Goal: Book appointment/travel/reservation

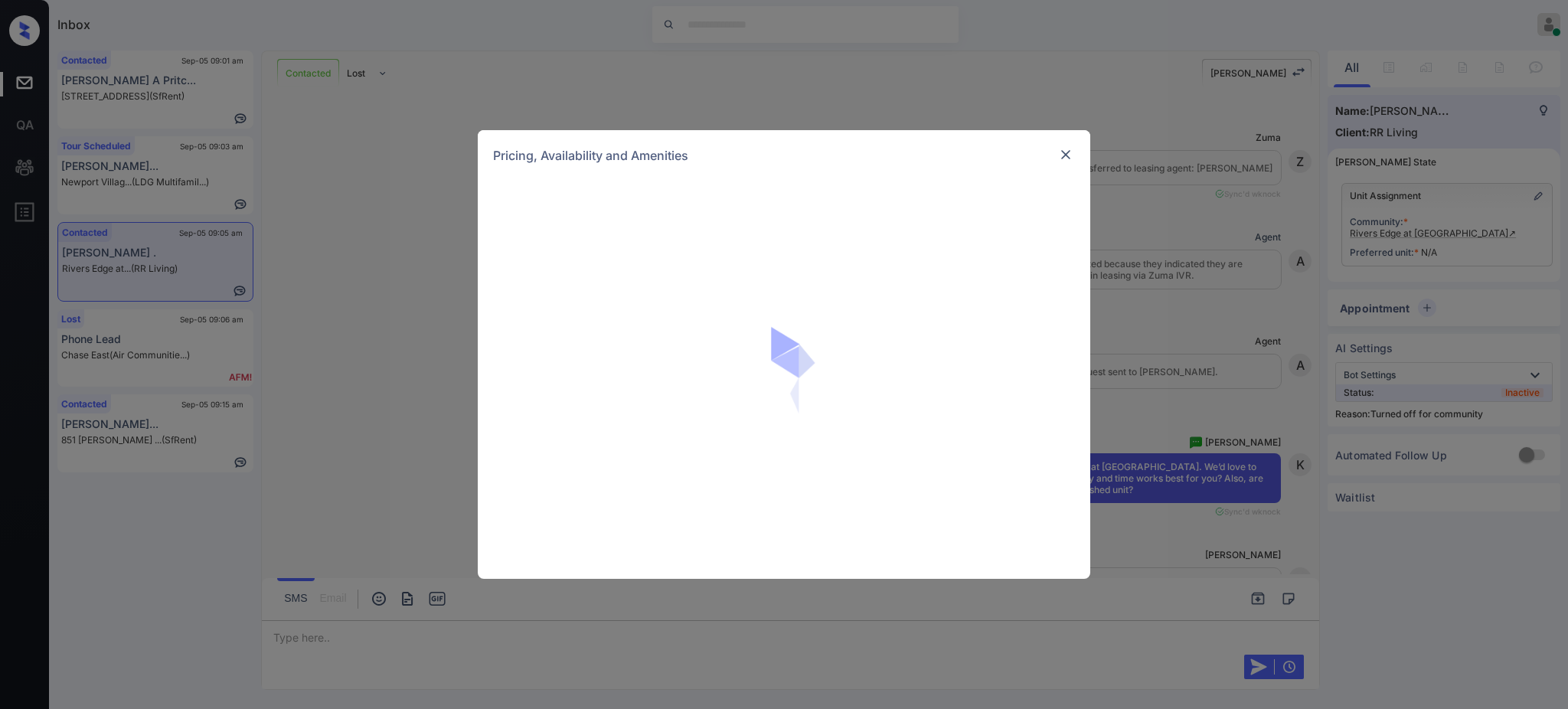
scroll to position [1474, 0]
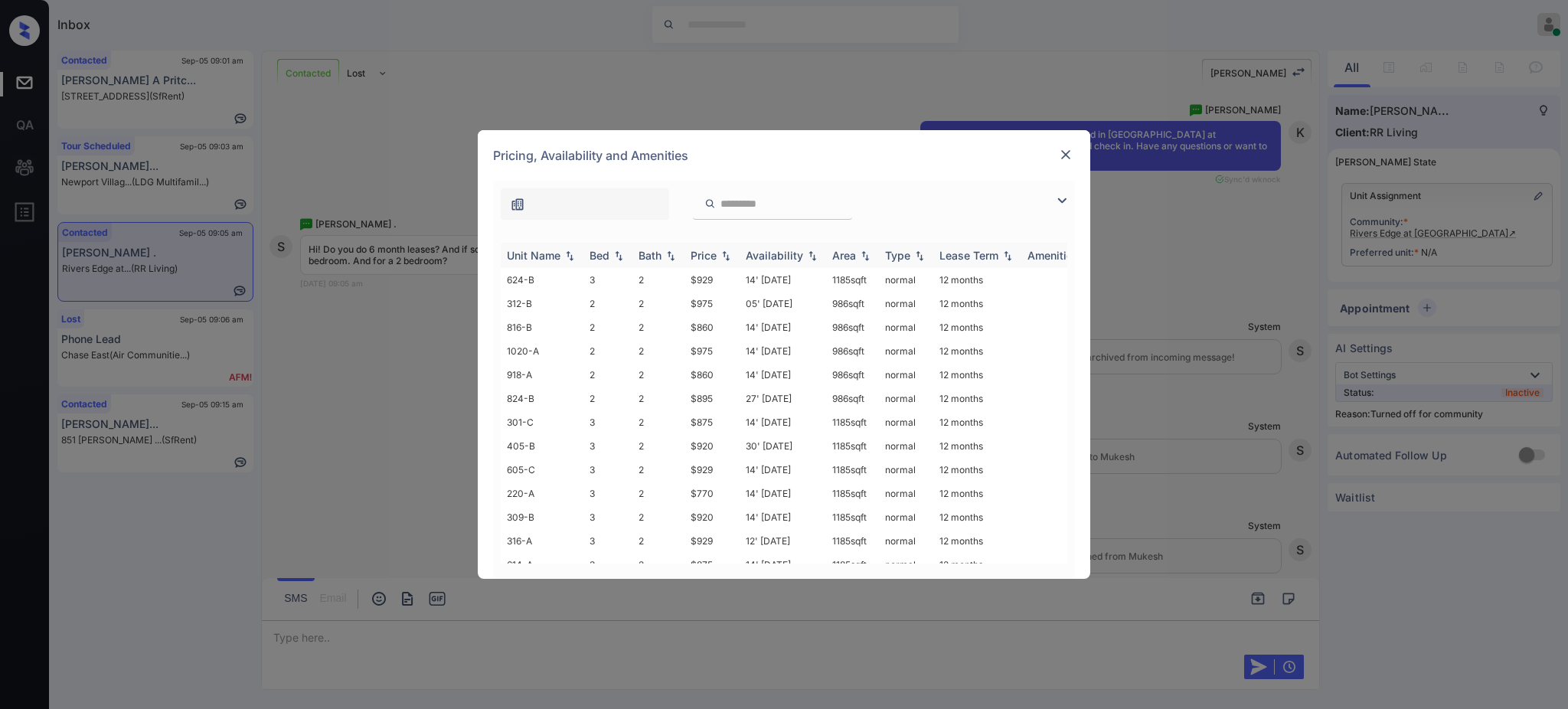
click at [614, 253] on img at bounding box center [618, 256] width 15 height 11
click at [606, 261] on div "Bed" at bounding box center [600, 256] width 20 height 13
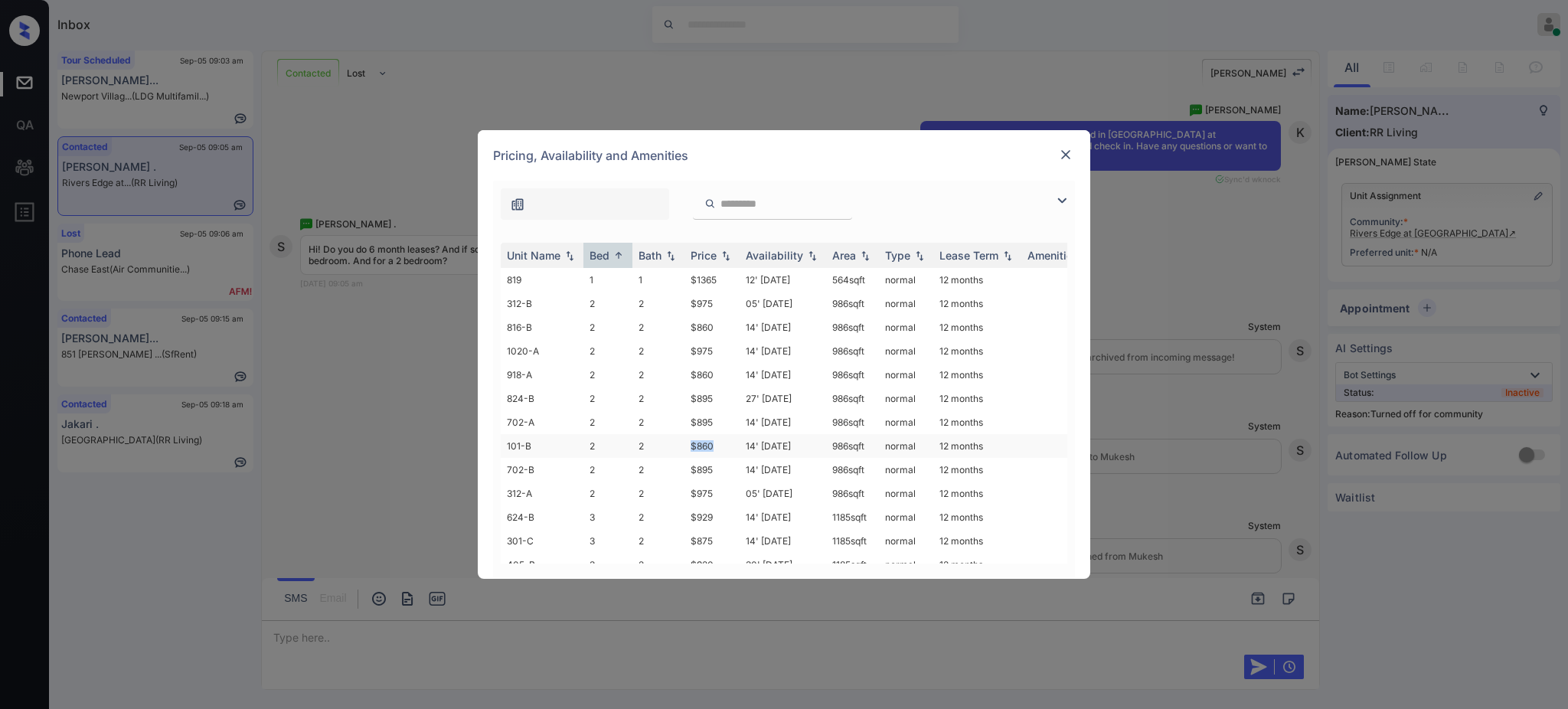
drag, startPoint x: 675, startPoint y: 448, endPoint x: 725, endPoint y: 449, distance: 50.0
click at [724, 448] on tr "101-B 2 2 $860 14' Aug 25 986 sqft normal 12 months" at bounding box center [901, 446] width 800 height 24
copy tr "$860"
click at [1073, 155] on div at bounding box center [1065, 154] width 19 height 19
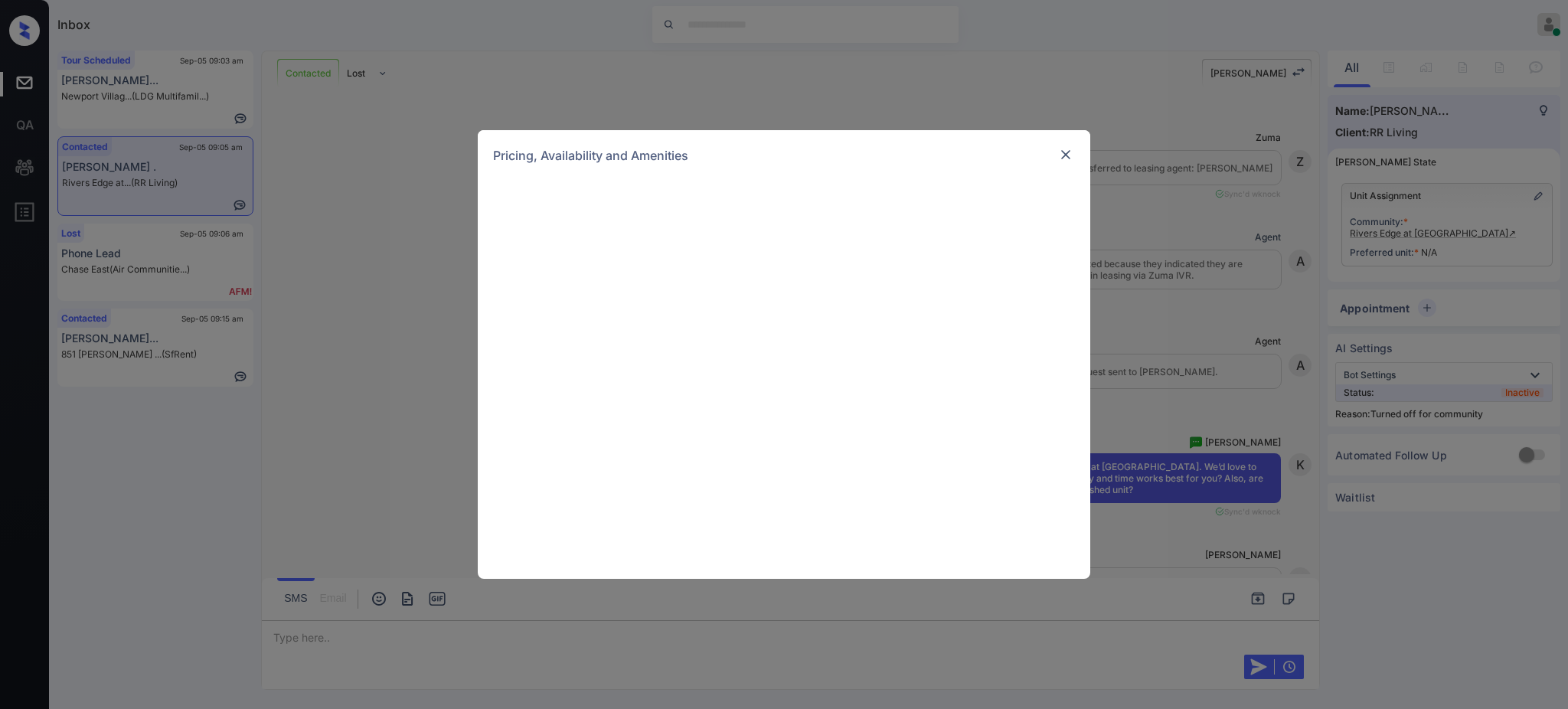
scroll to position [1474, 0]
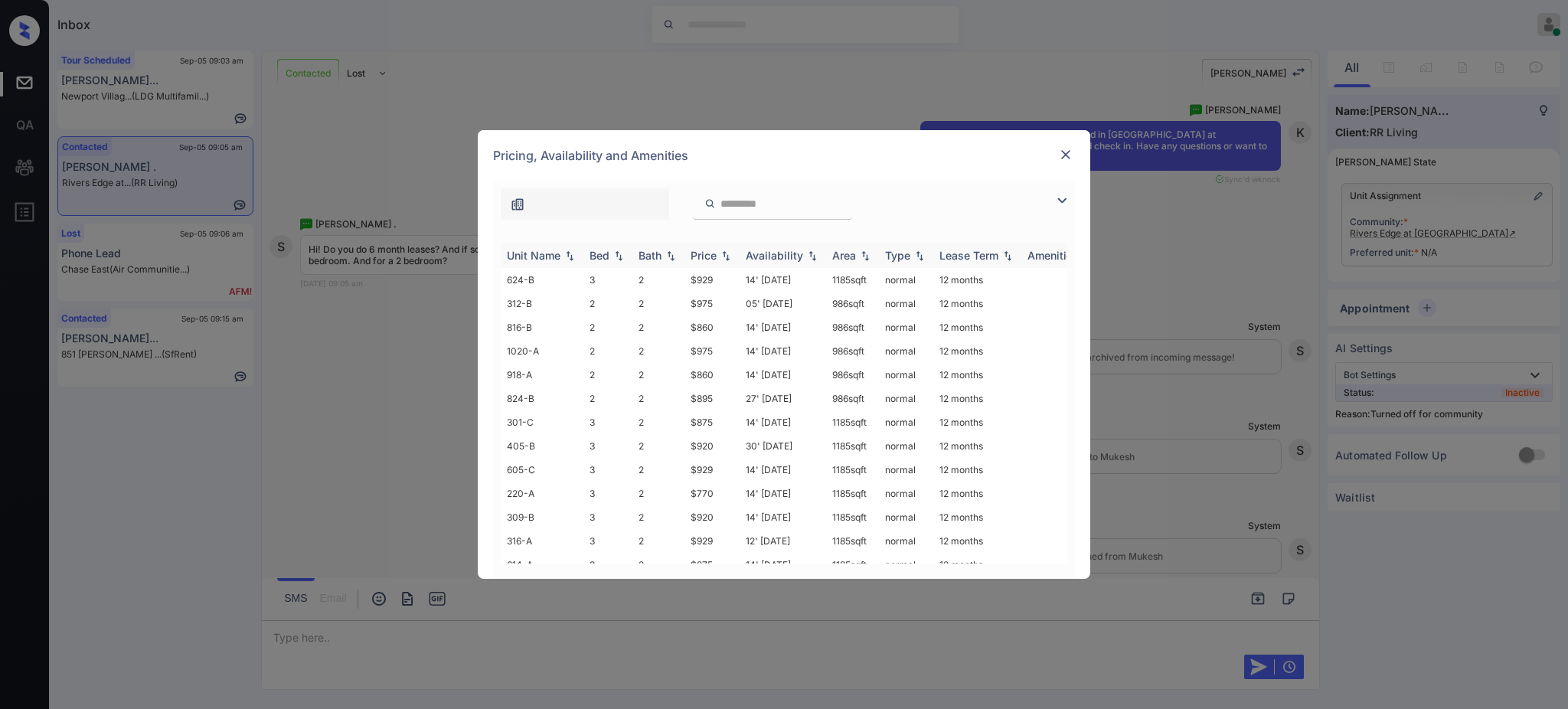
click at [586, 267] on th "Bed" at bounding box center [608, 256] width 49 height 25
click at [595, 258] on div "Bed" at bounding box center [600, 256] width 20 height 13
drag, startPoint x: 688, startPoint y: 278, endPoint x: 724, endPoint y: 283, distance: 36.3
click at [723, 282] on td "$1365" at bounding box center [712, 280] width 55 height 24
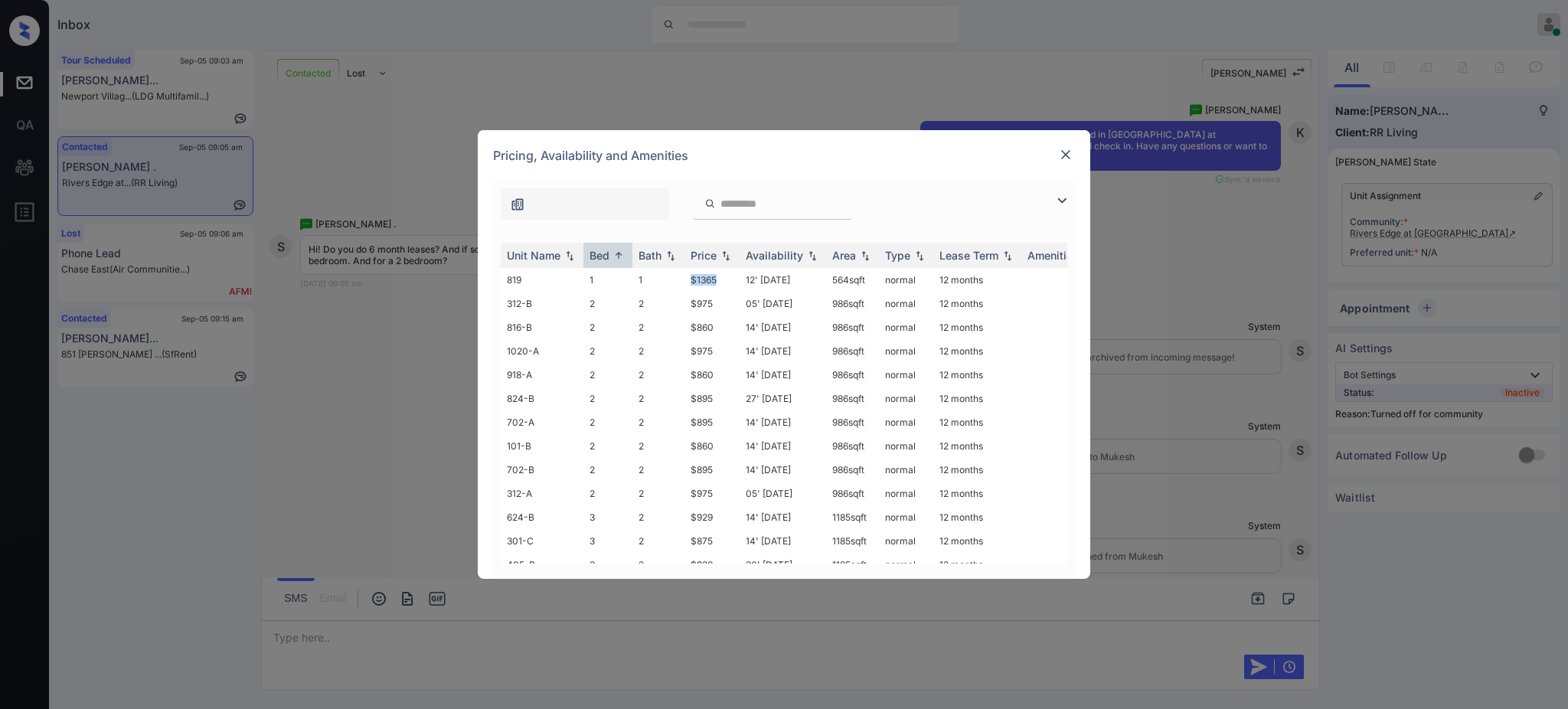
copy td "$1365"
click at [1068, 147] on img at bounding box center [1065, 154] width 15 height 15
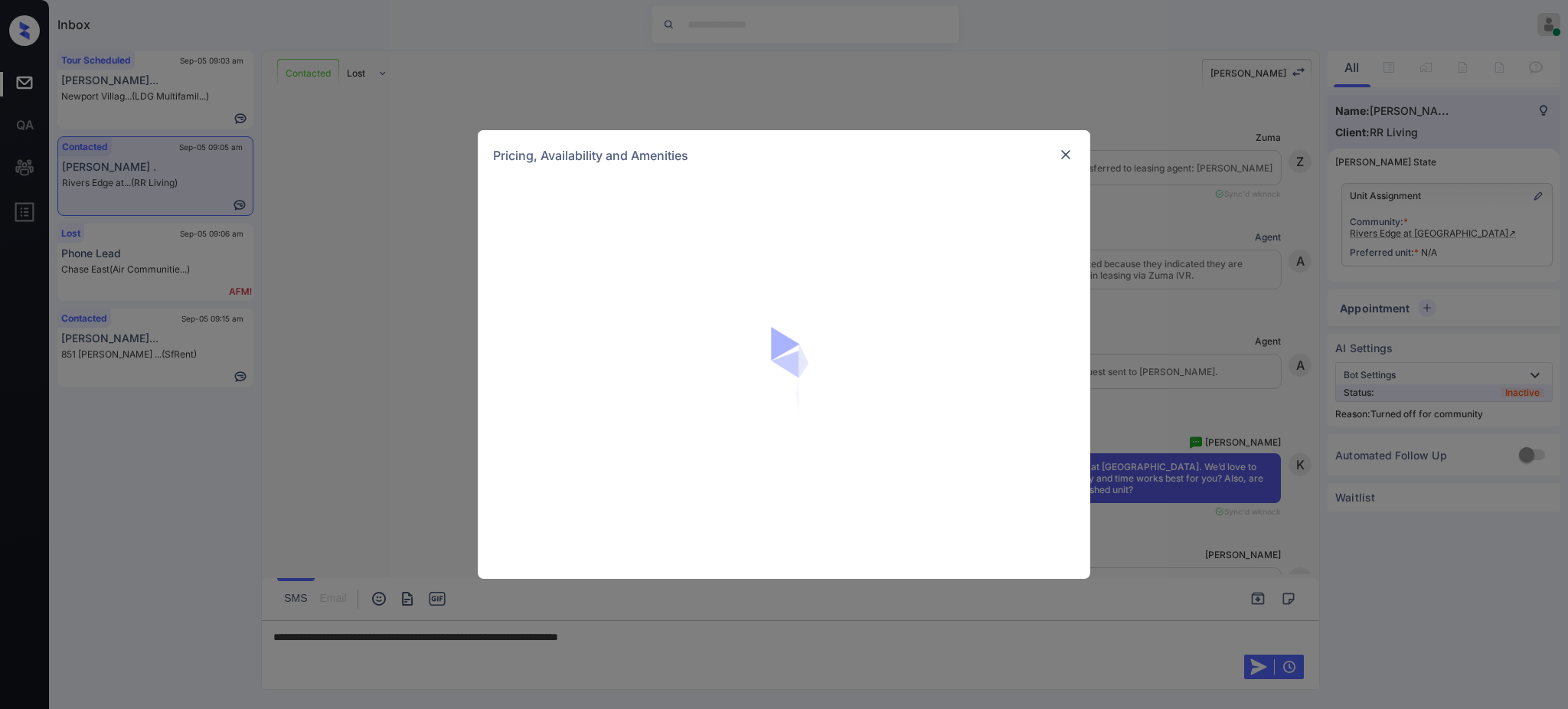
scroll to position [1780, 0]
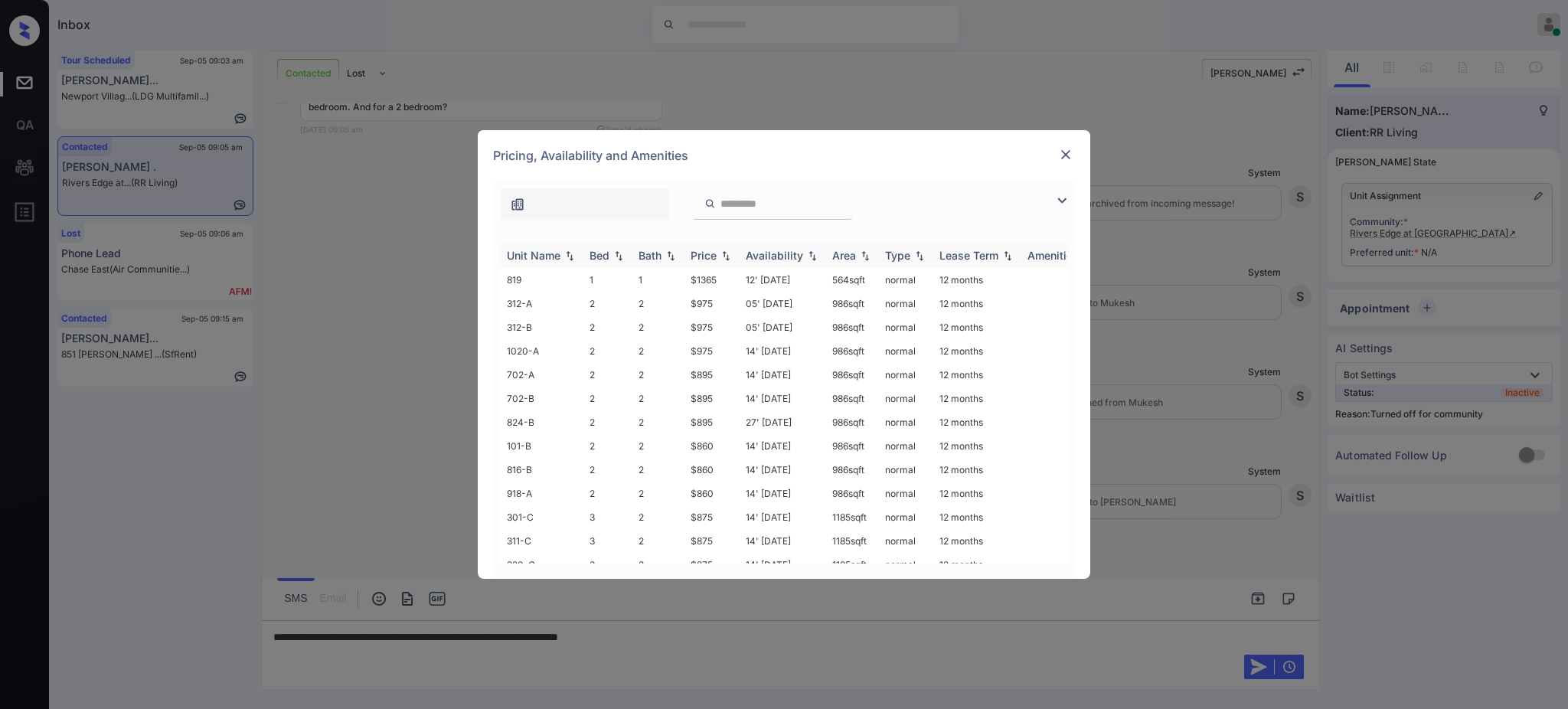
click at [593, 256] on div "Bed" at bounding box center [600, 256] width 20 height 13
click at [613, 259] on img at bounding box center [618, 255] width 15 height 12
drag, startPoint x: 686, startPoint y: 492, endPoint x: 712, endPoint y: 491, distance: 26.0
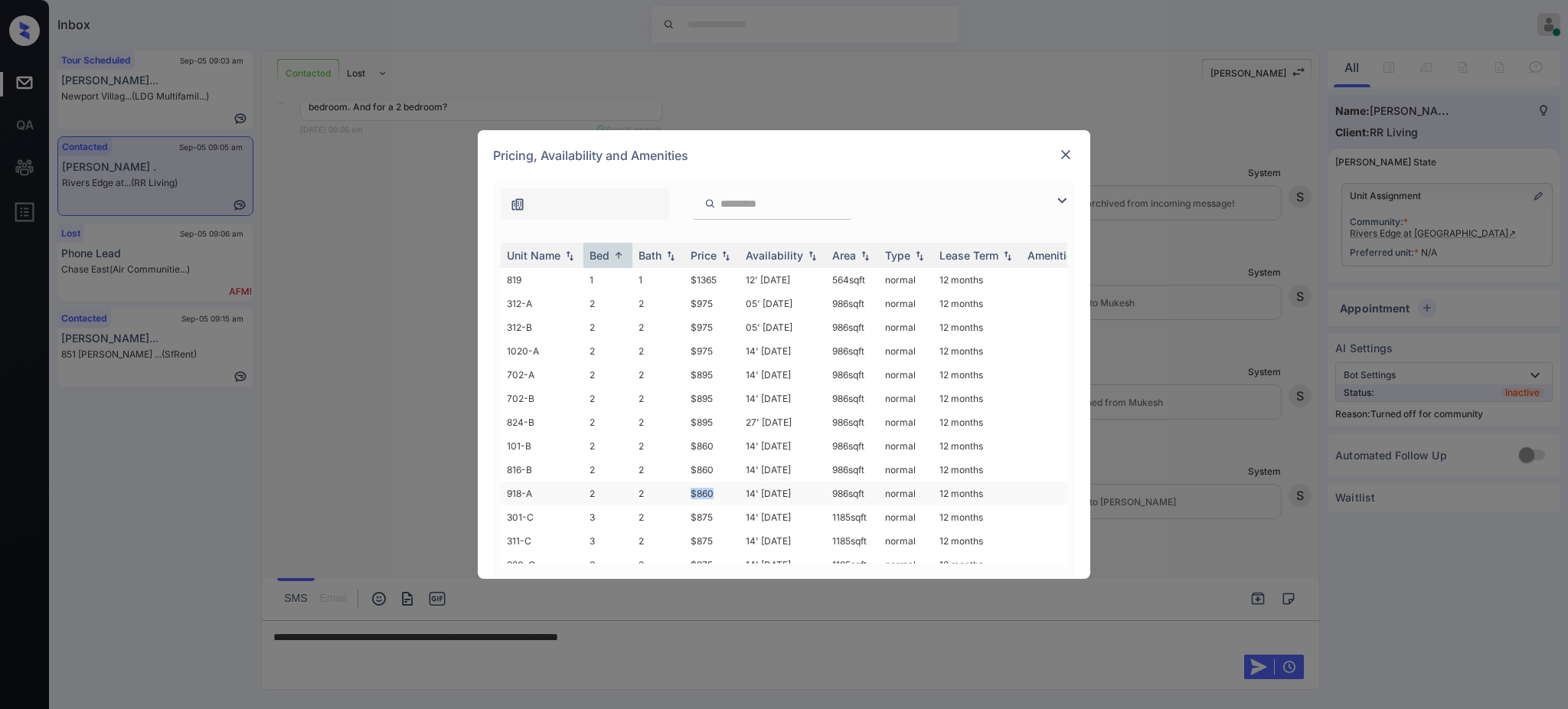
click at [712, 491] on td "$860" at bounding box center [712, 493] width 55 height 24
copy td "$860"
click at [1066, 154] on img at bounding box center [1065, 154] width 15 height 15
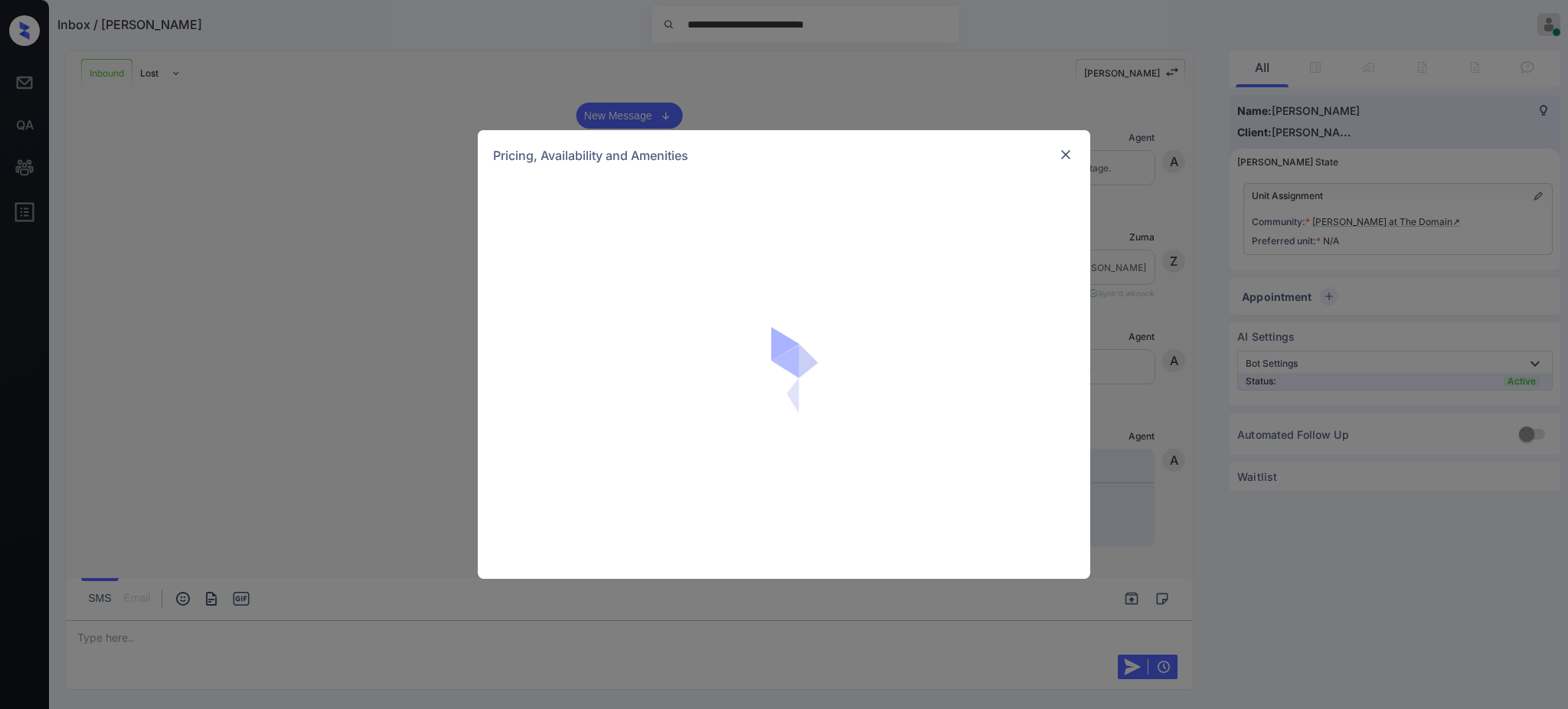
scroll to position [288, 0]
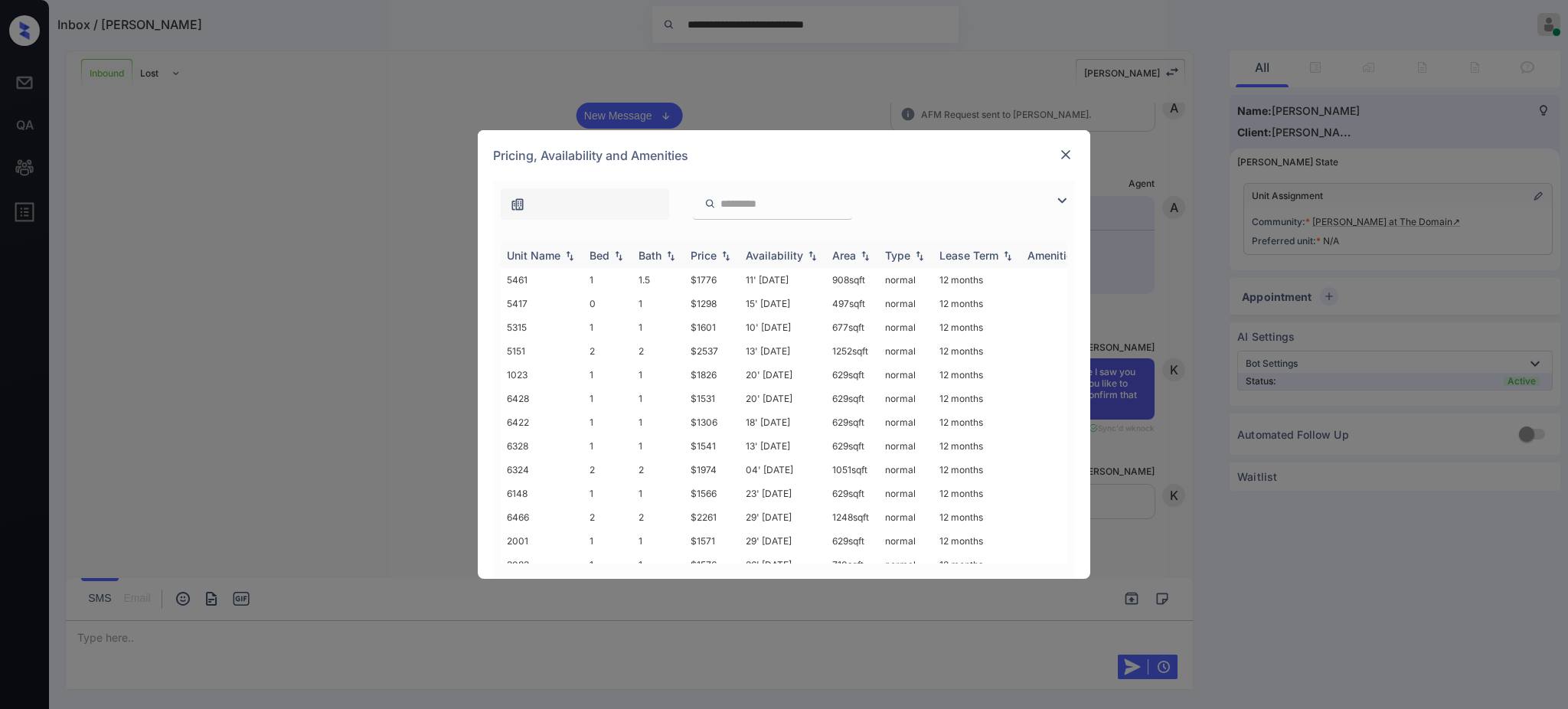
click at [594, 262] on div "Bed" at bounding box center [600, 256] width 20 height 13
click at [607, 256] on div "Bed" at bounding box center [600, 256] width 20 height 13
drag, startPoint x: 689, startPoint y: 376, endPoint x: 727, endPoint y: 376, distance: 38.0
click at [727, 376] on td "$1306" at bounding box center [712, 377] width 55 height 24
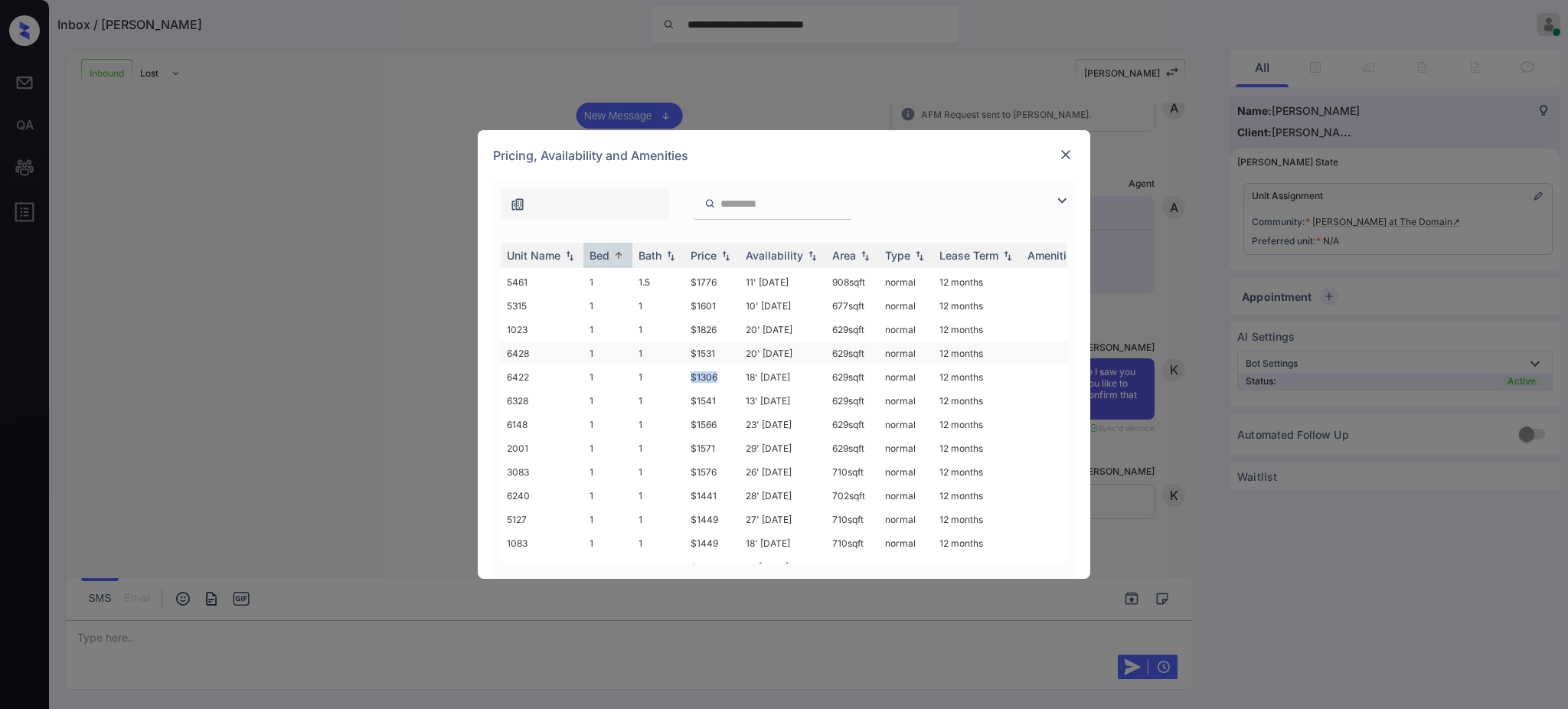
copy td "$1306"
click at [1064, 156] on img at bounding box center [1065, 154] width 15 height 15
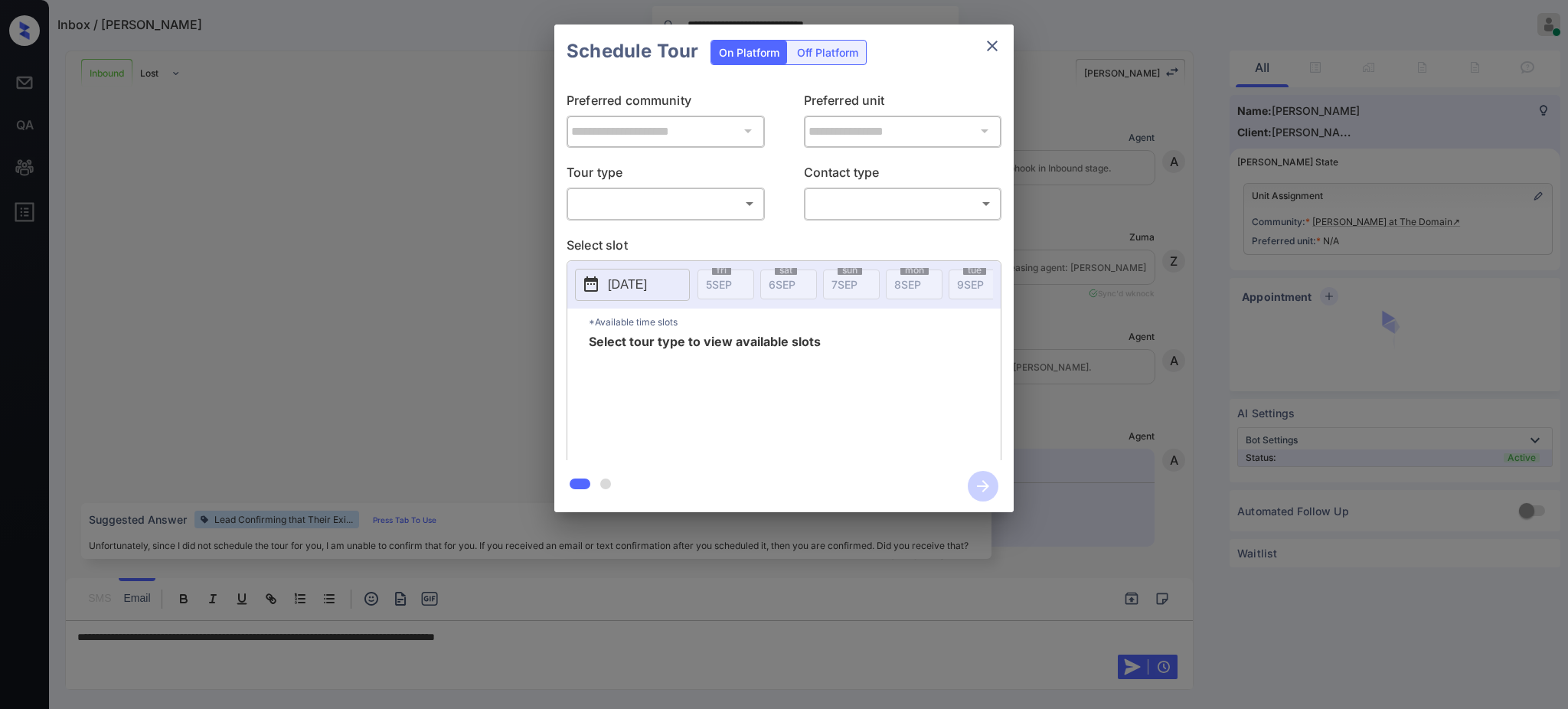
click at [615, 196] on body "**********" at bounding box center [784, 354] width 1568 height 709
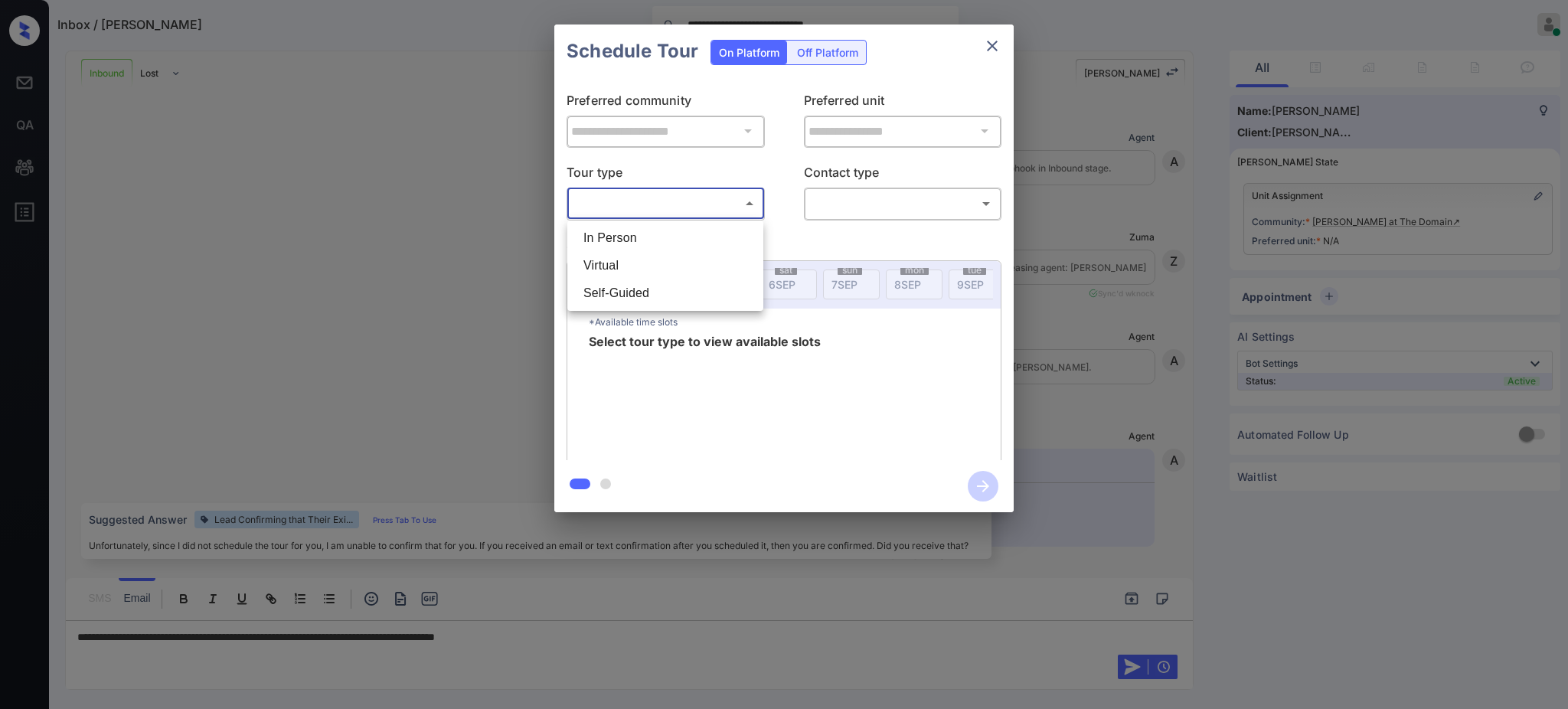
scroll to position [288, 0]
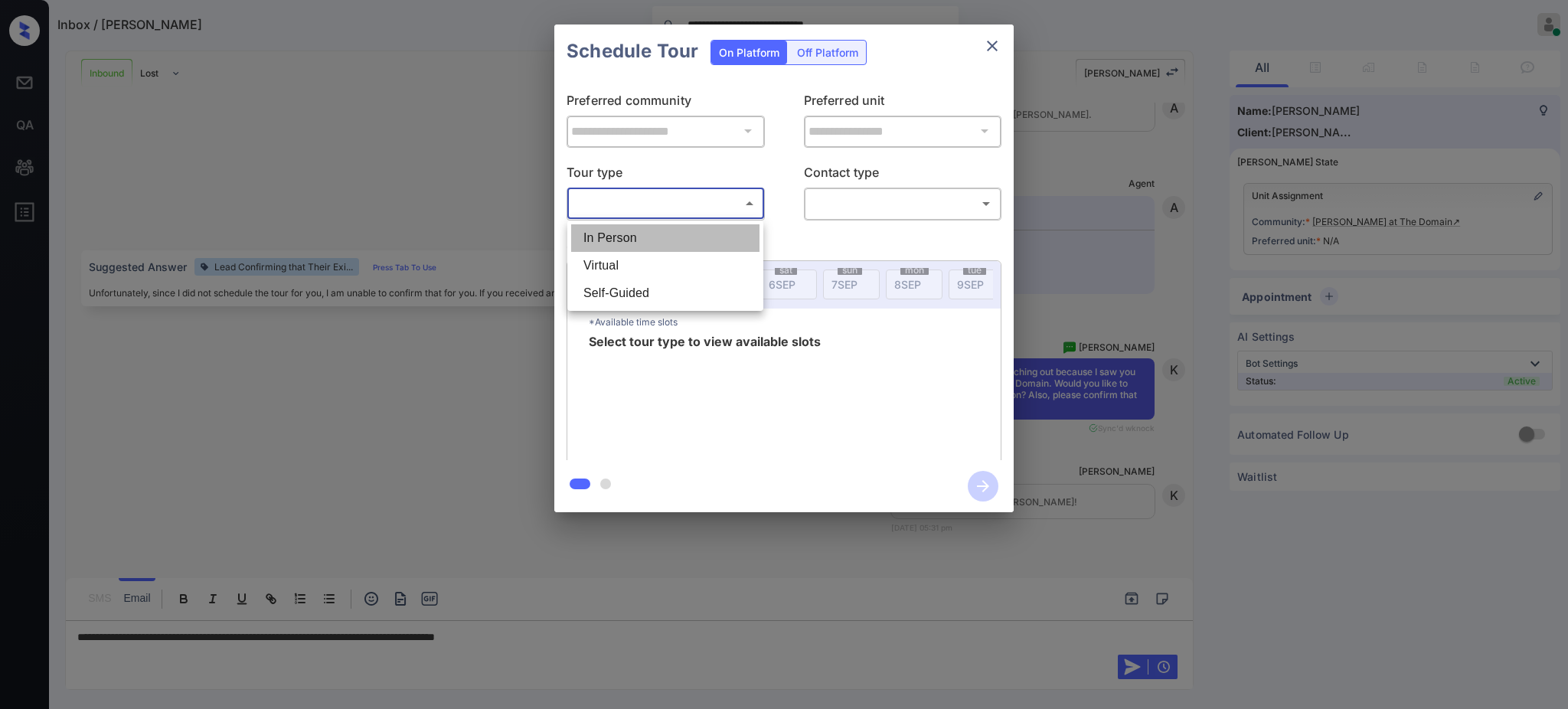
drag, startPoint x: 615, startPoint y: 195, endPoint x: 692, endPoint y: 242, distance: 90.2
click at [623, 239] on li "In Person" at bounding box center [665, 238] width 188 height 28
type input "********"
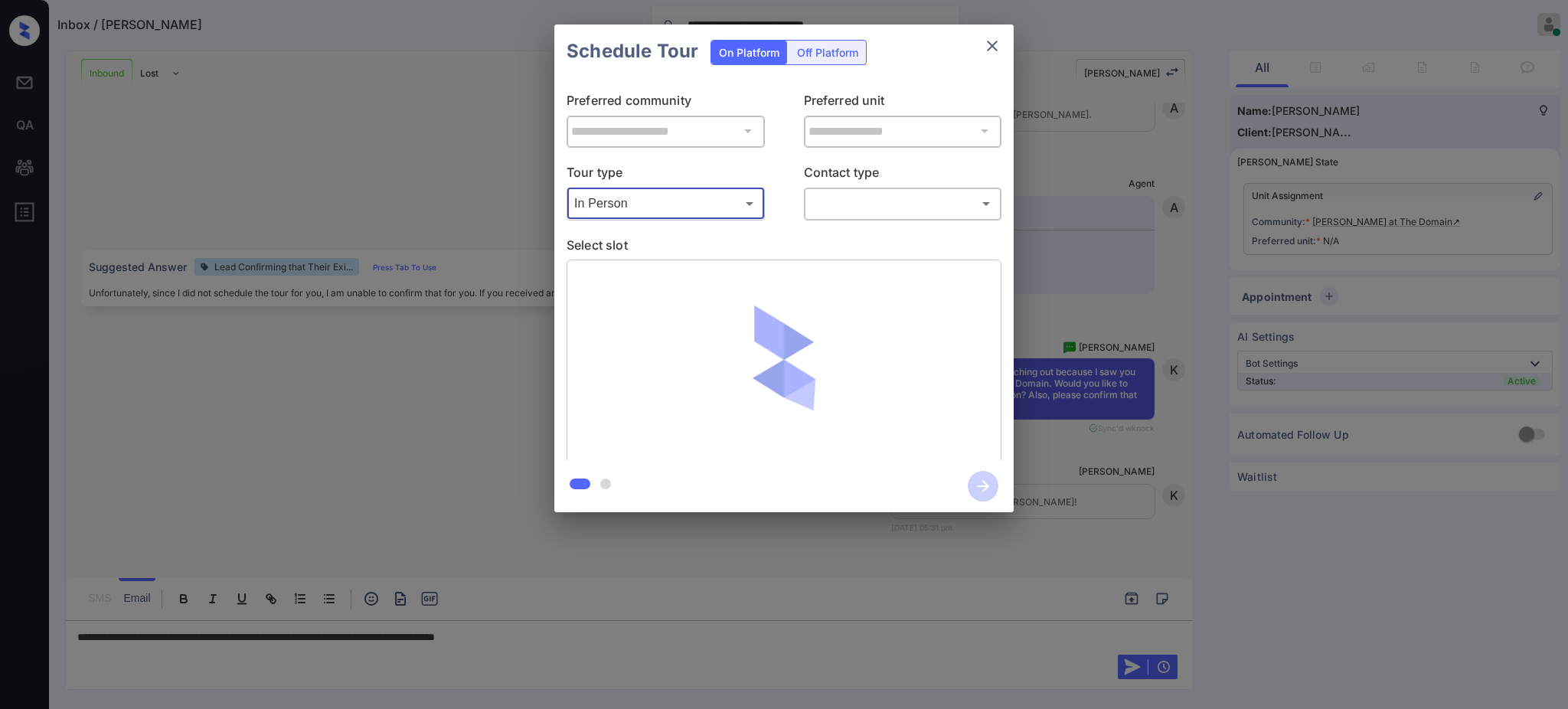
click at [824, 199] on body "**********" at bounding box center [784, 354] width 1568 height 709
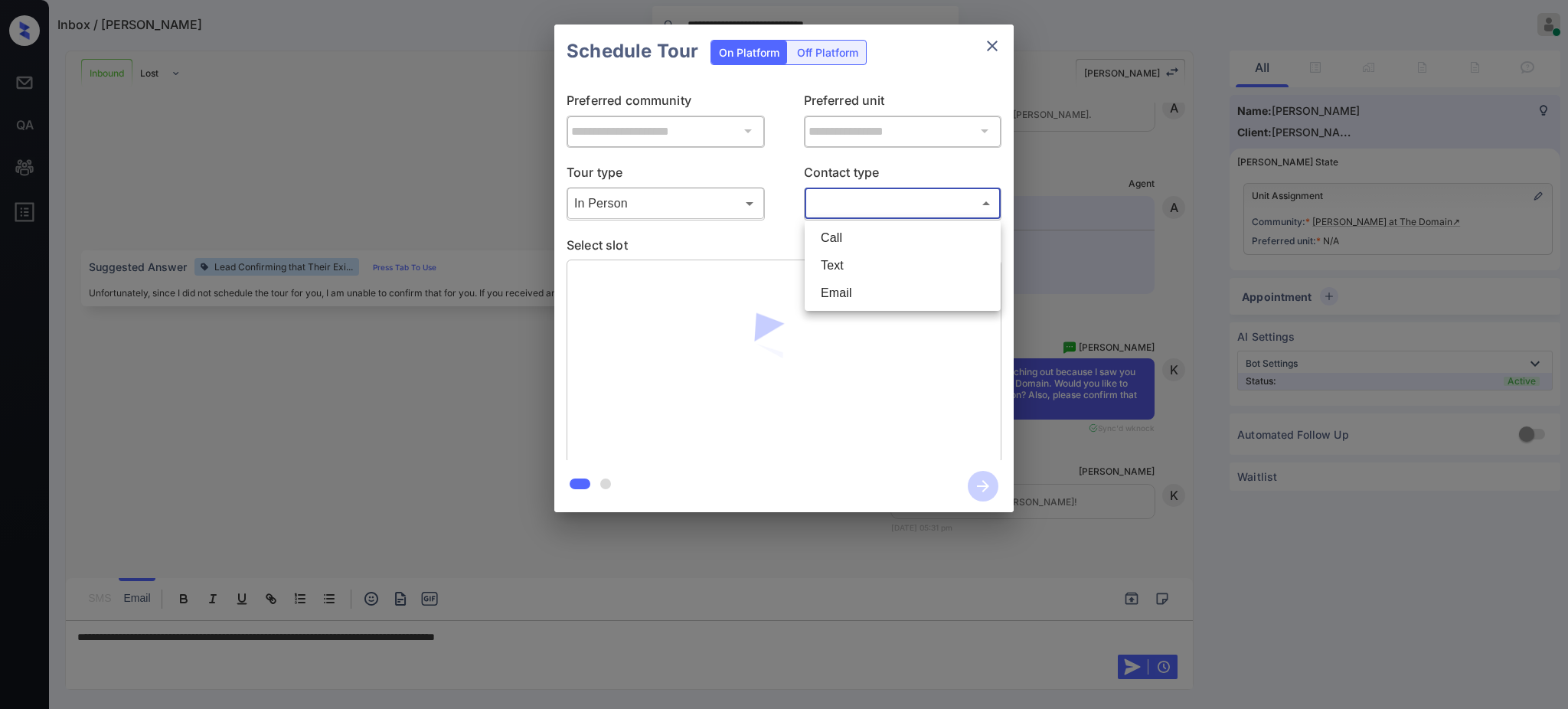
click at [830, 262] on li "Text" at bounding box center [903, 265] width 188 height 28
type input "****"
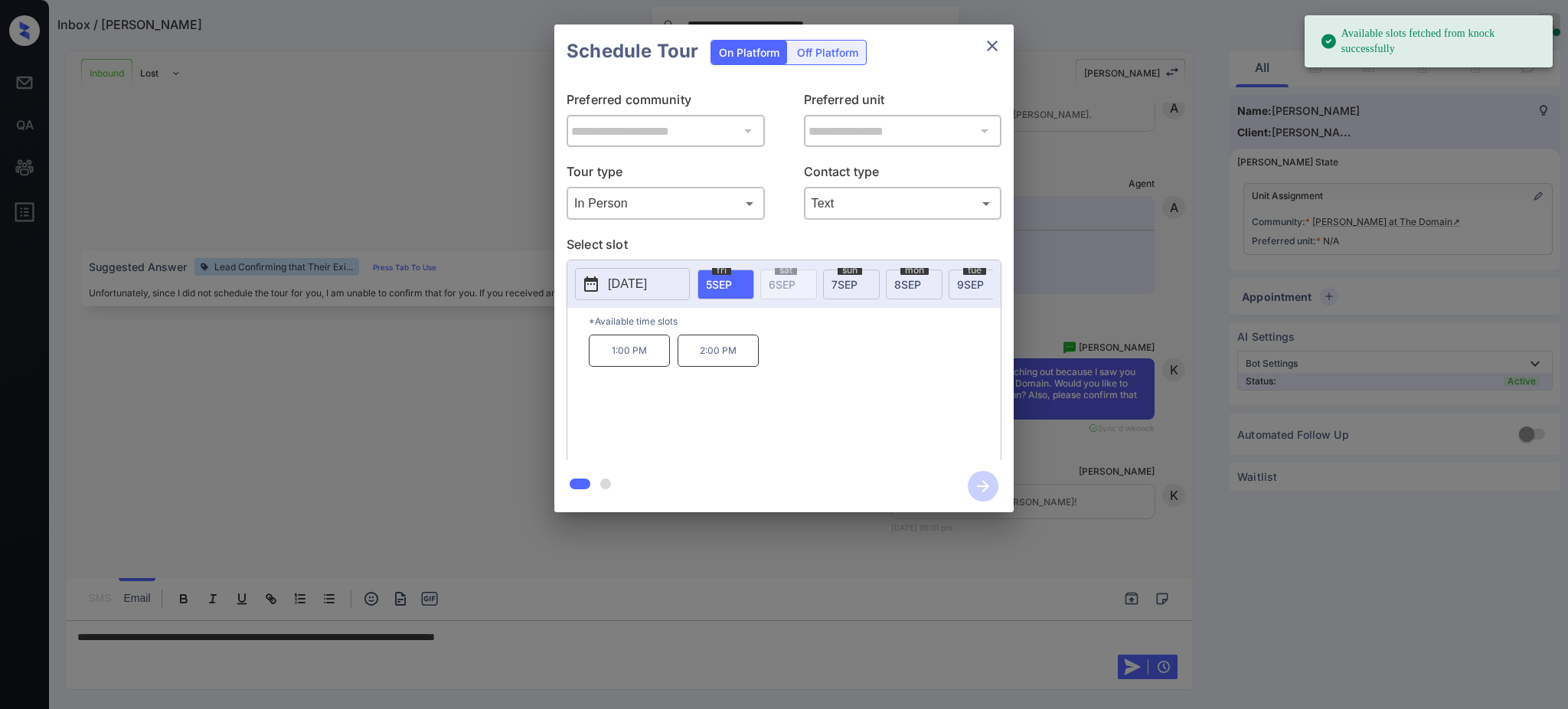
click at [635, 283] on p "[DATE]" at bounding box center [628, 284] width 39 height 19
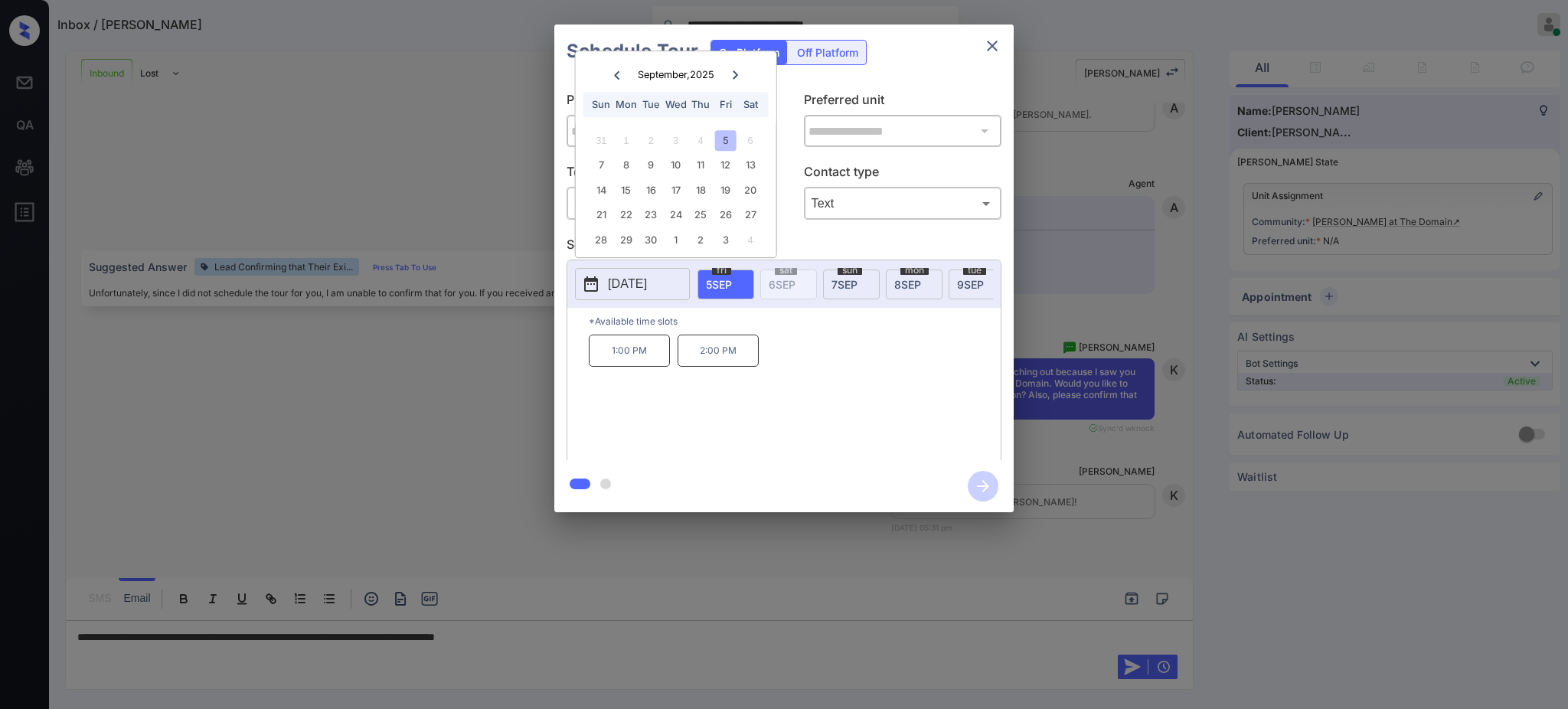
click at [574, 659] on div at bounding box center [784, 354] width 1568 height 709
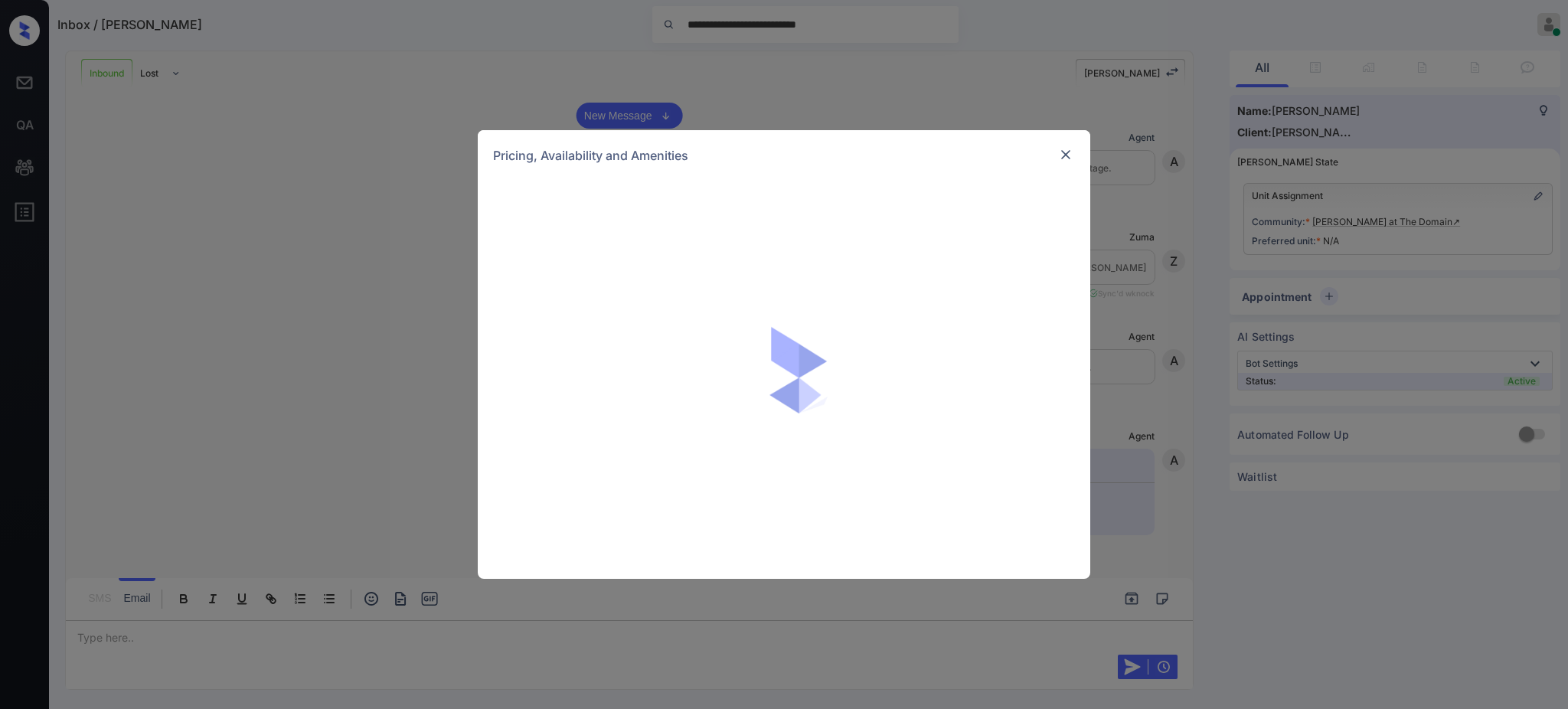
scroll to position [288, 0]
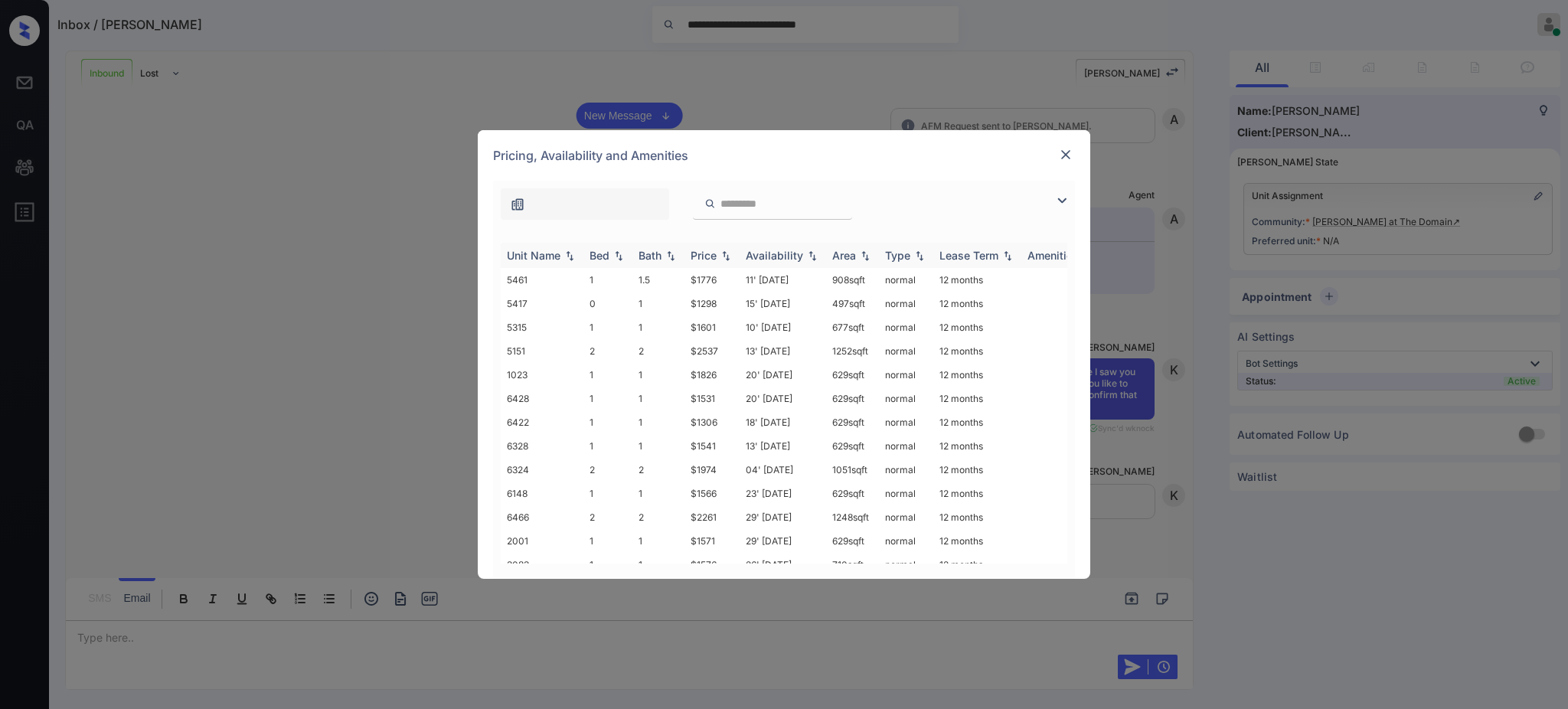
click at [599, 254] on div "Bed" at bounding box center [600, 256] width 20 height 13
drag, startPoint x: 691, startPoint y: 465, endPoint x: 717, endPoint y: 464, distance: 26.0
click at [717, 464] on td "$1298" at bounding box center [712, 463] width 55 height 24
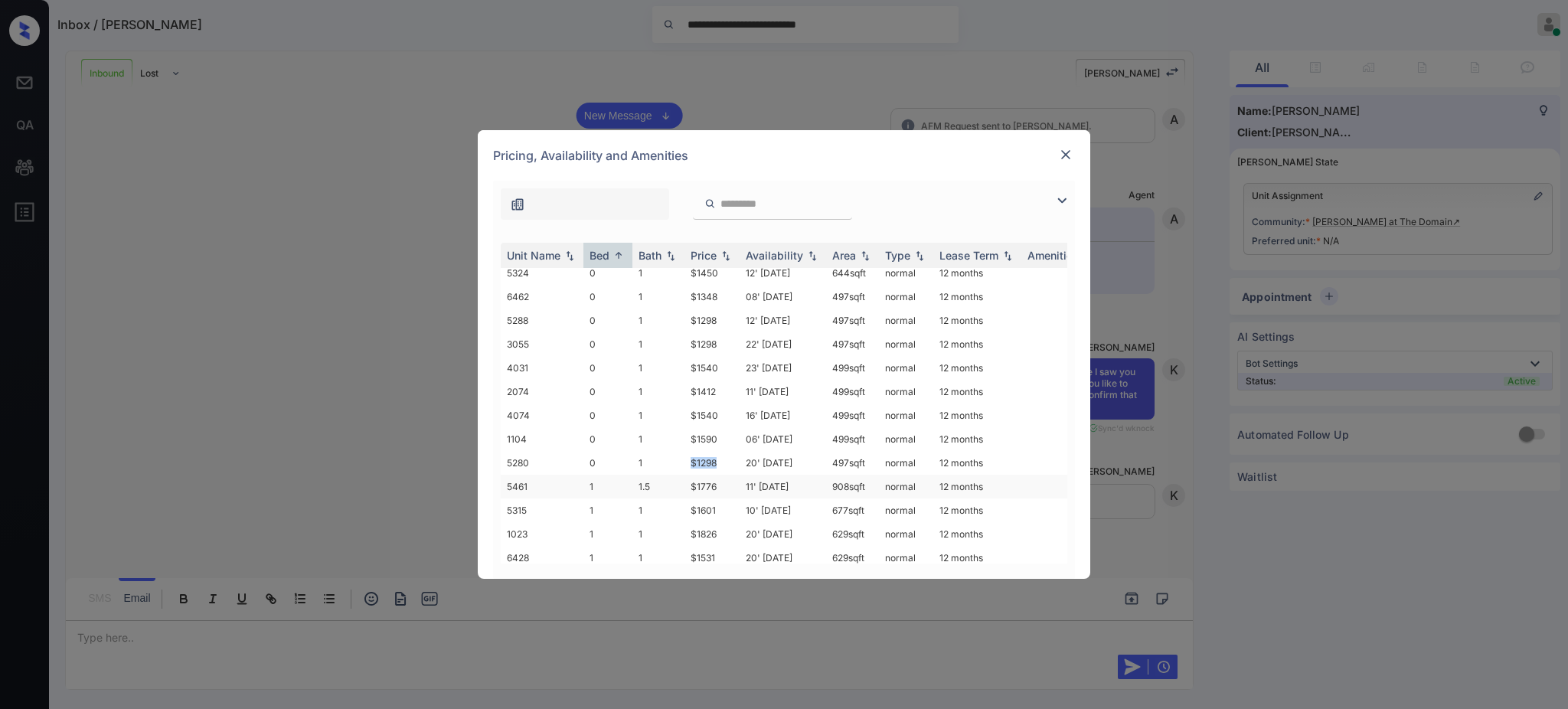
copy td "$1298"
click at [718, 445] on td "$1298" at bounding box center [712, 446] width 55 height 24
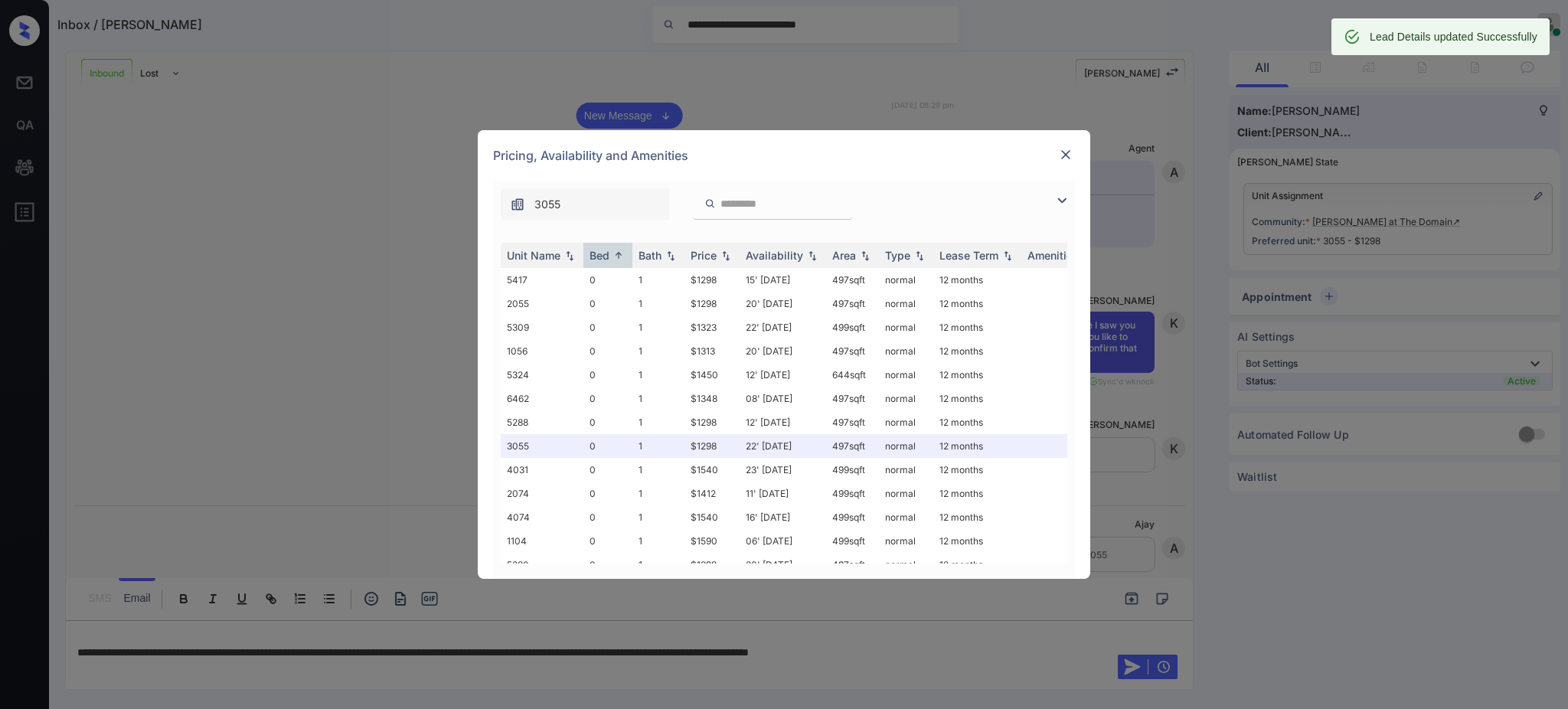
click at [1068, 148] on img at bounding box center [1065, 154] width 15 height 15
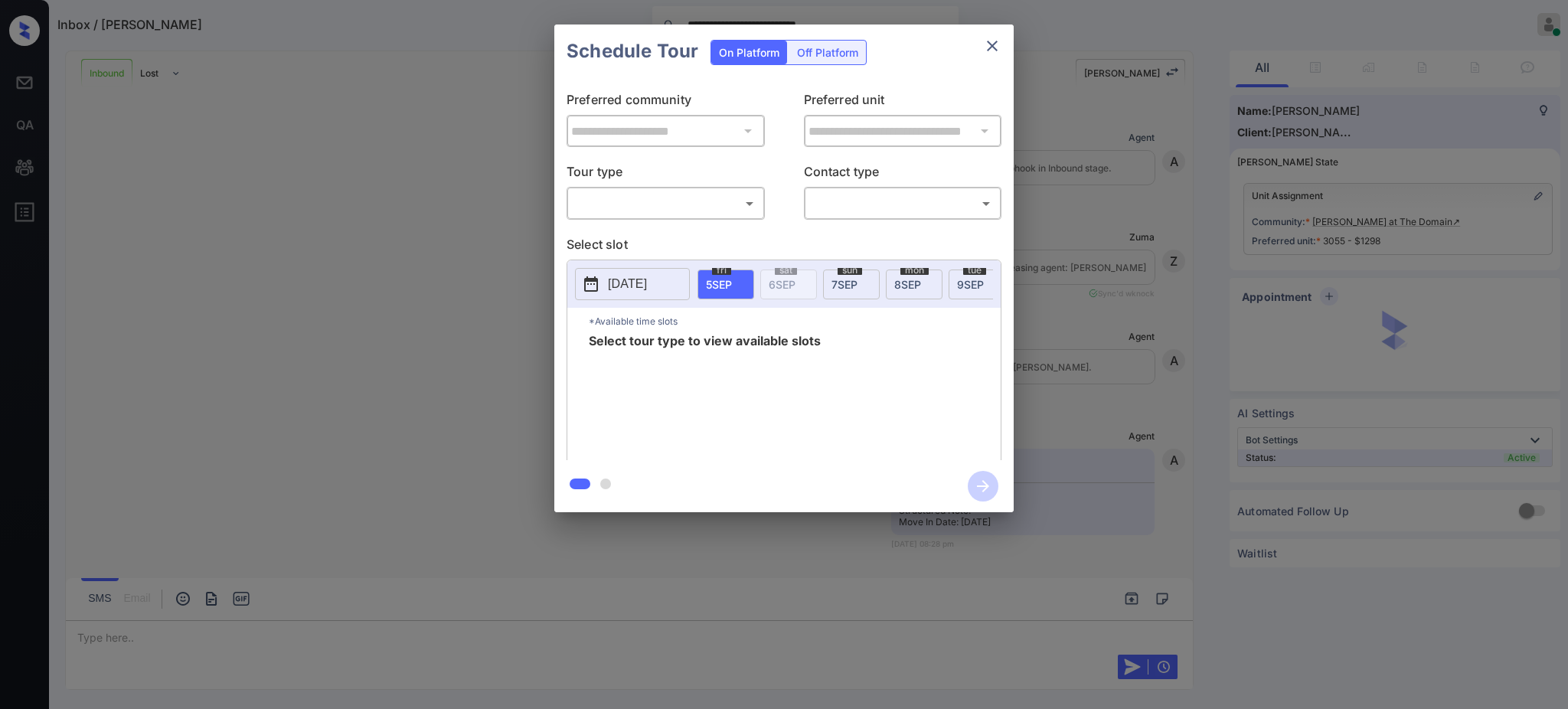
scroll to position [288, 0]
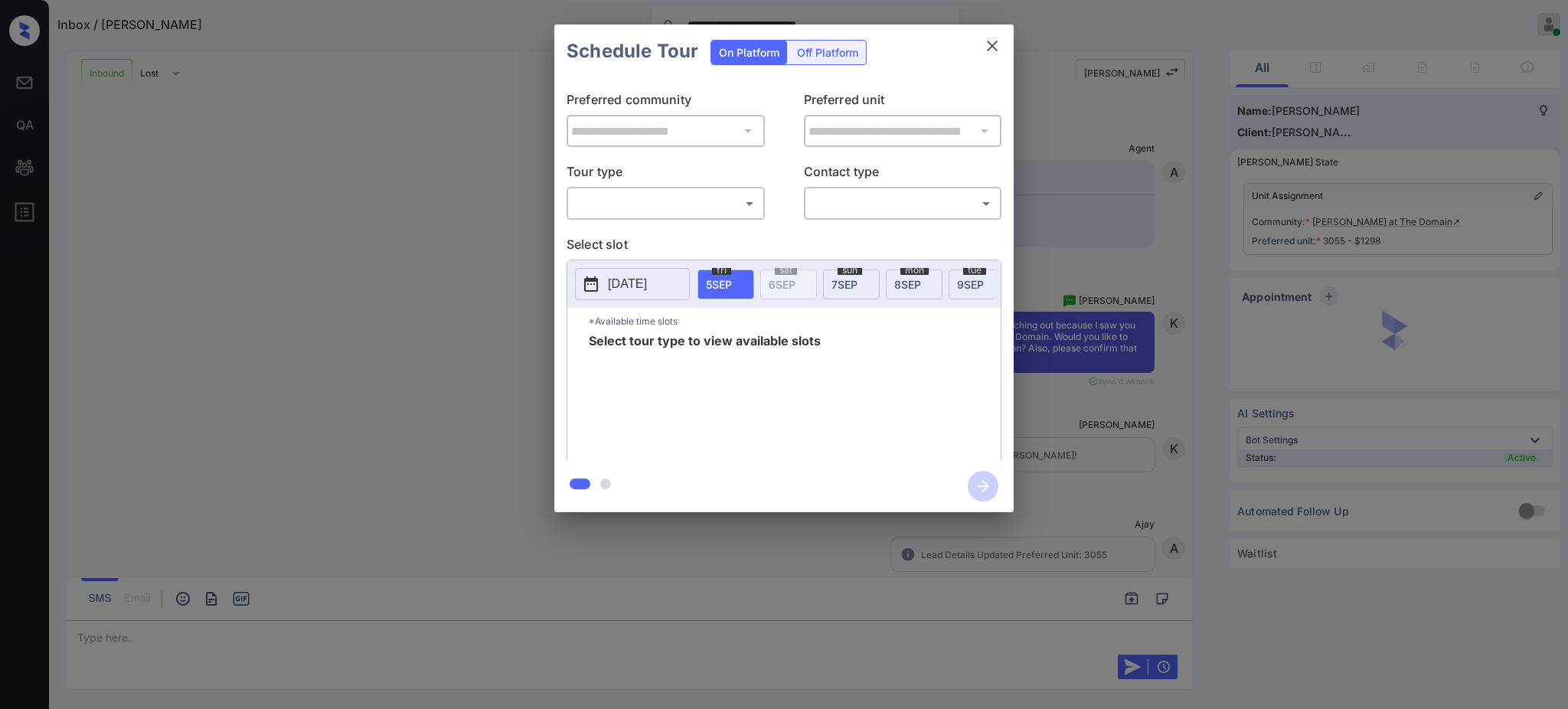
click at [695, 194] on body "**********" at bounding box center [784, 354] width 1568 height 709
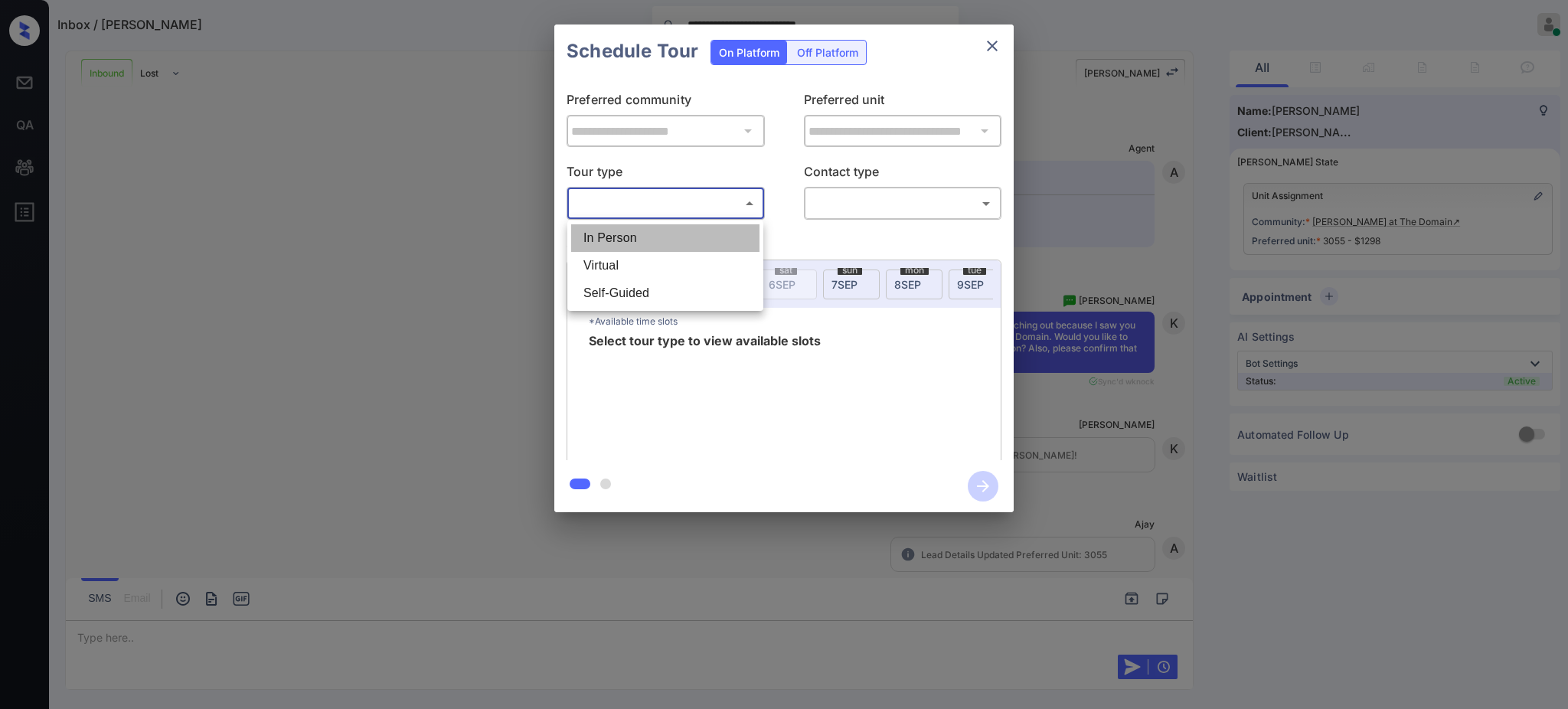
click at [634, 238] on li "In Person" at bounding box center [665, 238] width 188 height 28
type input "********"
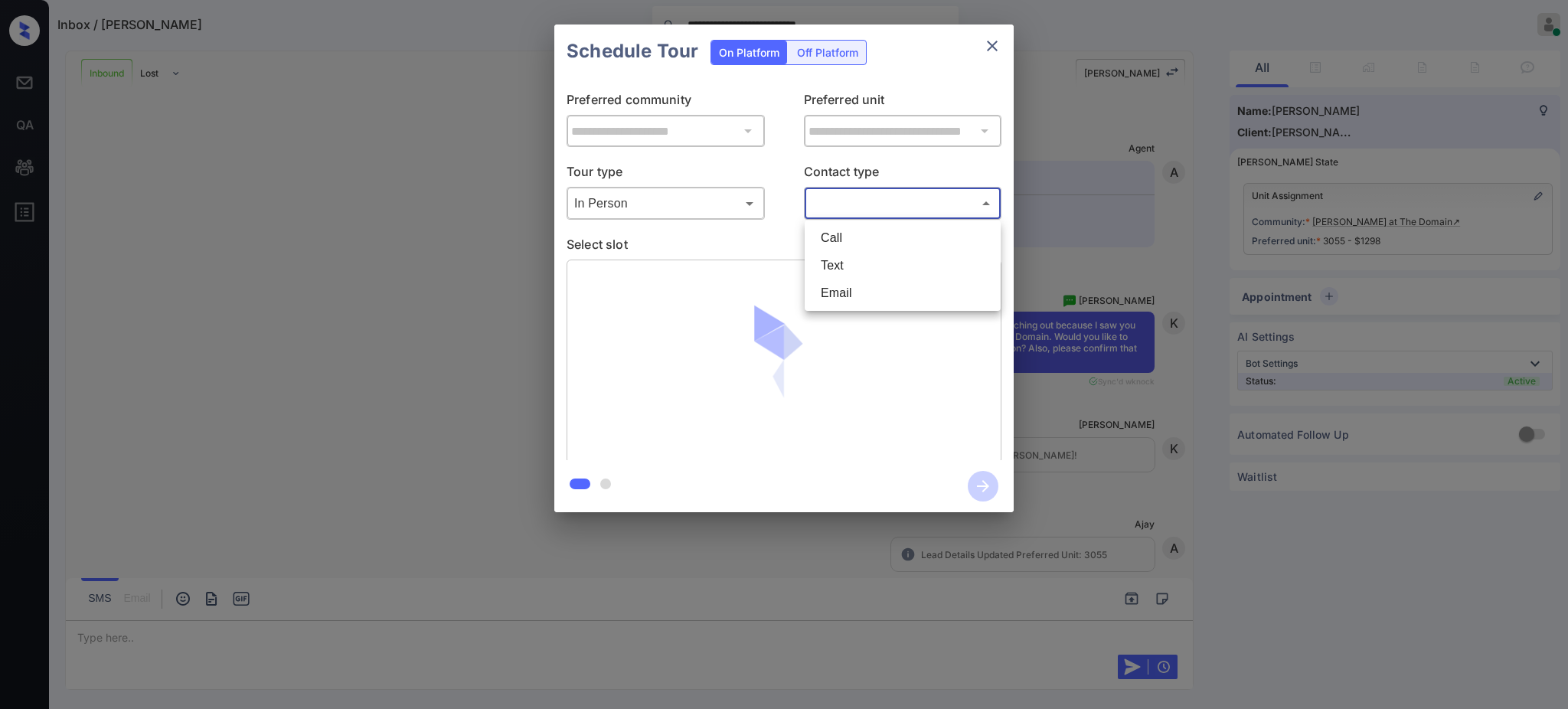
click at [843, 203] on body "**********" at bounding box center [784, 354] width 1568 height 709
click at [842, 263] on li "Text" at bounding box center [903, 265] width 188 height 28
type input "****"
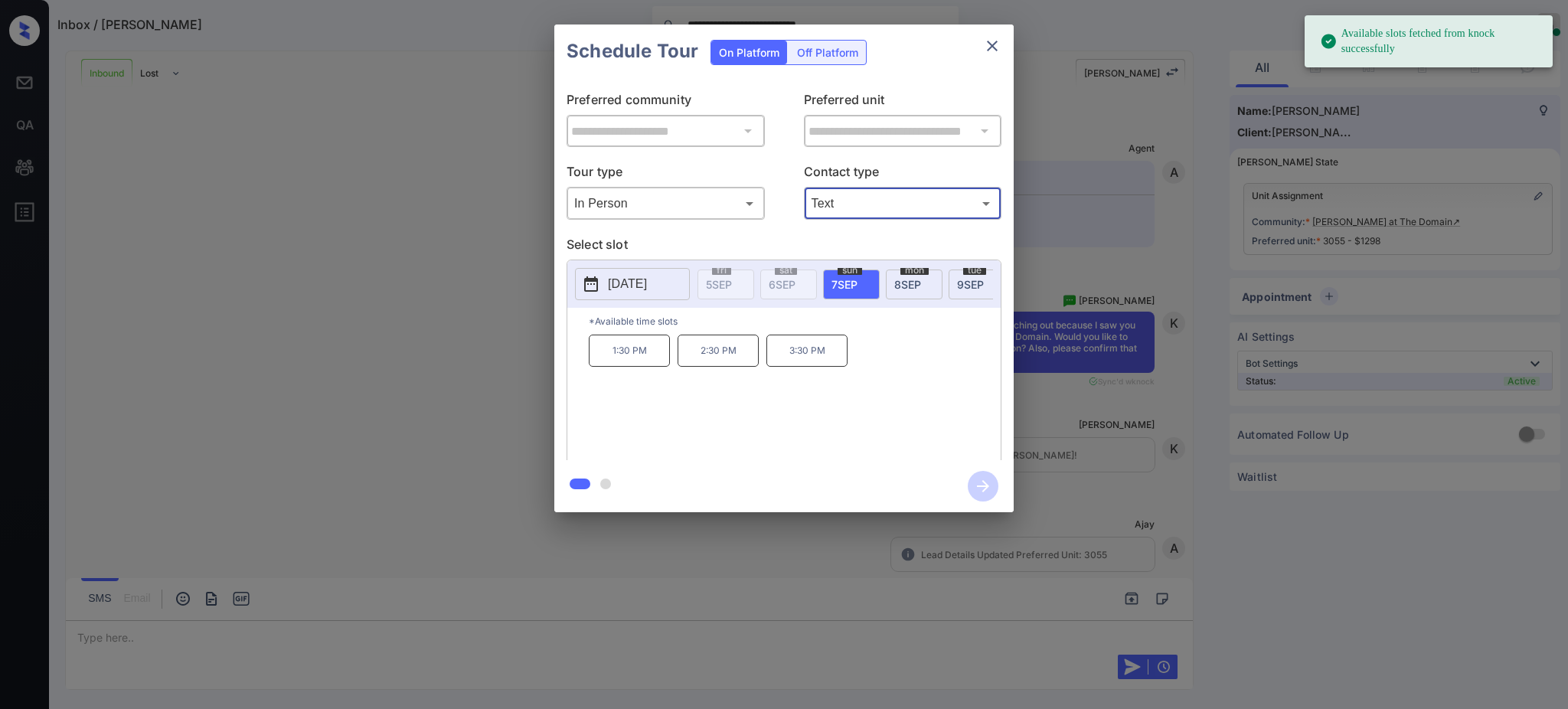
click at [630, 287] on p "2025-09-07" at bounding box center [628, 284] width 39 height 19
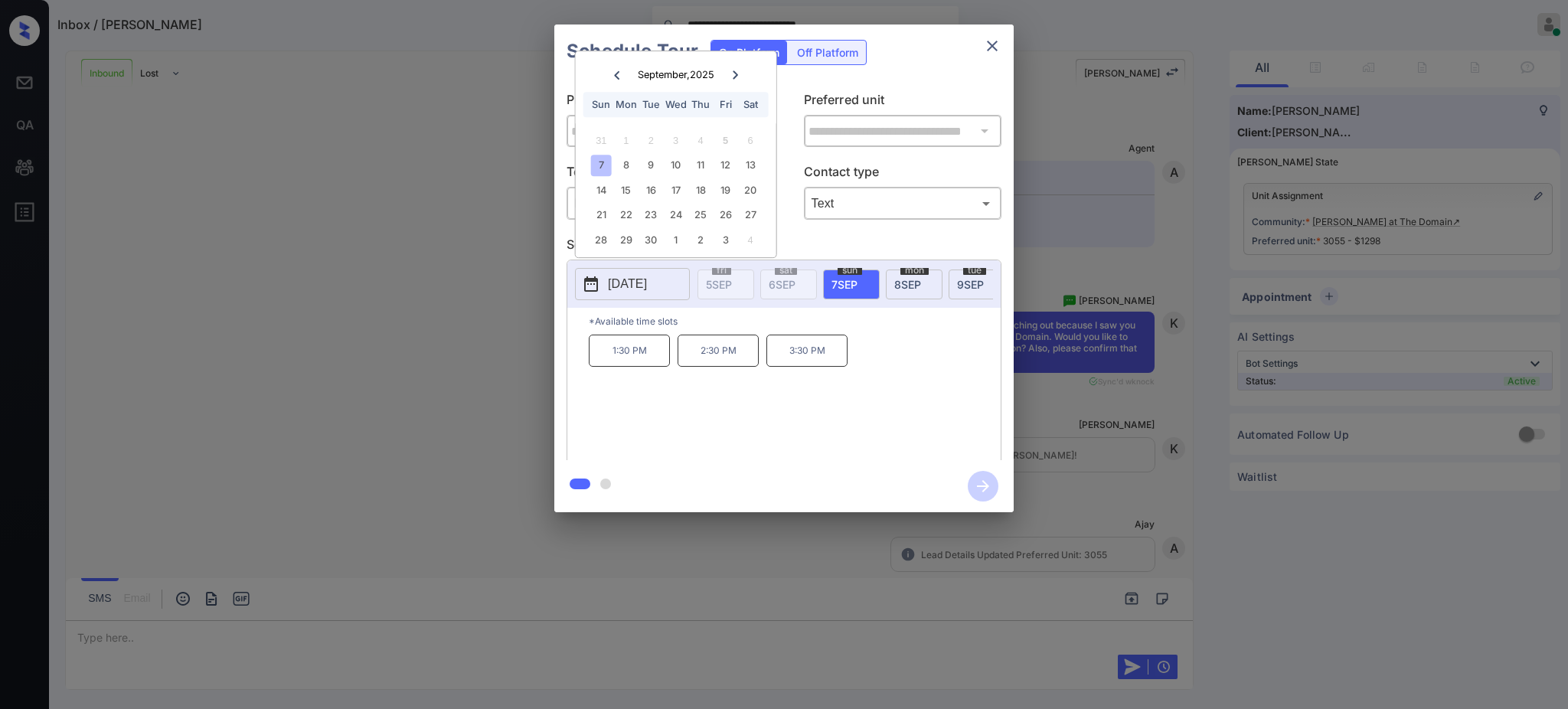
click at [603, 160] on div "7" at bounding box center [601, 164] width 20 height 20
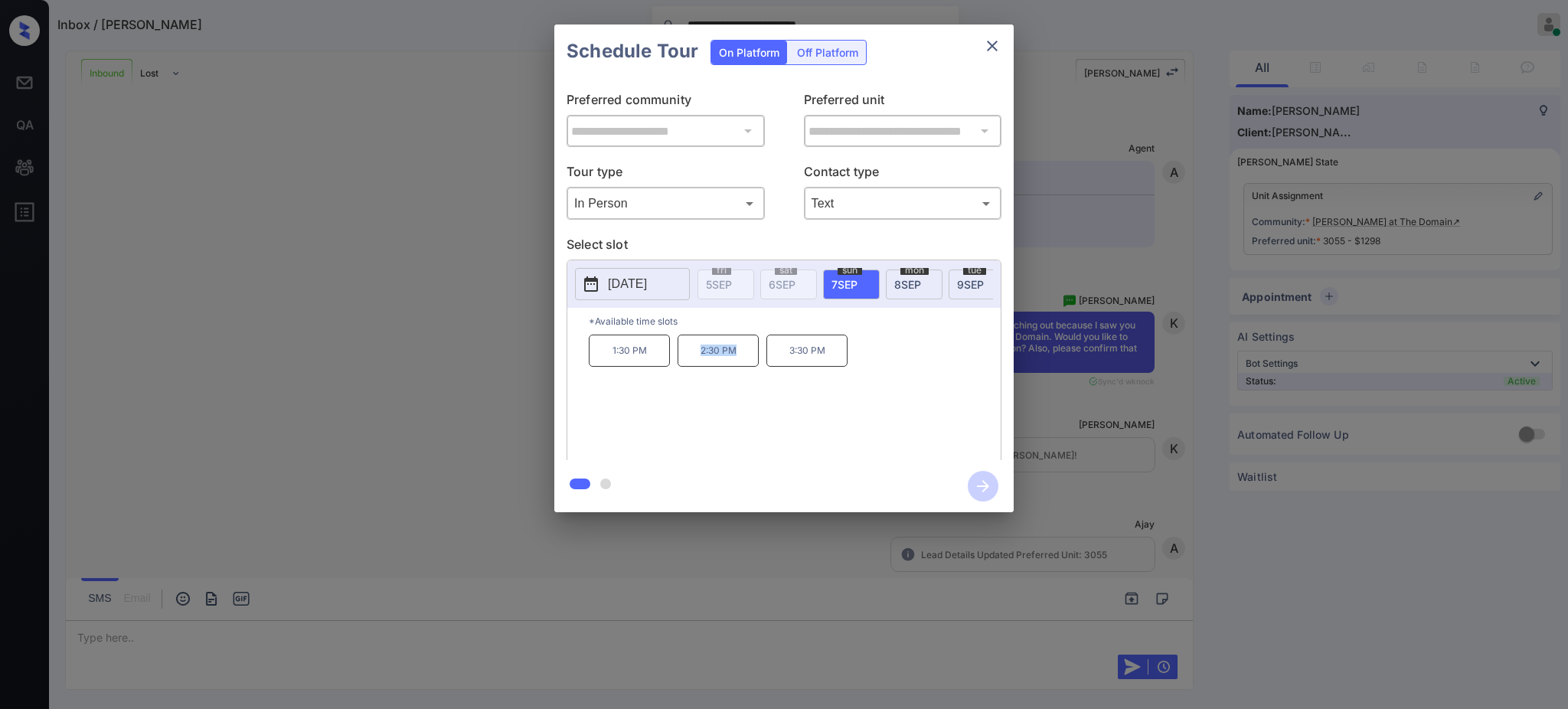
drag, startPoint x: 690, startPoint y: 361, endPoint x: 746, endPoint y: 366, distance: 56.2
click at [746, 366] on p "2:30 PM" at bounding box center [718, 351] width 82 height 32
copy p "2:30 PM"
click at [995, 46] on icon "close" at bounding box center [992, 45] width 19 height 19
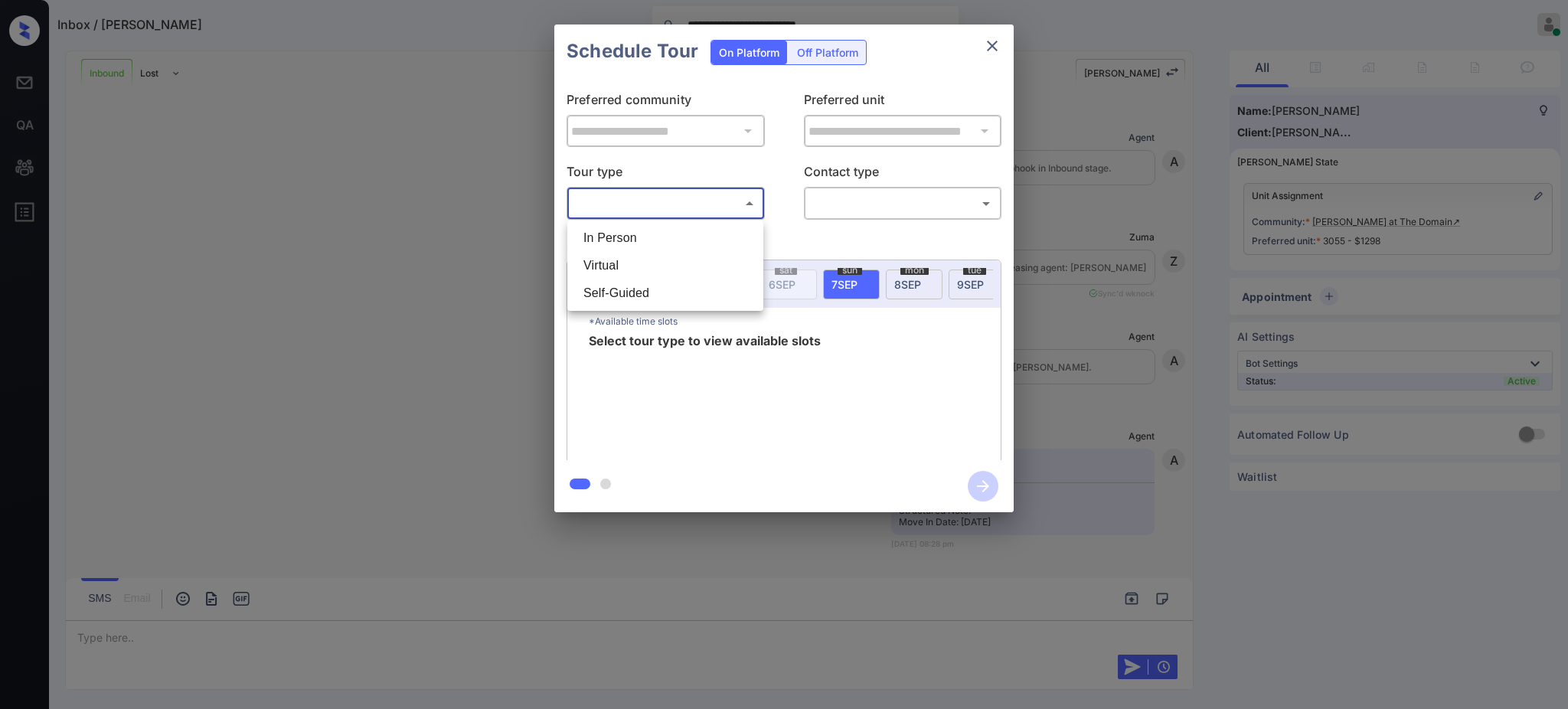
click at [689, 221] on ul "In Person Virtual Self-Guided" at bounding box center [665, 266] width 196 height 91
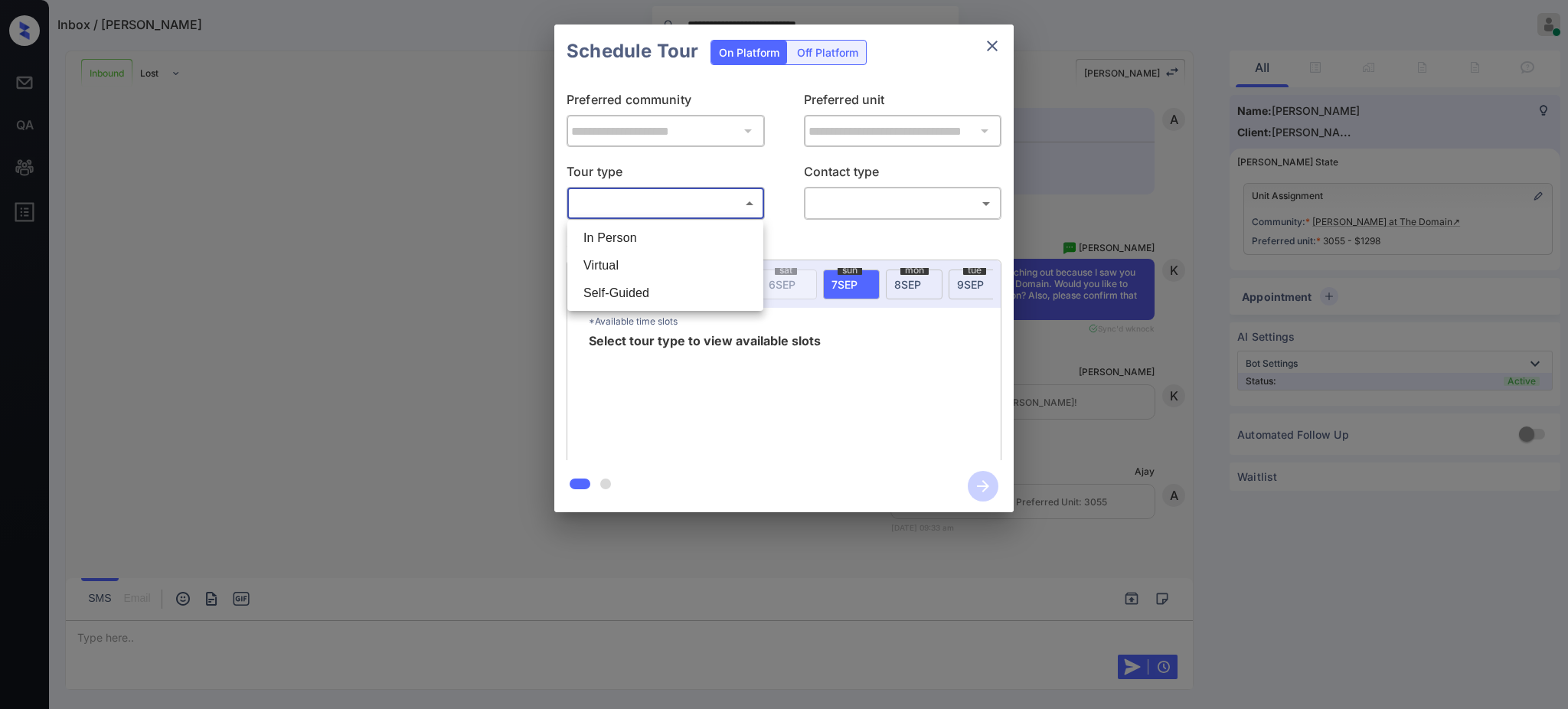
click at [686, 232] on li "In Person" at bounding box center [665, 238] width 188 height 28
type input "********"
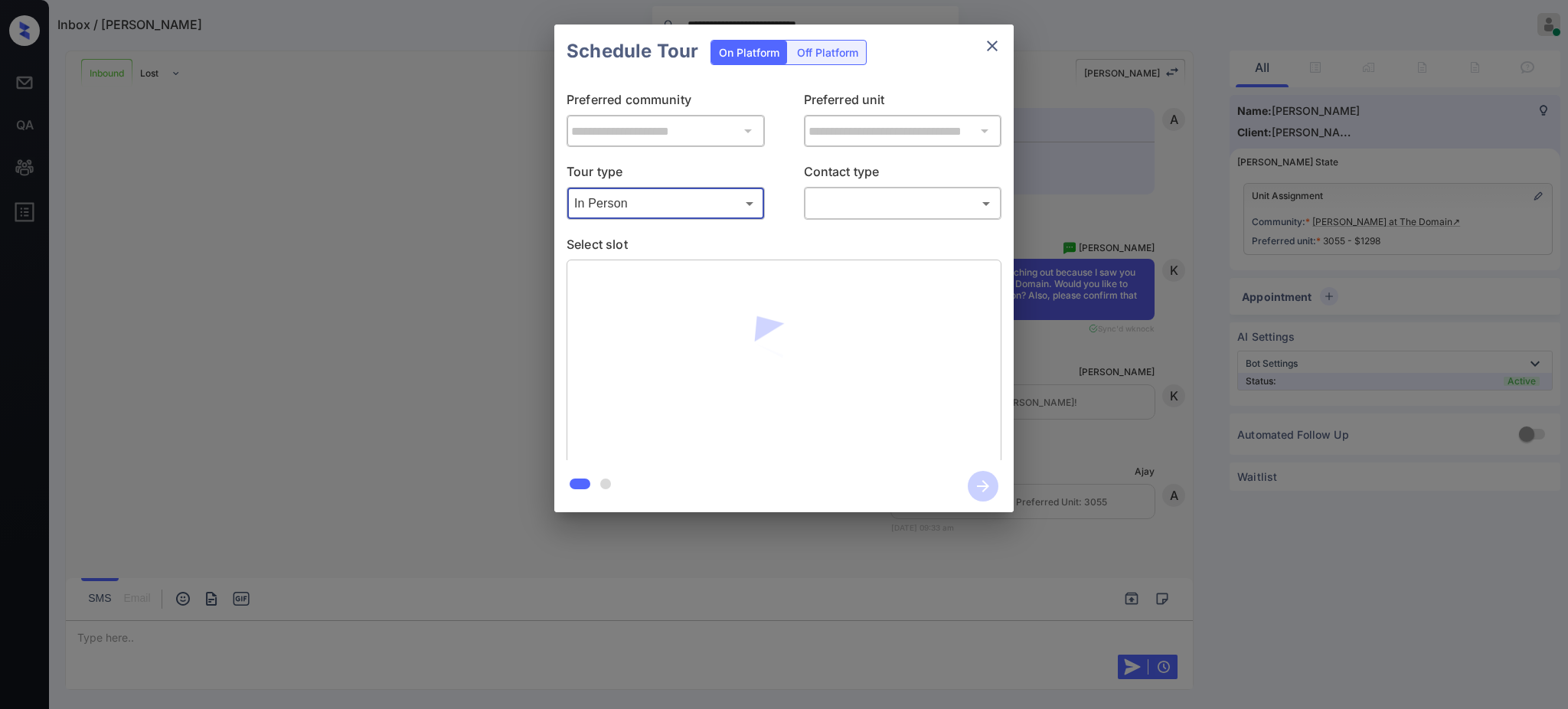
click at [849, 202] on body "**********" at bounding box center [784, 354] width 1568 height 709
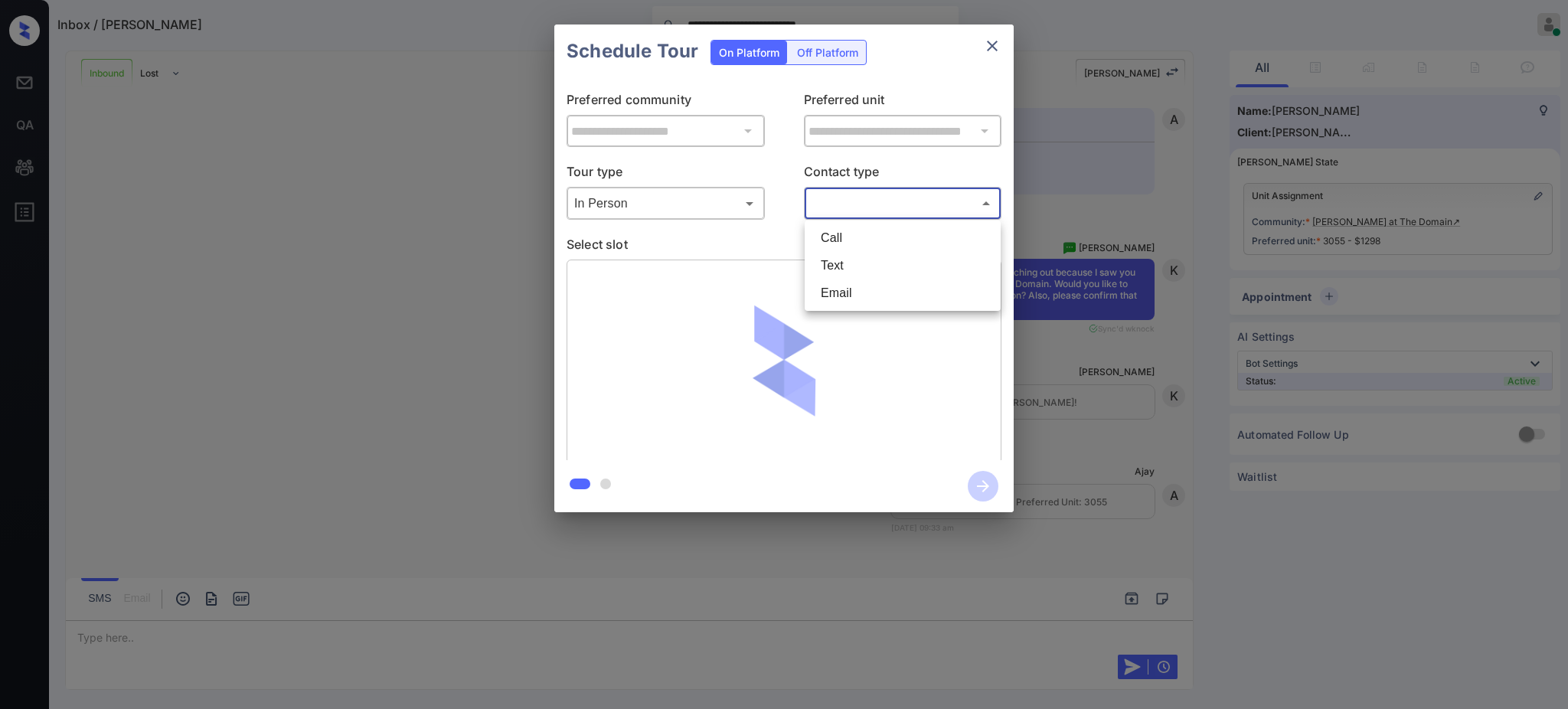
click at [841, 274] on li "Text" at bounding box center [903, 265] width 188 height 28
type input "****"
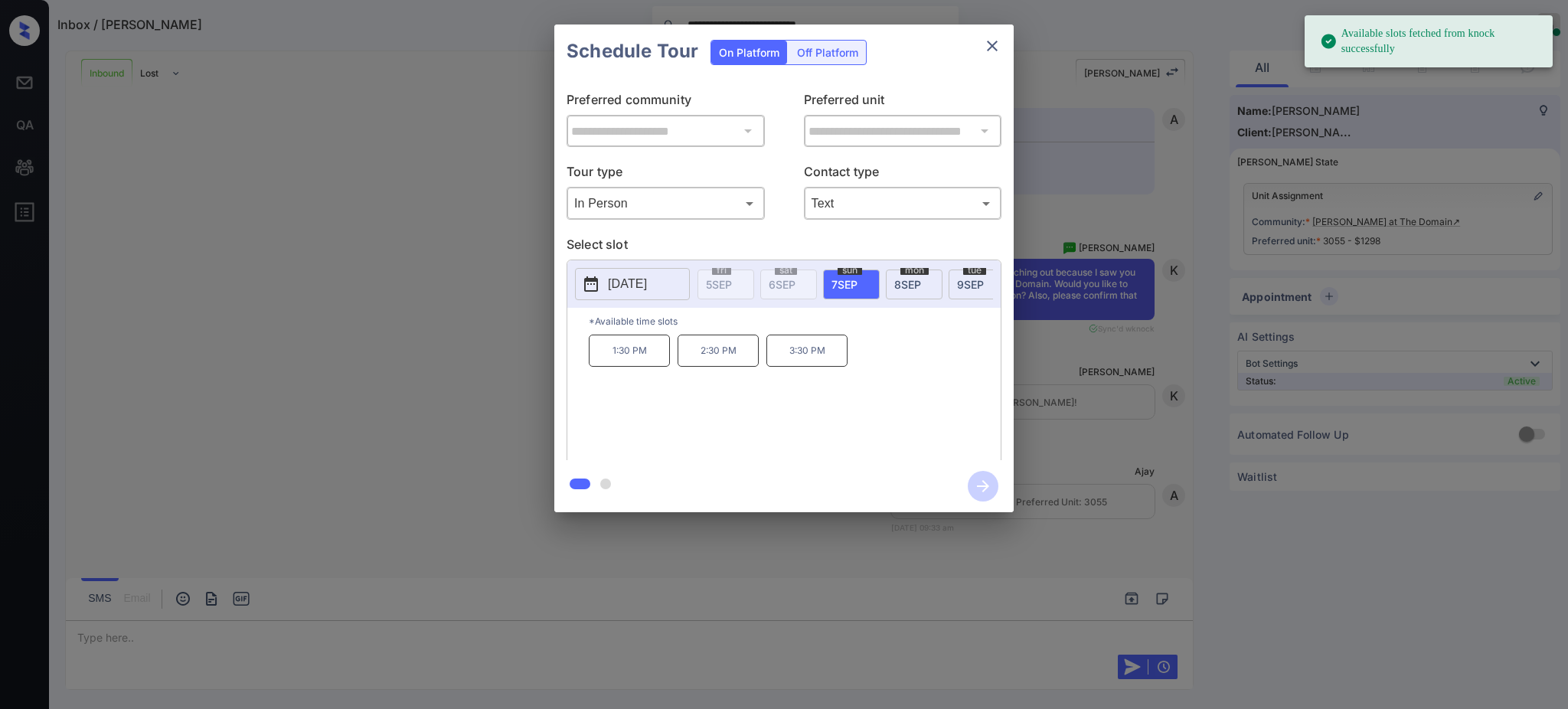
drag, startPoint x: 853, startPoint y: 280, endPoint x: 743, endPoint y: 335, distance: 123.0
click at [851, 280] on span "7 SEP" at bounding box center [844, 284] width 26 height 13
click at [709, 367] on p "2:30 PM" at bounding box center [718, 351] width 82 height 32
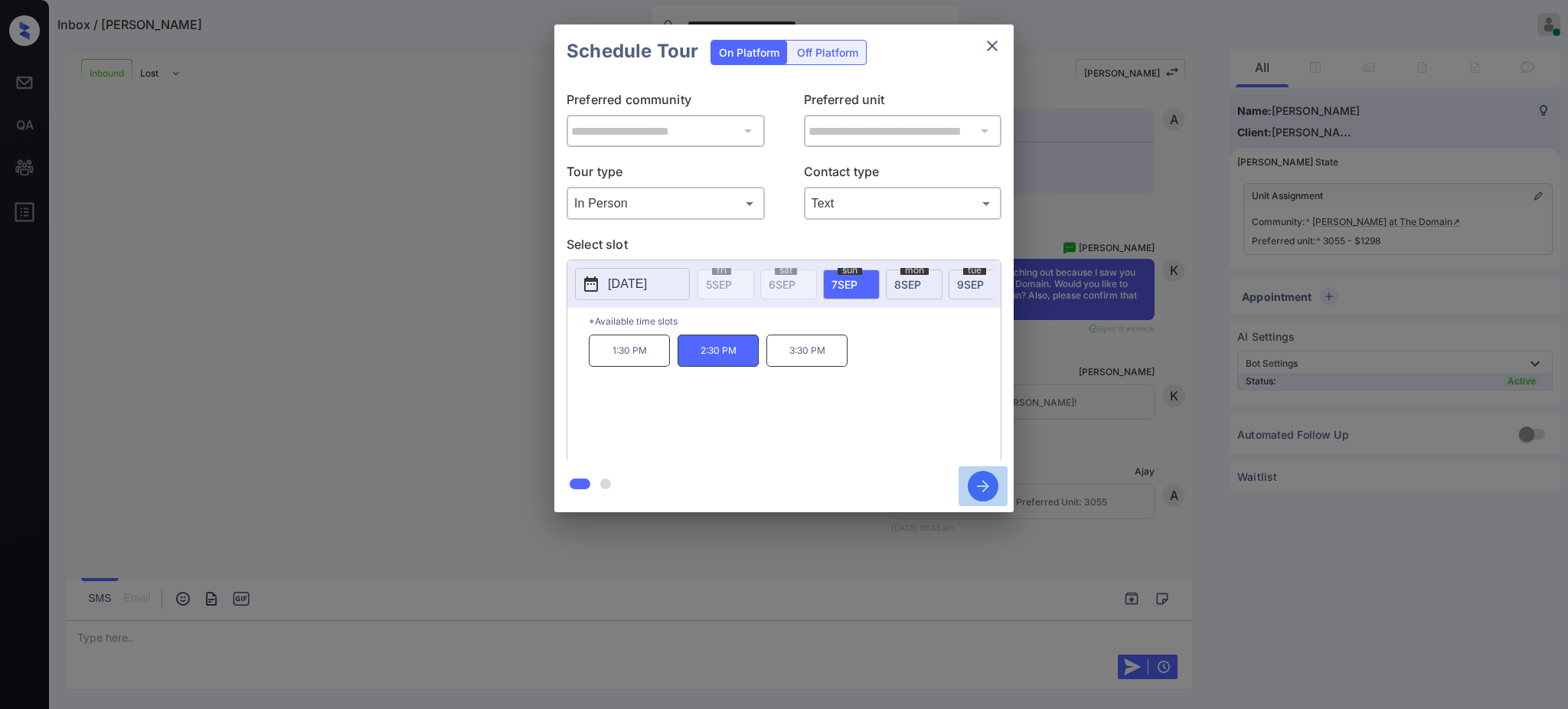
click at [983, 486] on icon "button" at bounding box center [984, 486] width 12 height 12
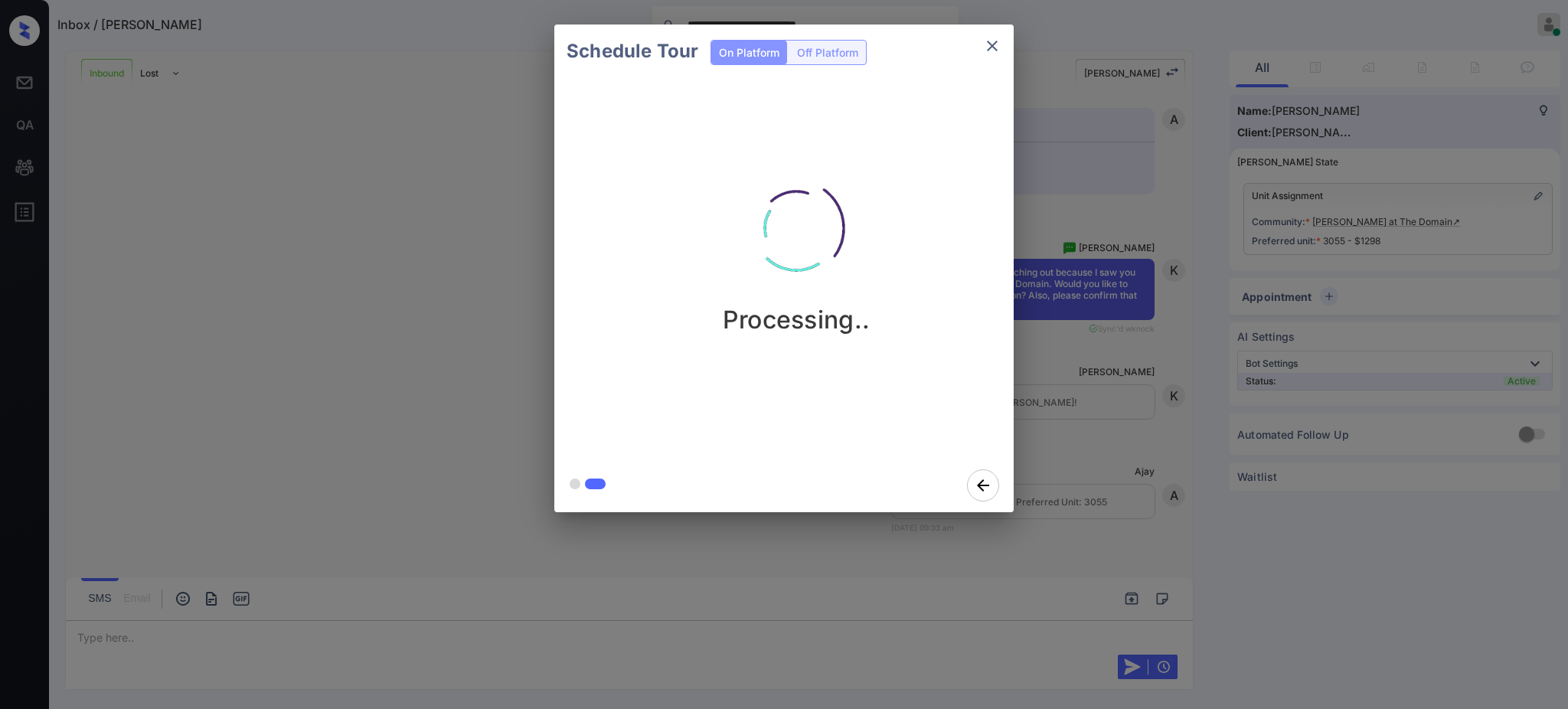
click at [1117, 435] on div "Schedule Tour On Platform Off Platform Processing.." at bounding box center [784, 268] width 1568 height 537
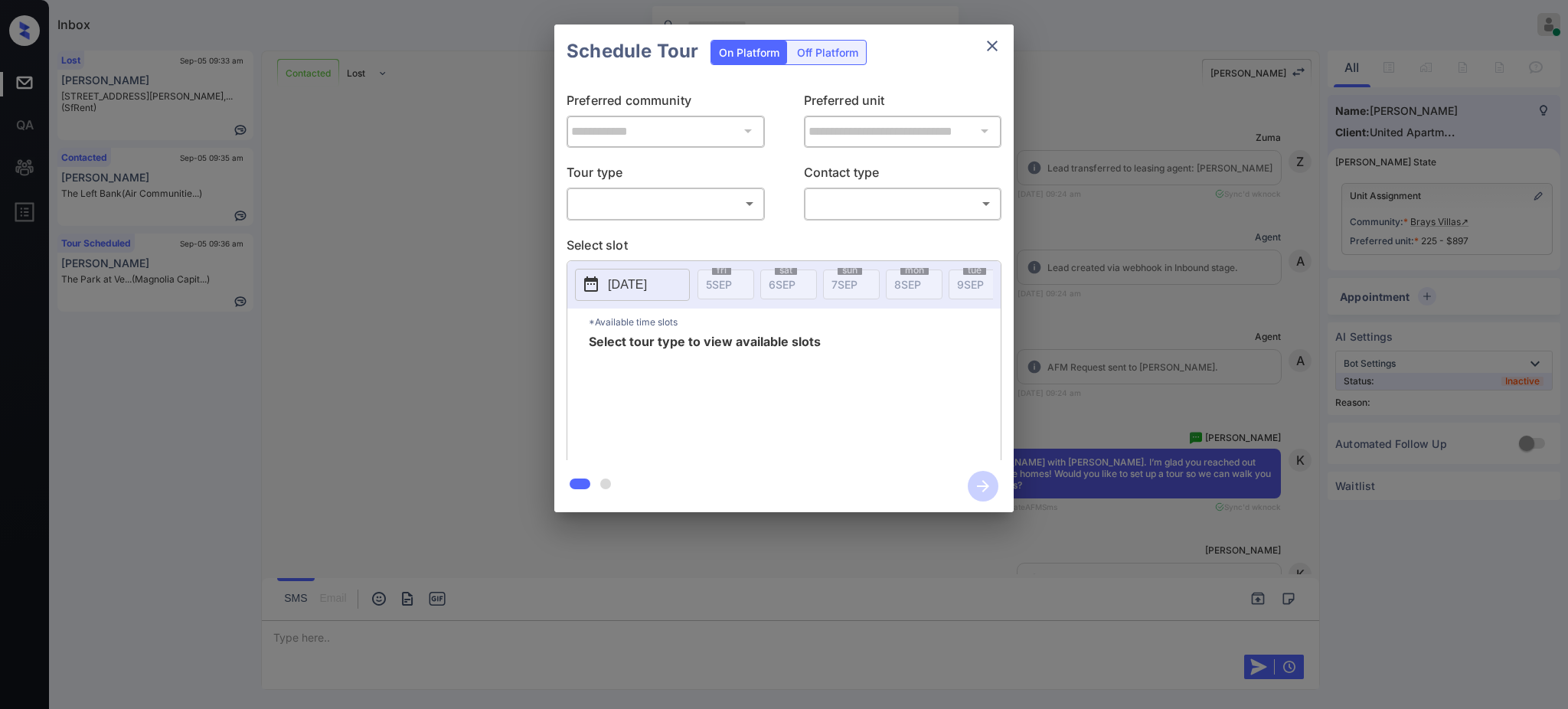
click at [663, 196] on body "Inbox [PERSON_NAME] Online Set yourself offline Set yourself on break Profile S…" at bounding box center [784, 354] width 1568 height 709
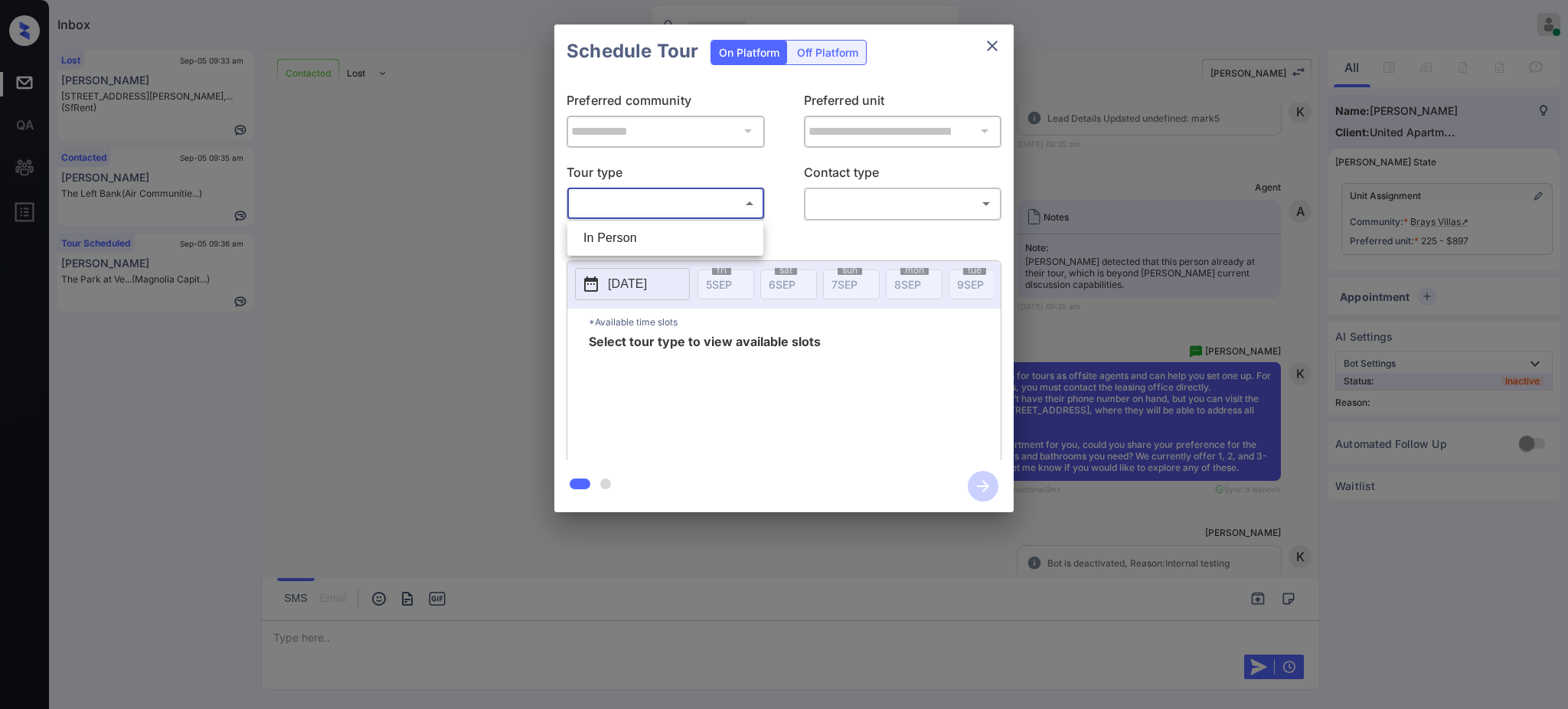
click at [988, 50] on div at bounding box center [784, 354] width 1568 height 709
click at [988, 48] on icon "close" at bounding box center [992, 45] width 19 height 19
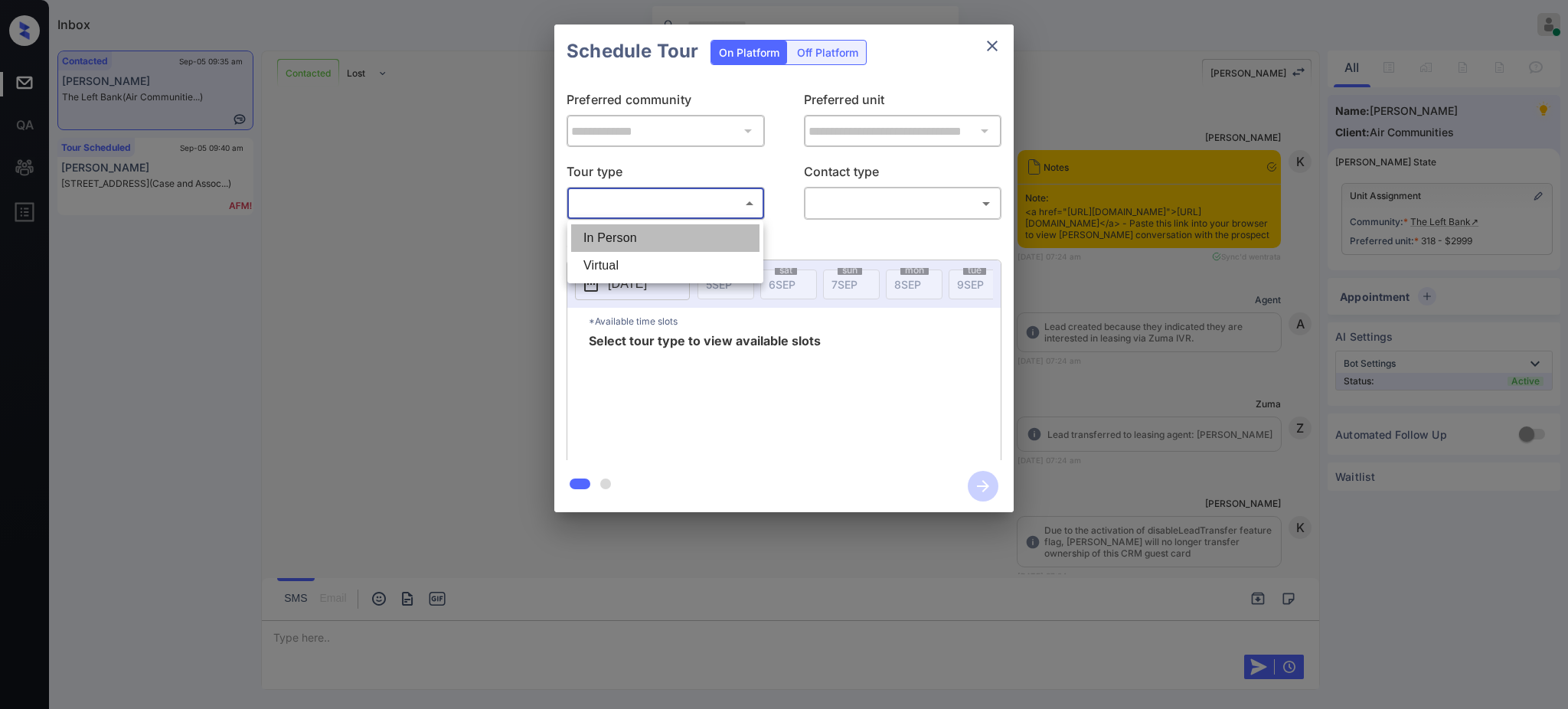
click at [687, 237] on li "In Person" at bounding box center [665, 238] width 188 height 28
type input "********"
click at [888, 202] on body "Inbox Ajay Kumar Online Set yourself offline Set yourself on break Profile Swit…" at bounding box center [784, 354] width 1568 height 709
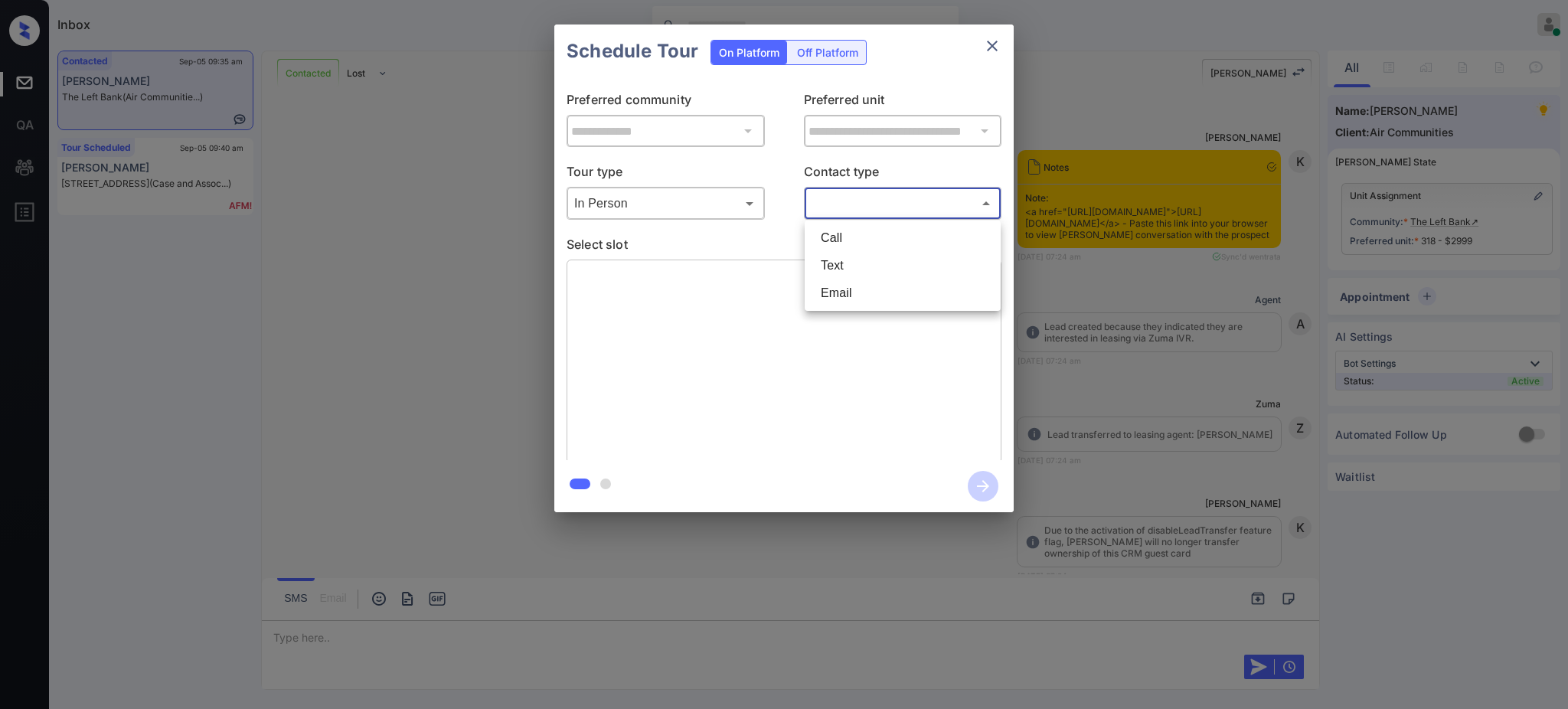
scroll to position [7130, 0]
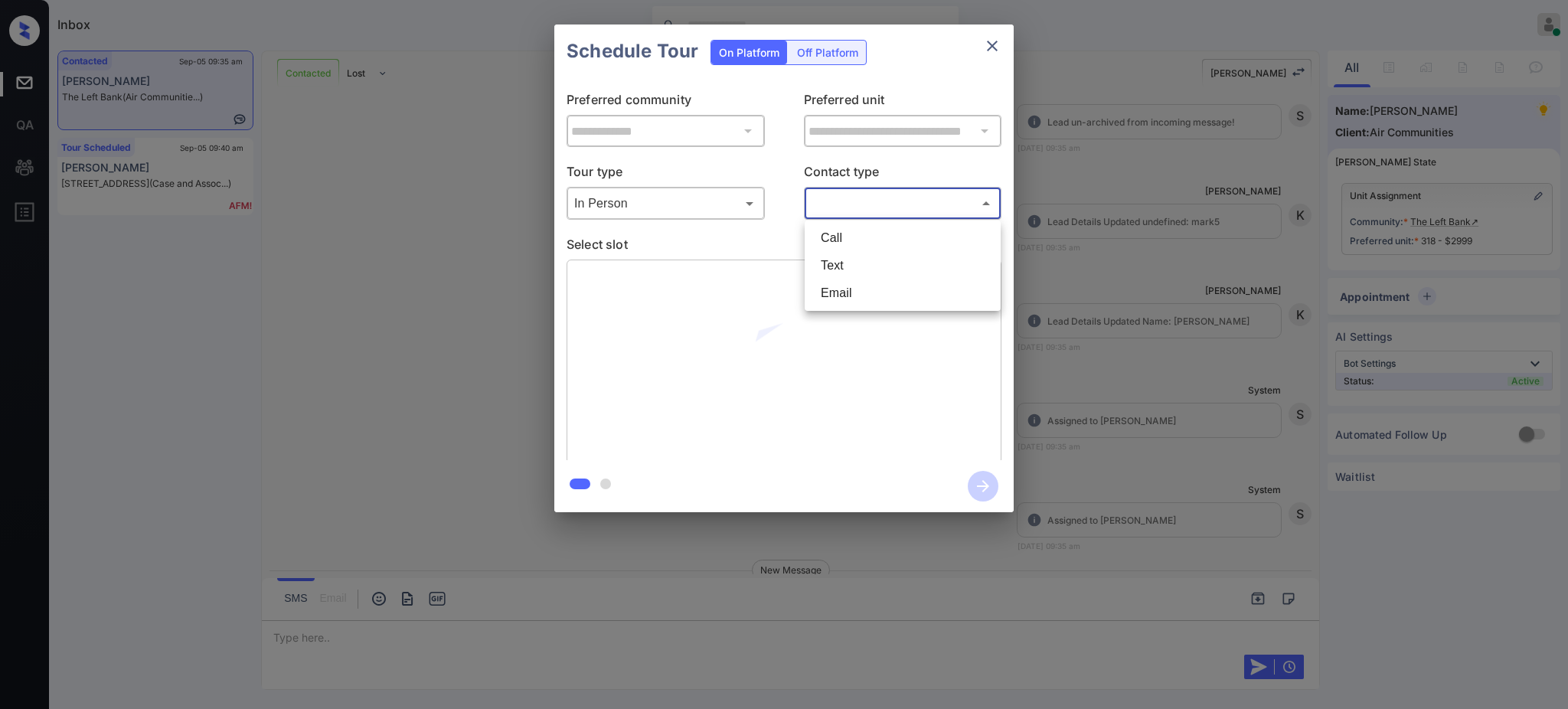
click at [849, 257] on li "Text" at bounding box center [903, 265] width 188 height 28
type input "****"
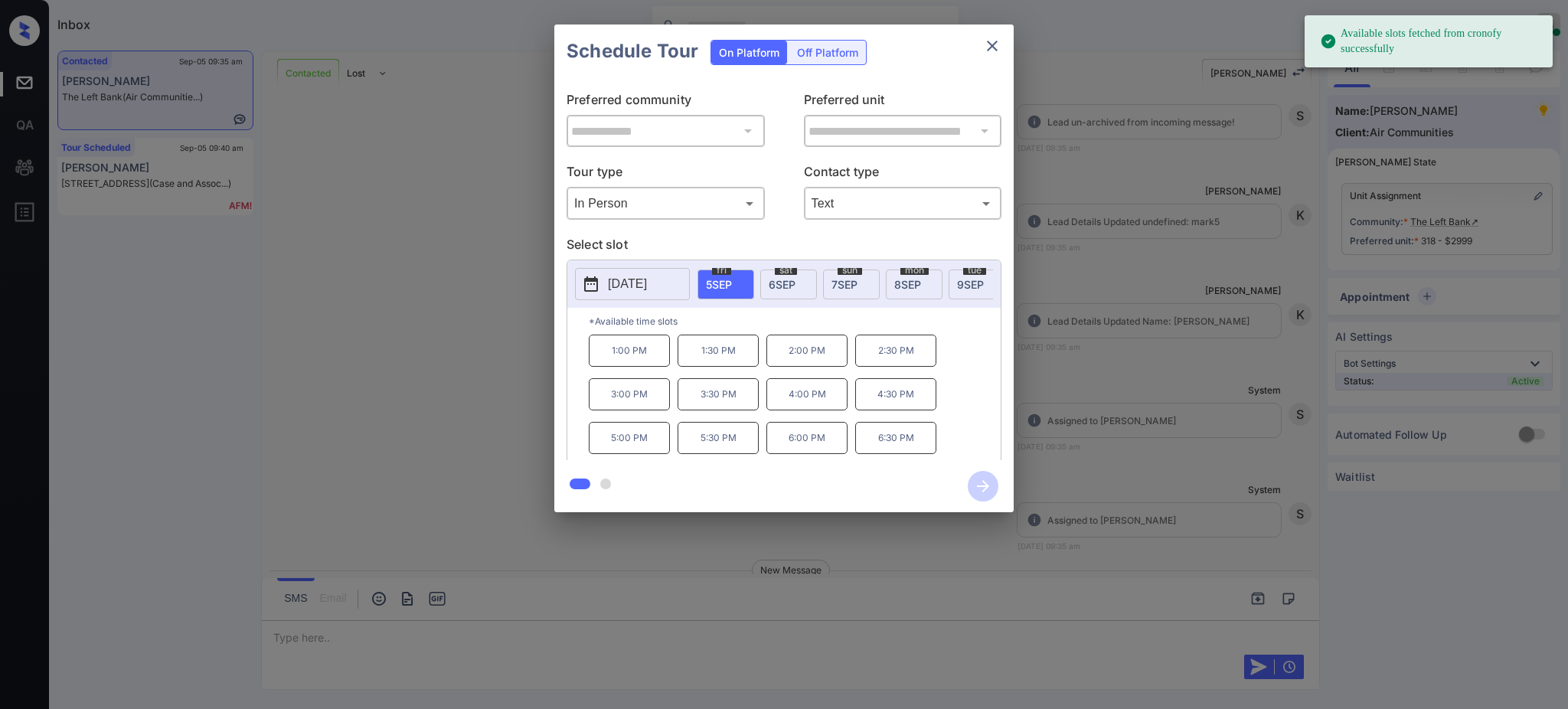
click at [647, 280] on p "[DATE]" at bounding box center [628, 284] width 39 height 19
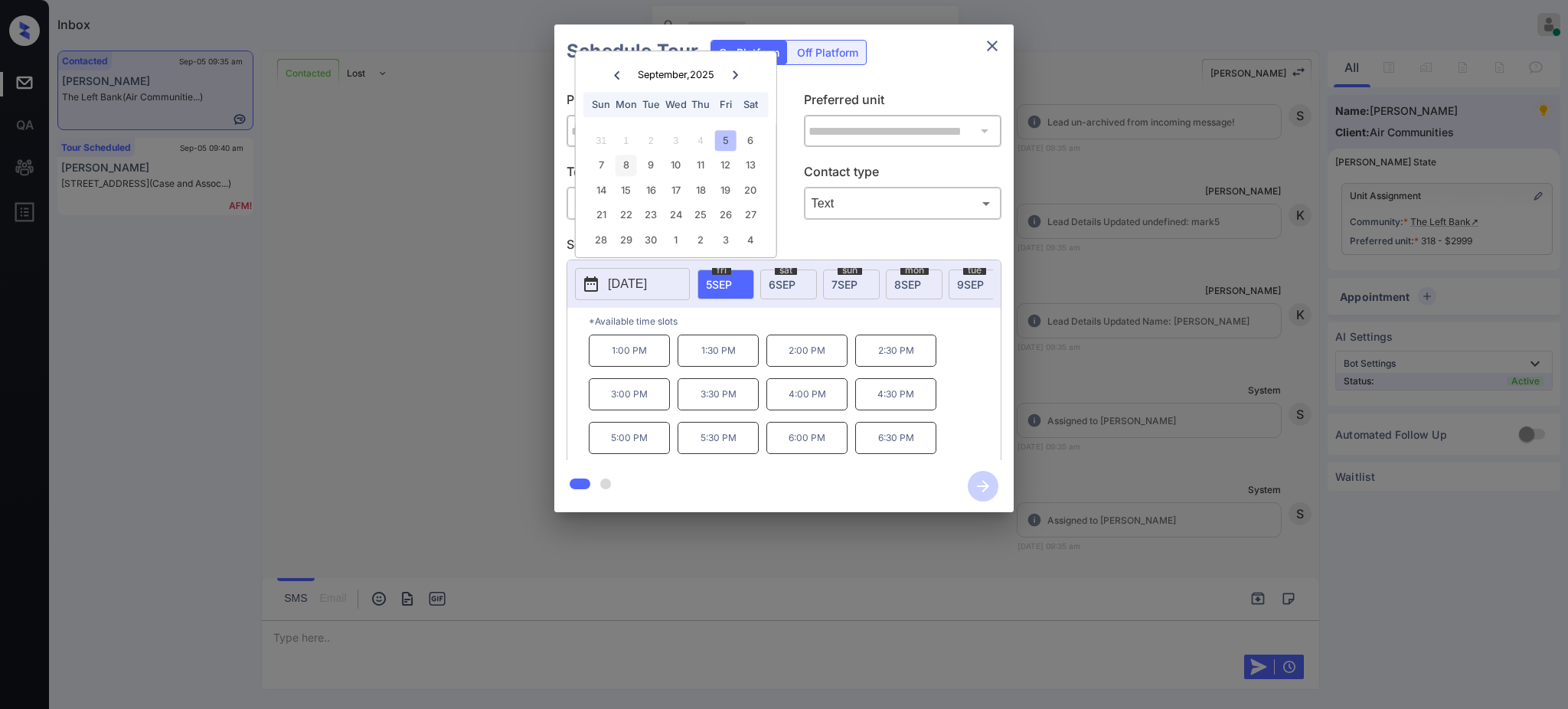
click at [622, 169] on div "8" at bounding box center [625, 164] width 20 height 20
click at [889, 414] on p "6:00 PM" at bounding box center [896, 402] width 82 height 31
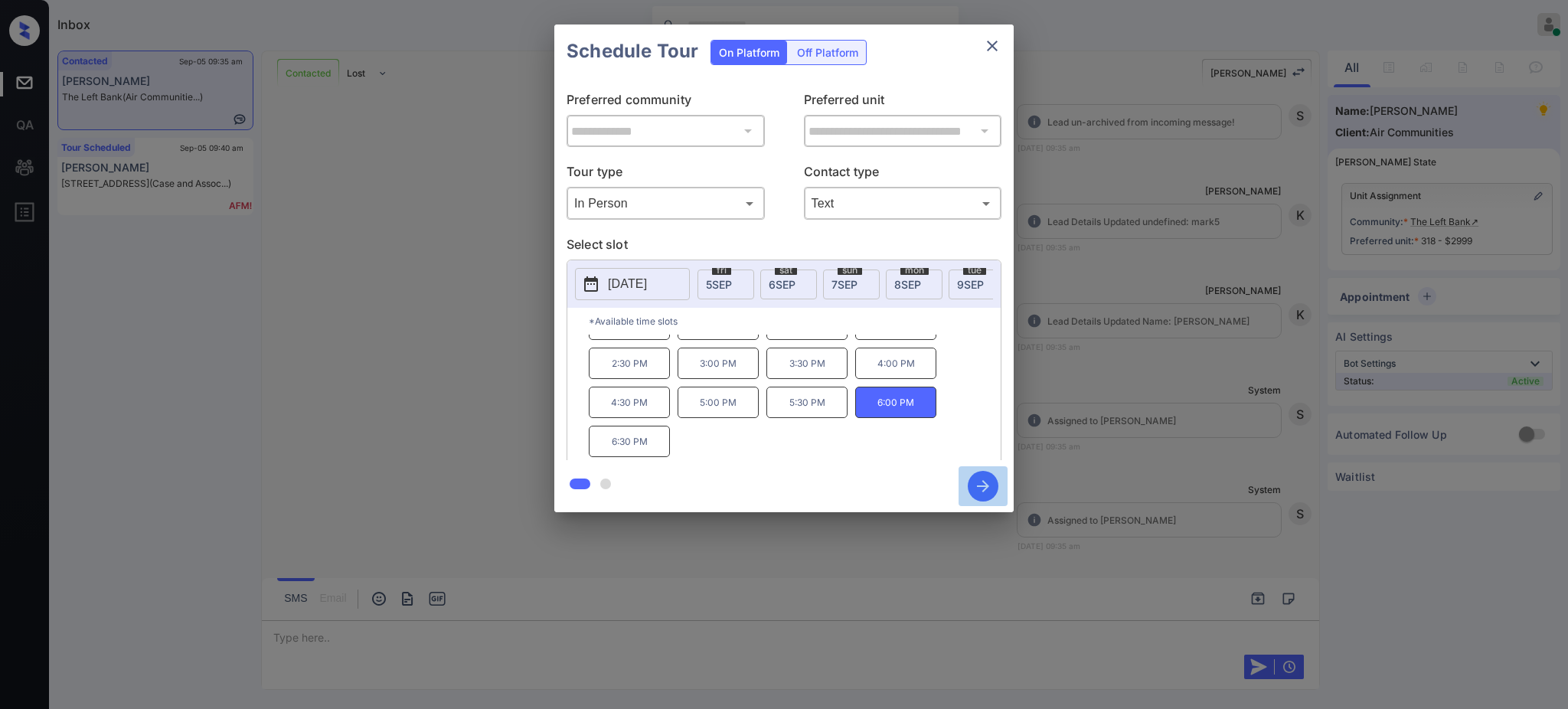
click at [989, 485] on icon "button" at bounding box center [983, 486] width 31 height 31
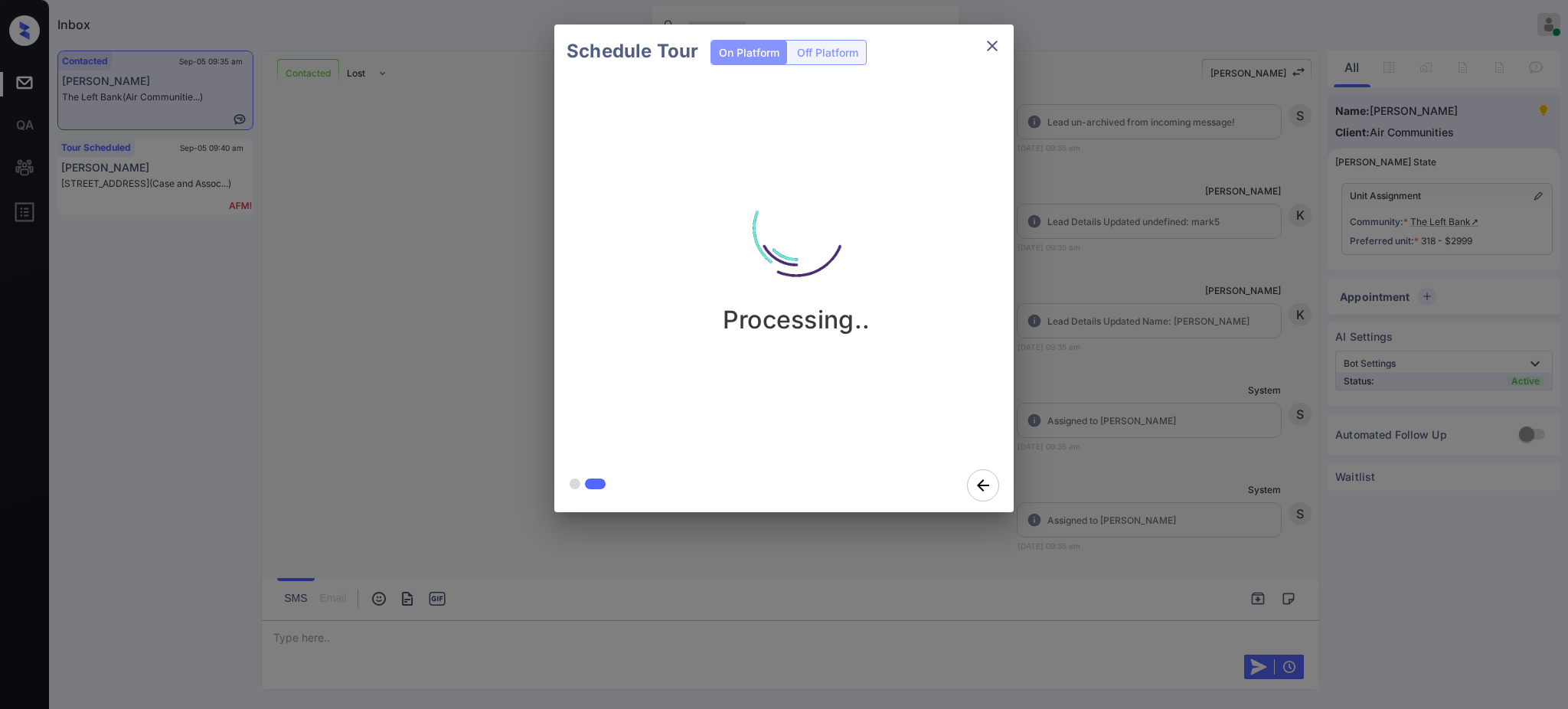
click at [1120, 427] on div "Schedule Tour On Platform Off Platform Processing.." at bounding box center [784, 268] width 1568 height 537
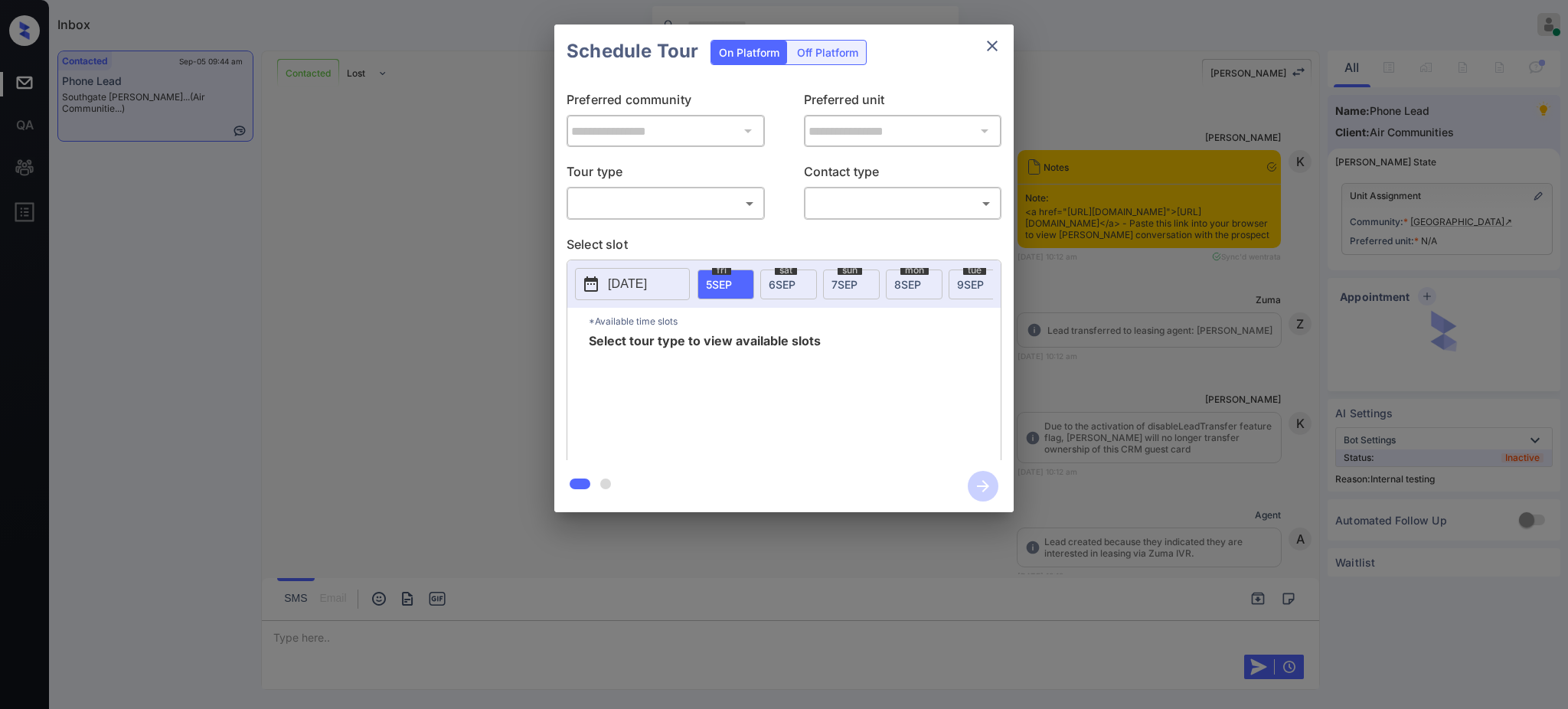
scroll to position [5952, 0]
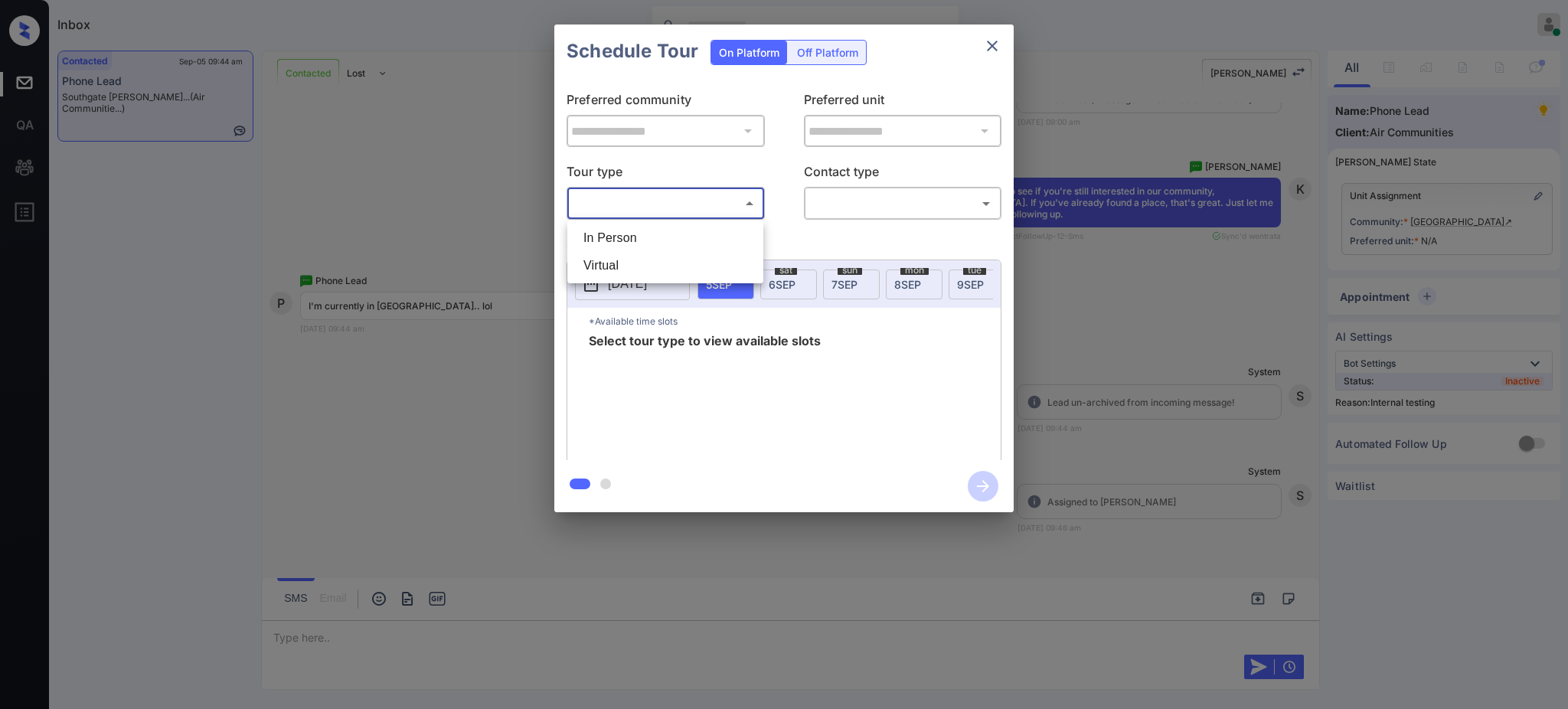
click at [636, 209] on body "Inbox Ajay Kumar Online Set yourself offline Set yourself on break Profile Swit…" at bounding box center [784, 354] width 1568 height 709
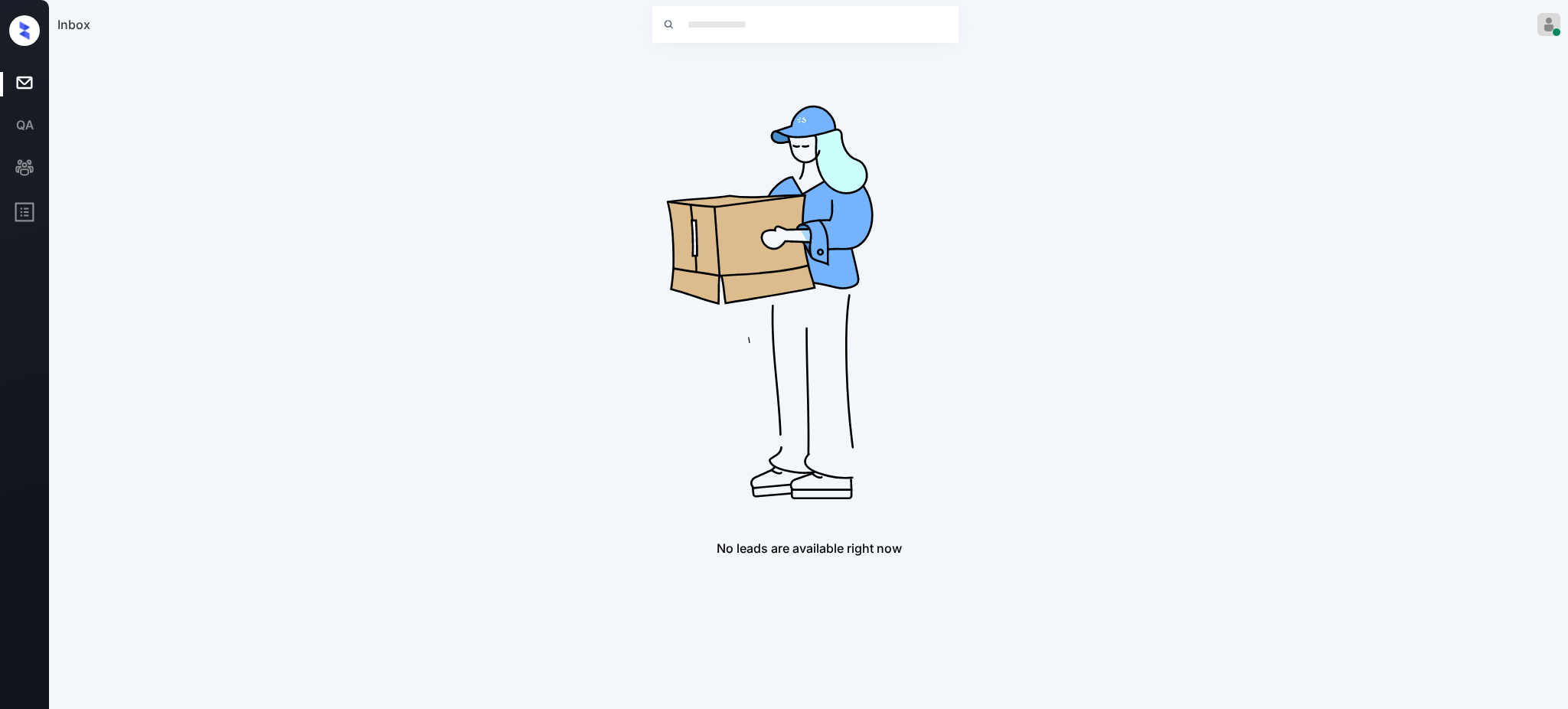
drag, startPoint x: 1085, startPoint y: 303, endPoint x: 1086, endPoint y: 294, distance: 9.1
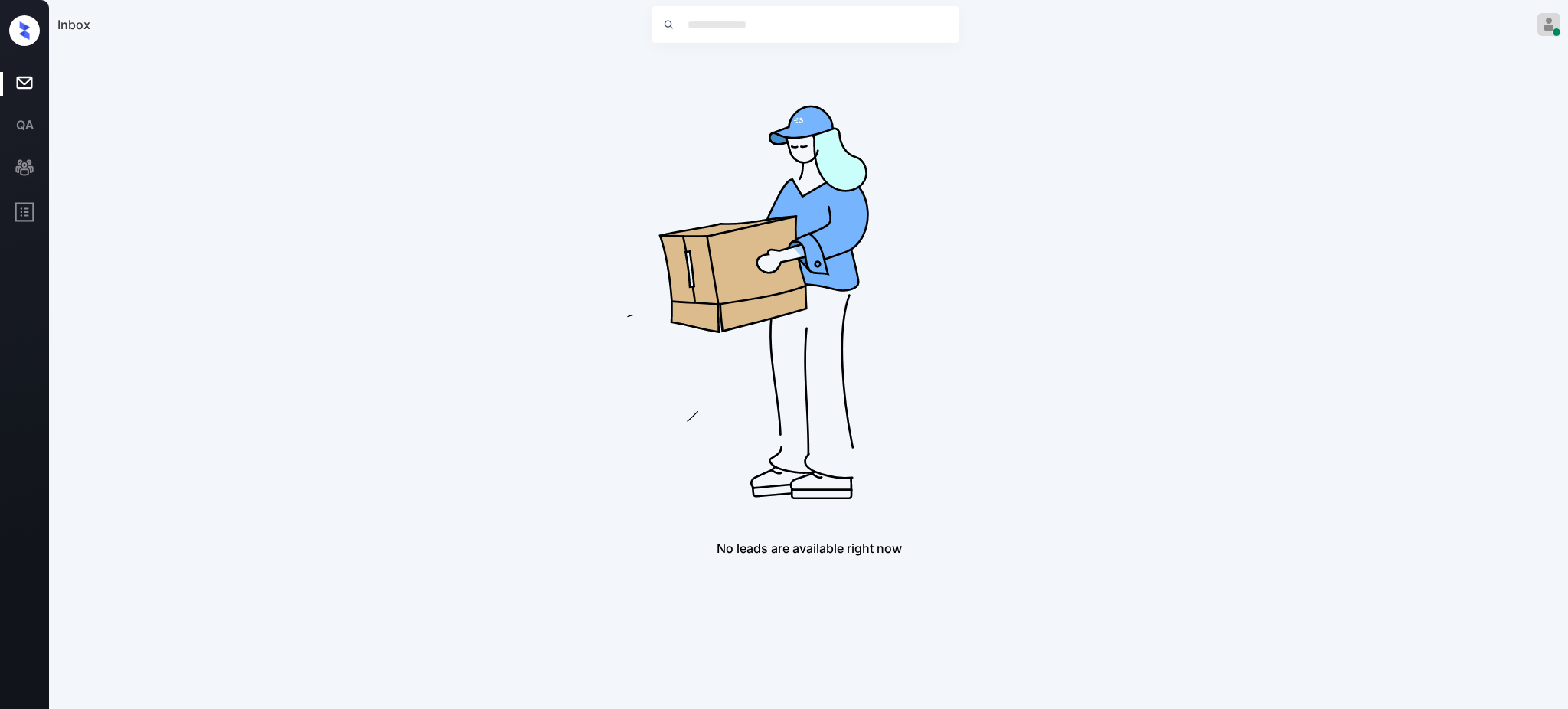
click at [1085, 301] on div "No leads are available right now" at bounding box center [809, 303] width 1503 height 506
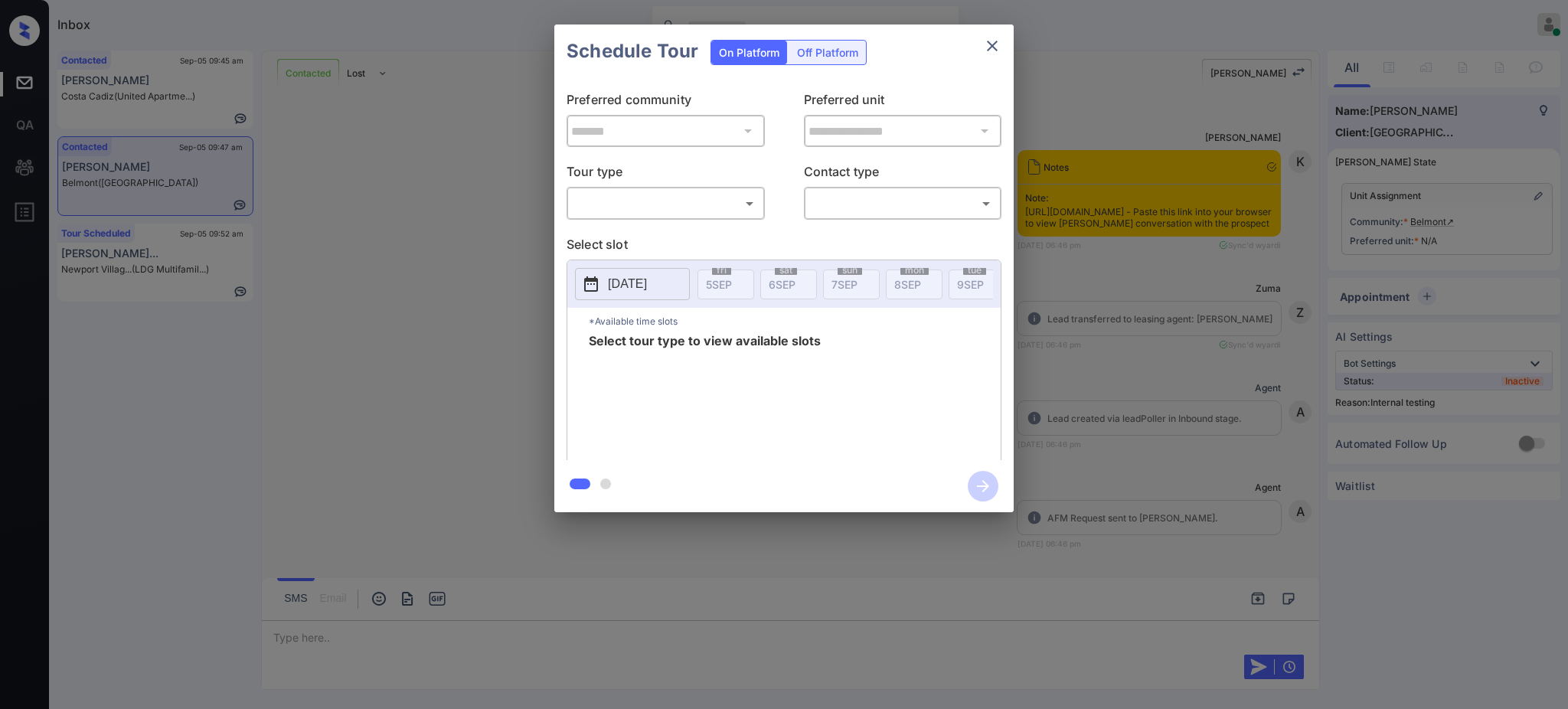
scroll to position [3013, 0]
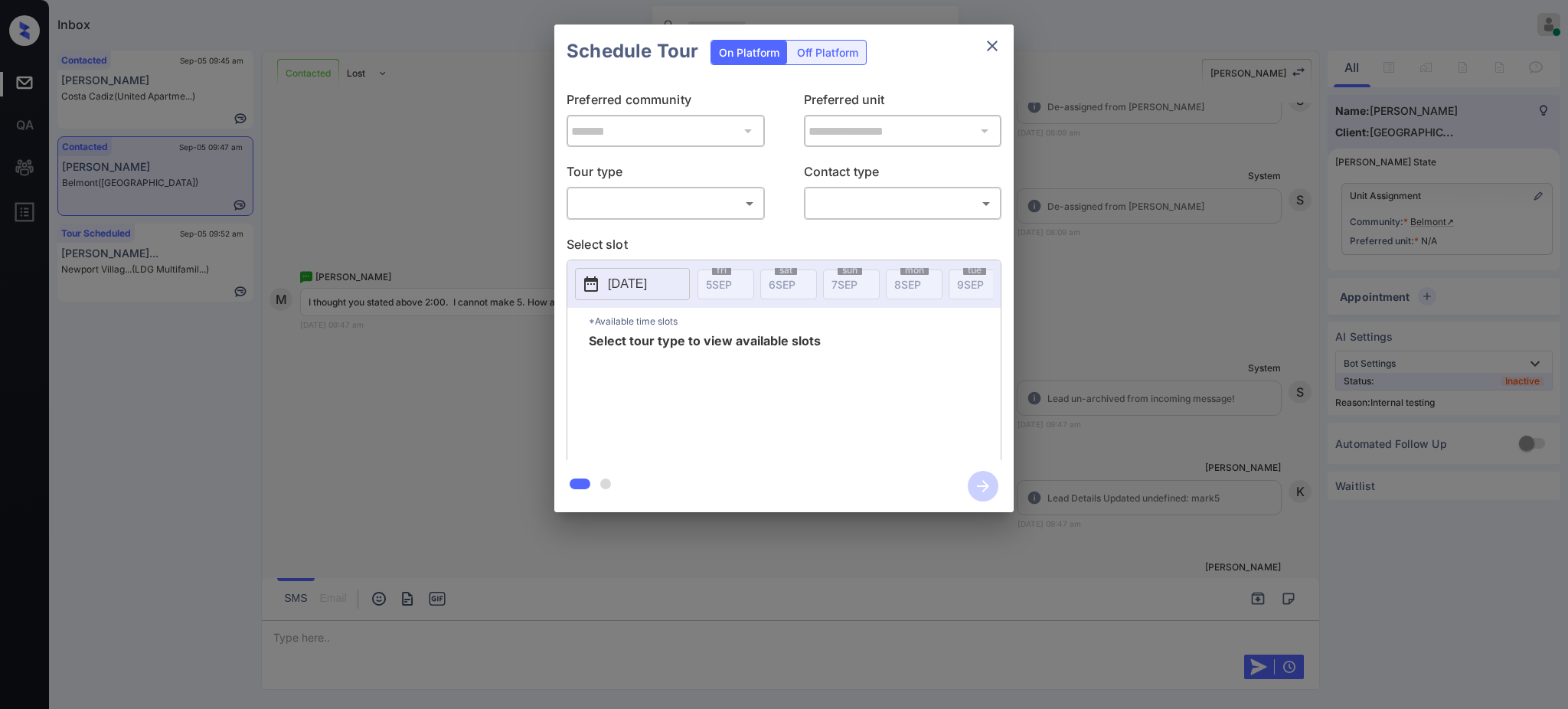
click at [704, 206] on body "Inbox [PERSON_NAME] Online Set yourself offline Set yourself on break Profile S…" at bounding box center [784, 354] width 1568 height 709
click at [689, 234] on li "In Person" at bounding box center [665, 238] width 188 height 28
type input "********"
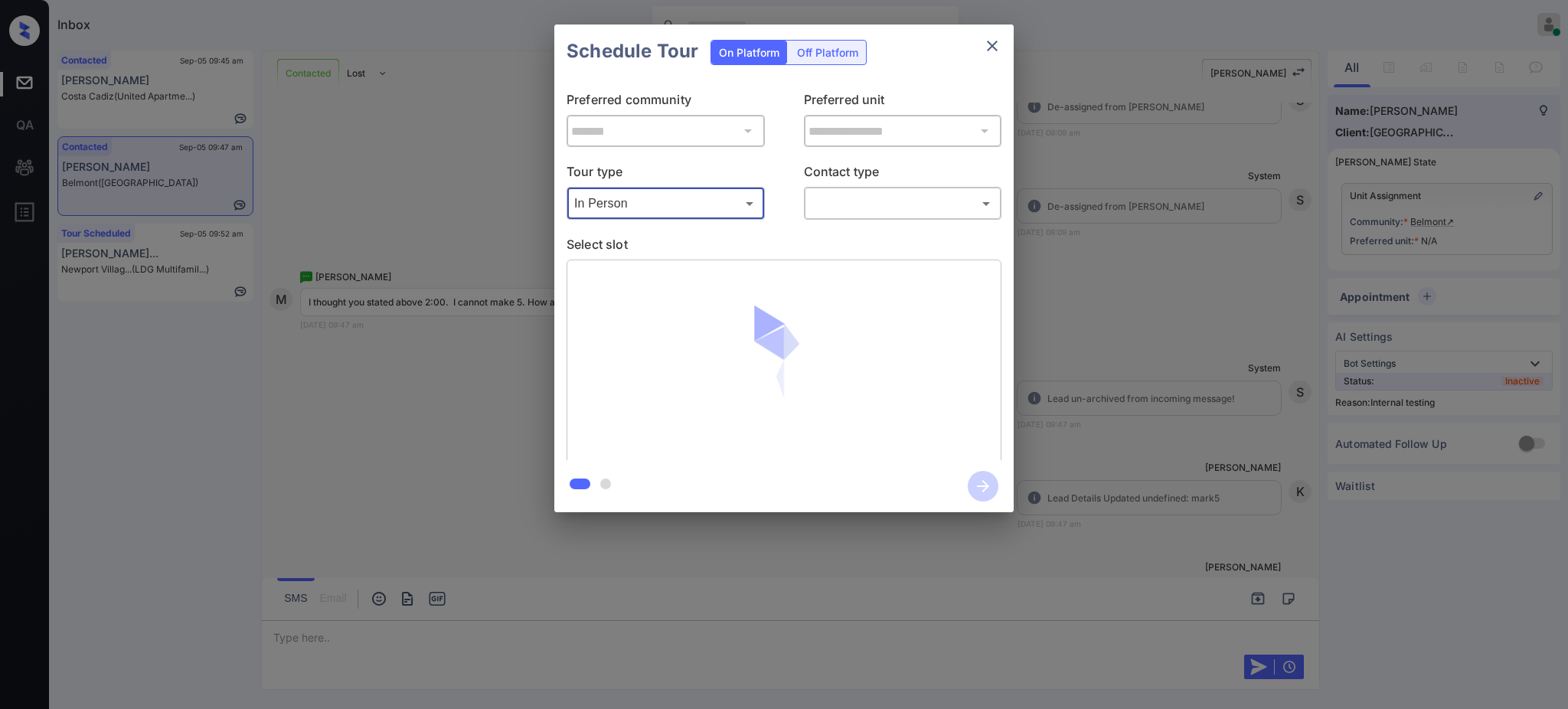
click at [868, 205] on body "Inbox Ajay Kumar Online Set yourself offline Set yourself on break Profile Swit…" at bounding box center [784, 354] width 1568 height 709
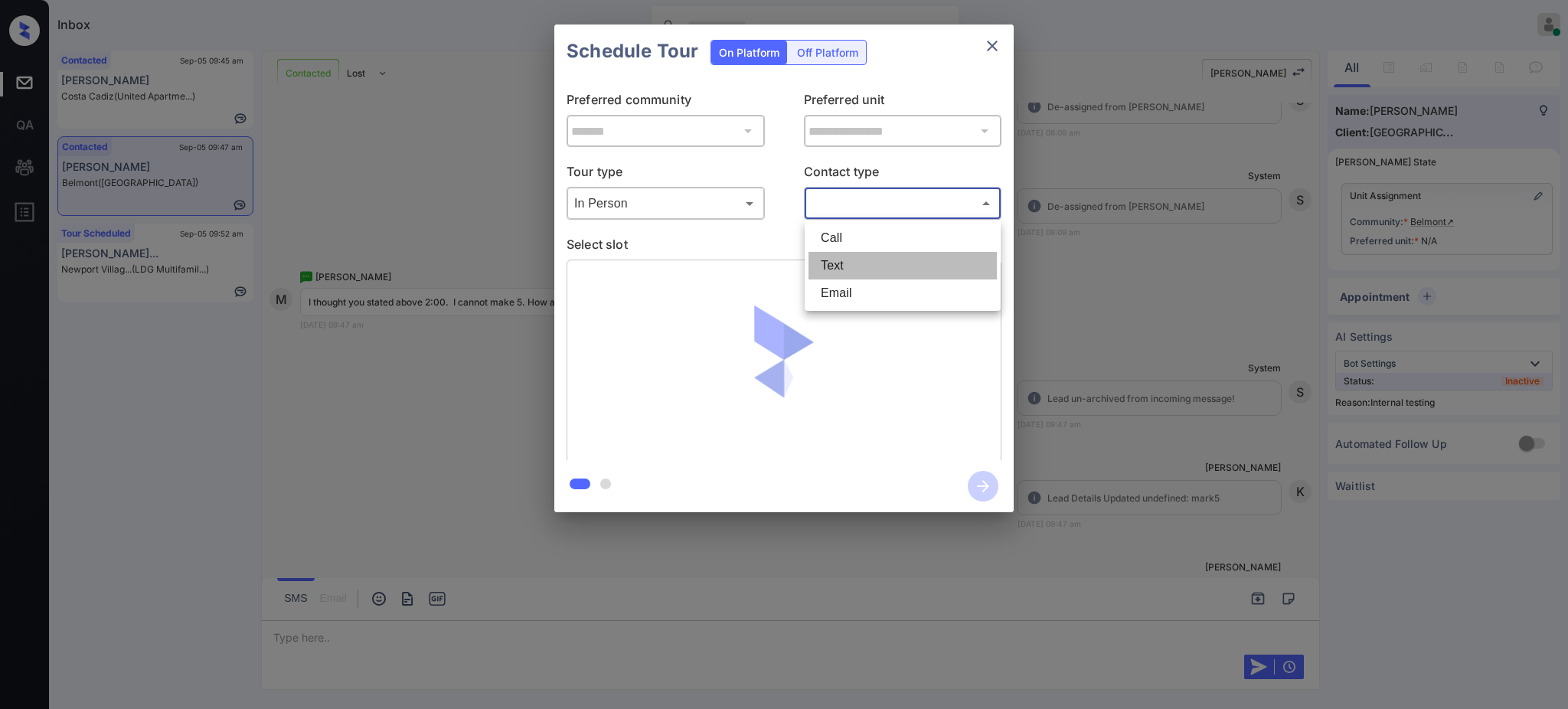
click at [858, 256] on li "Text" at bounding box center [903, 265] width 188 height 28
type input "****"
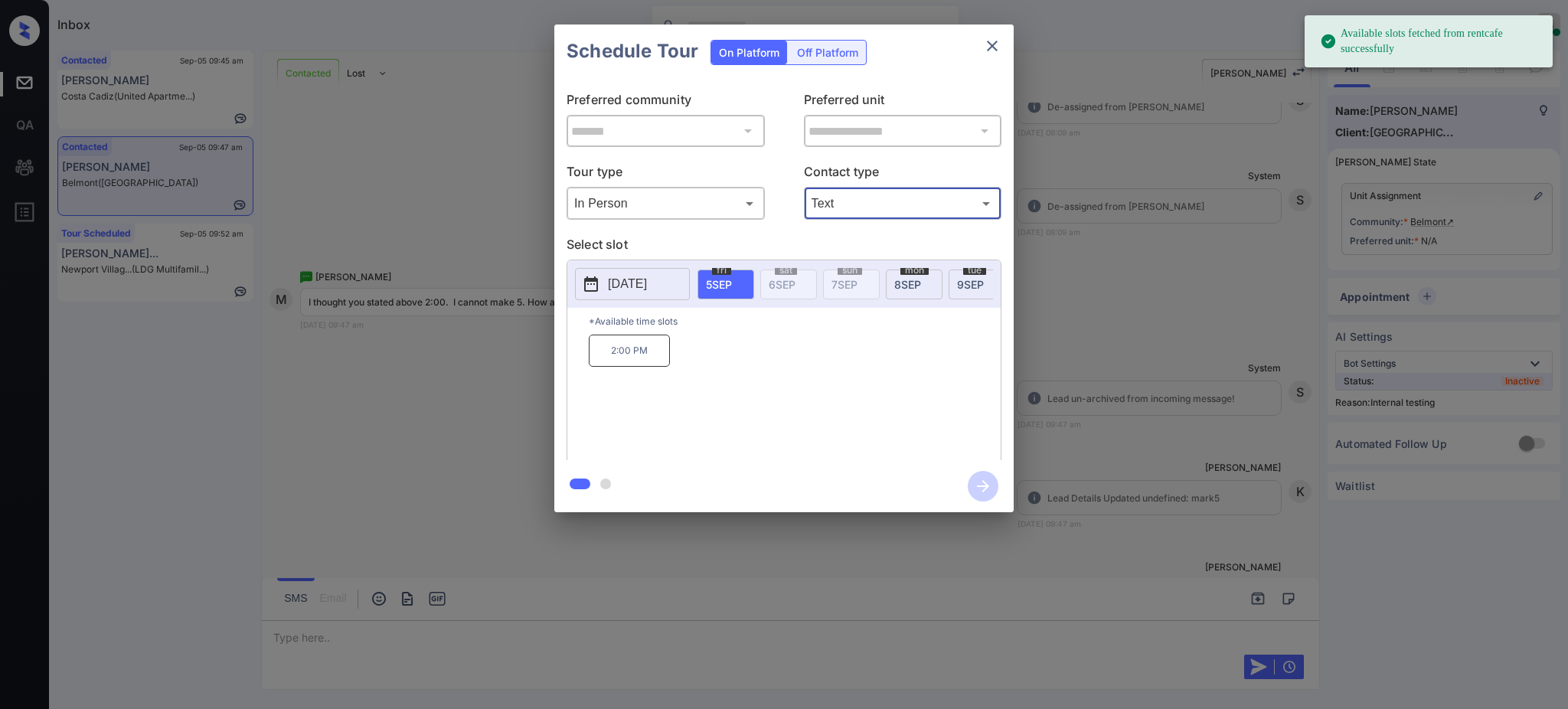
click at [632, 288] on p "[DATE]" at bounding box center [628, 284] width 39 height 19
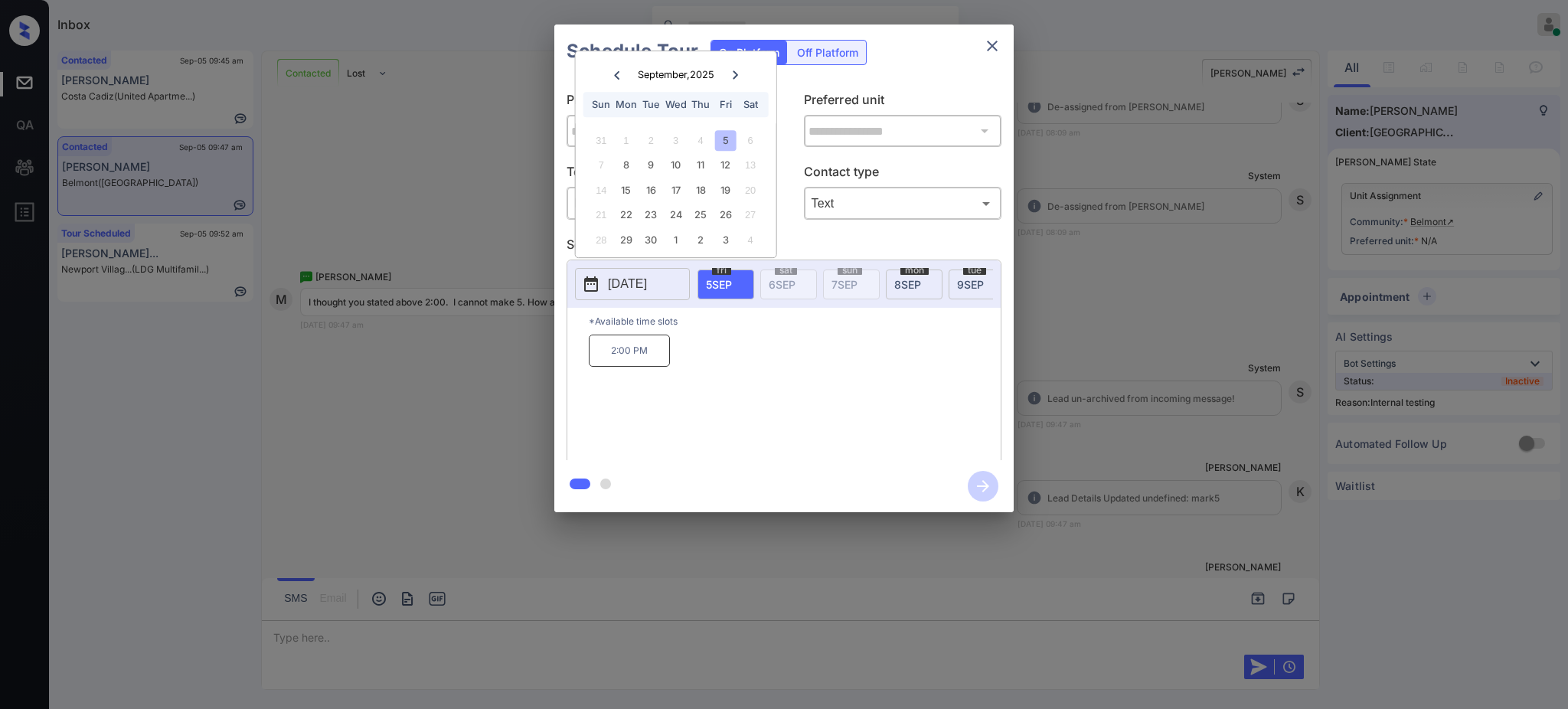
click at [1141, 317] on div "**********" at bounding box center [784, 268] width 1568 height 537
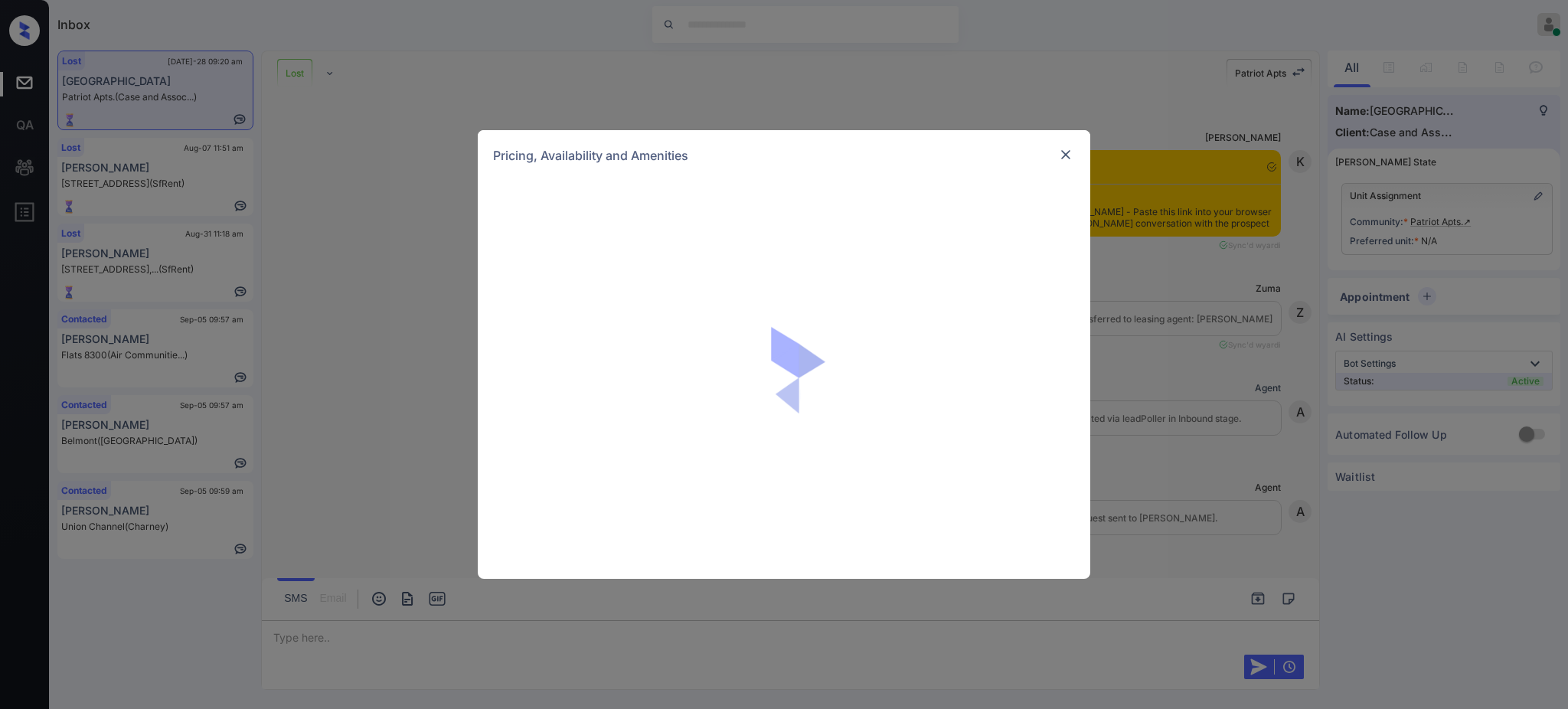
scroll to position [4307, 0]
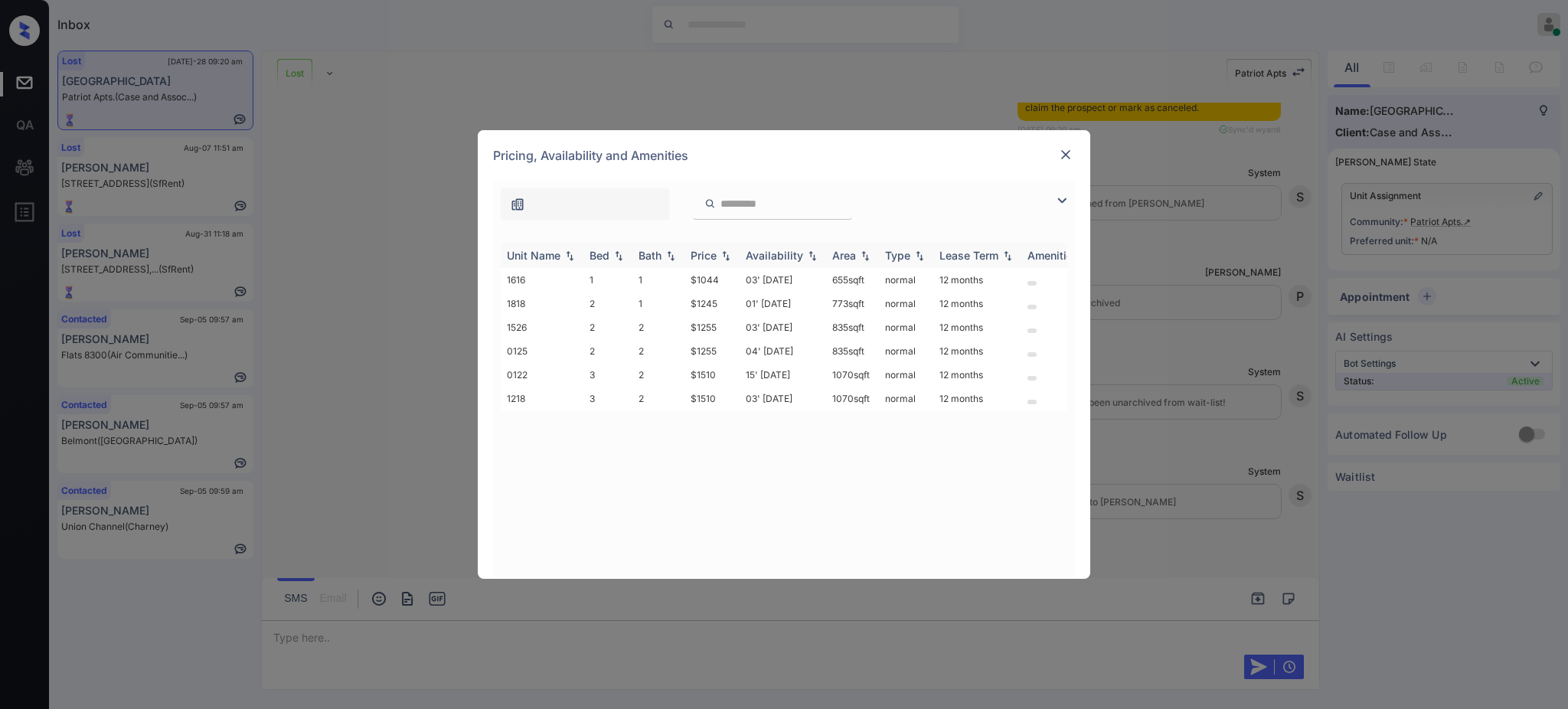
click at [585, 251] on th "Bed" at bounding box center [608, 256] width 49 height 25
drag, startPoint x: 686, startPoint y: 399, endPoint x: 756, endPoint y: 401, distance: 70.0
click at [744, 401] on tr "1616 1 1 $1044 03' [DATE] 655 sqft normal 12 months" at bounding box center [901, 398] width 800 height 24
copy td "$1044"
click at [1069, 154] on img at bounding box center [1065, 154] width 15 height 15
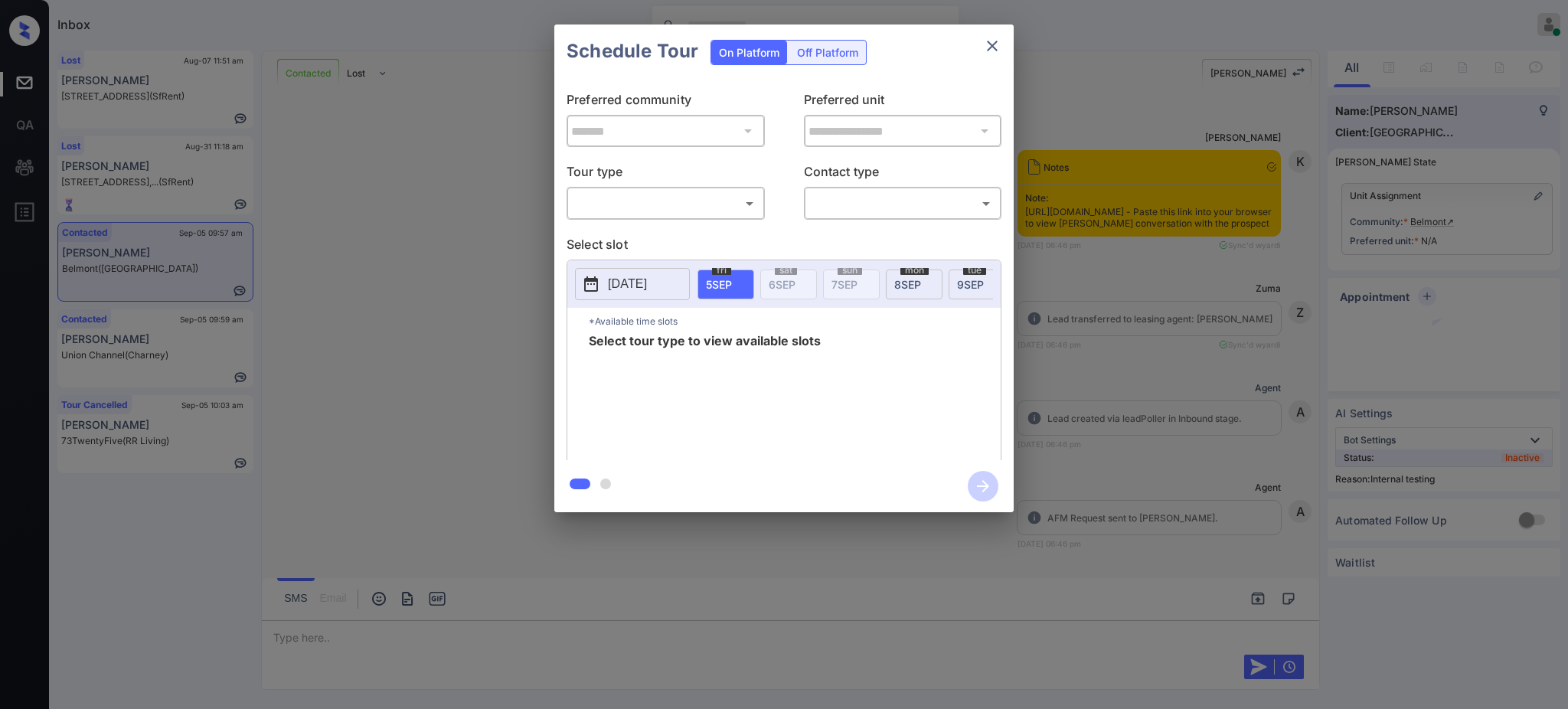
scroll to position [3923, 0]
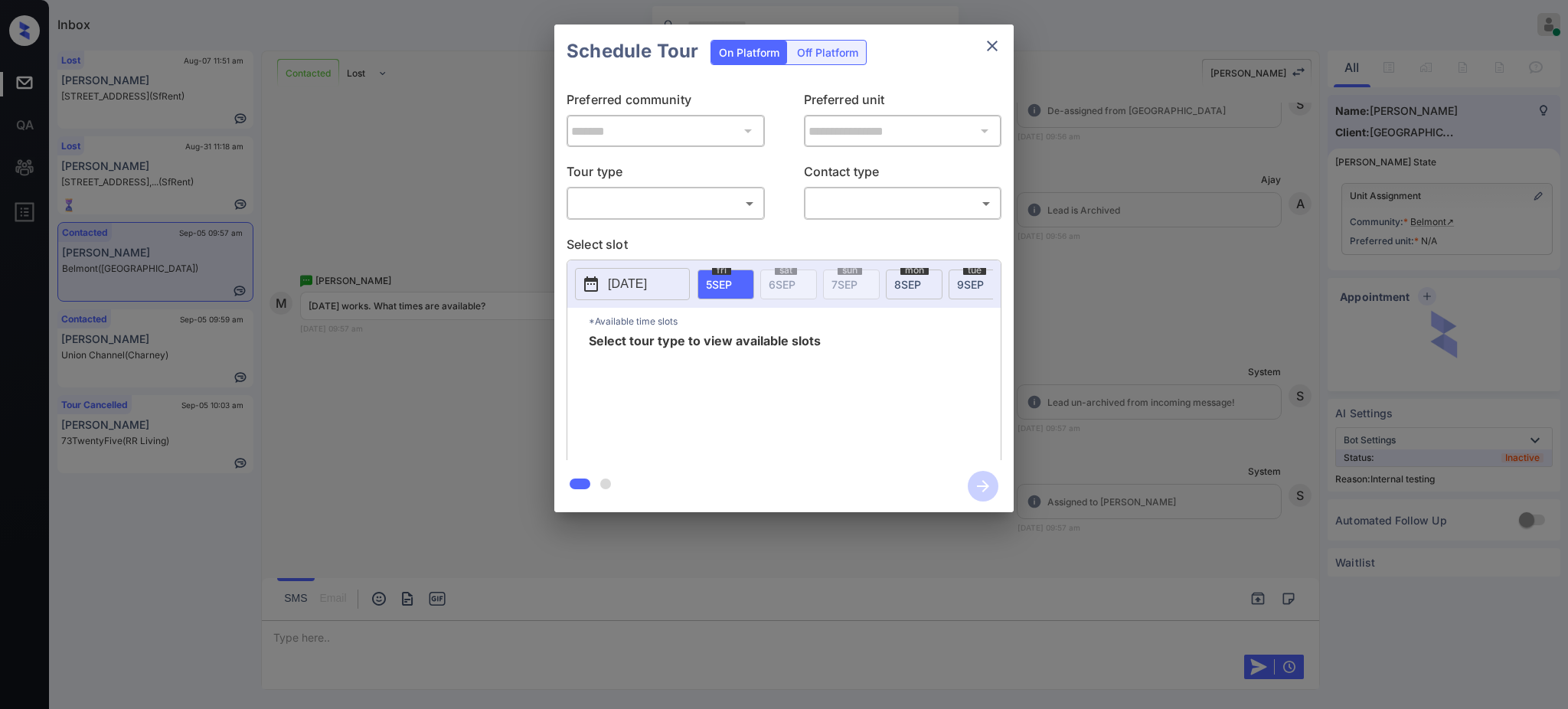
click at [717, 203] on body "Inbox [PERSON_NAME] Online Set yourself offline Set yourself on break Profile S…" at bounding box center [784, 354] width 1568 height 709
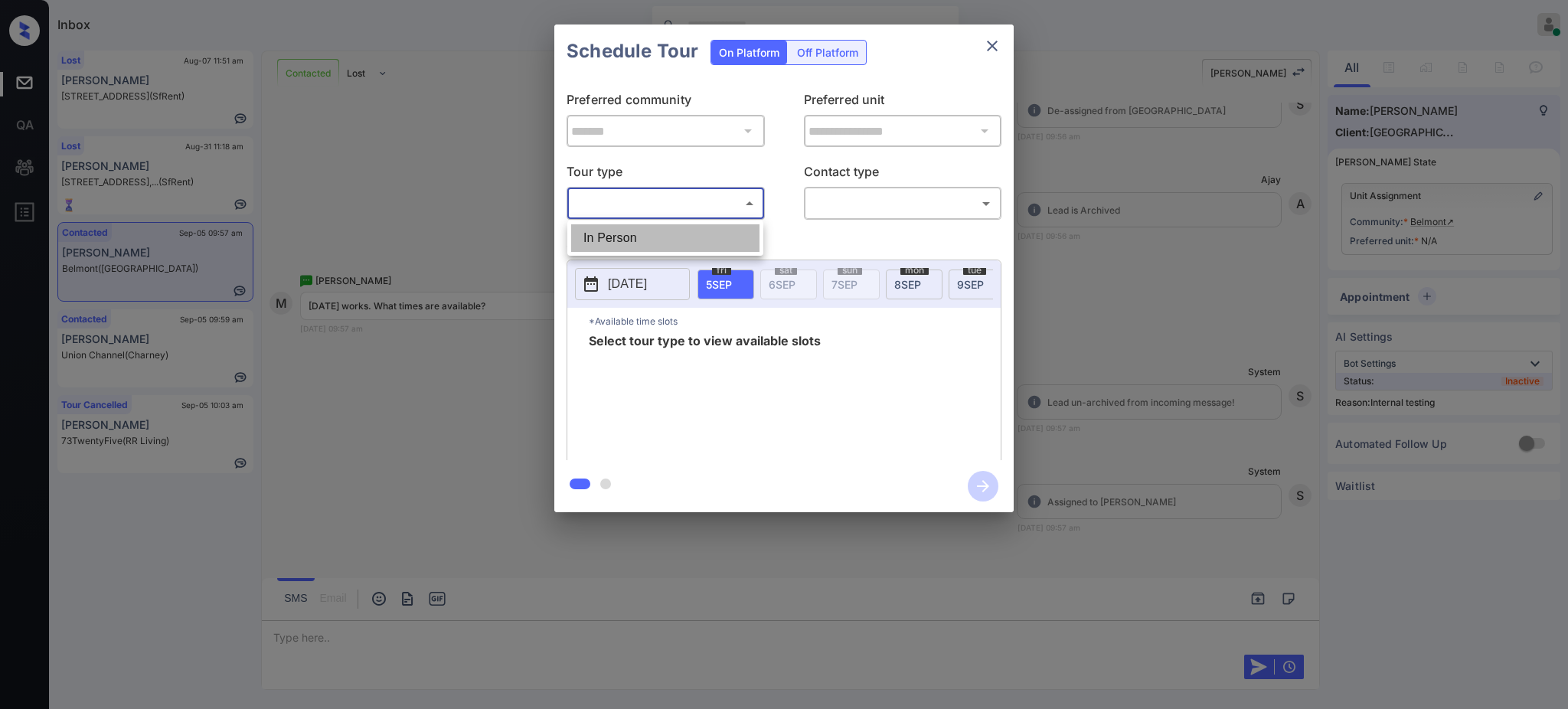
click at [675, 234] on li "In Person" at bounding box center [665, 238] width 188 height 28
type input "********"
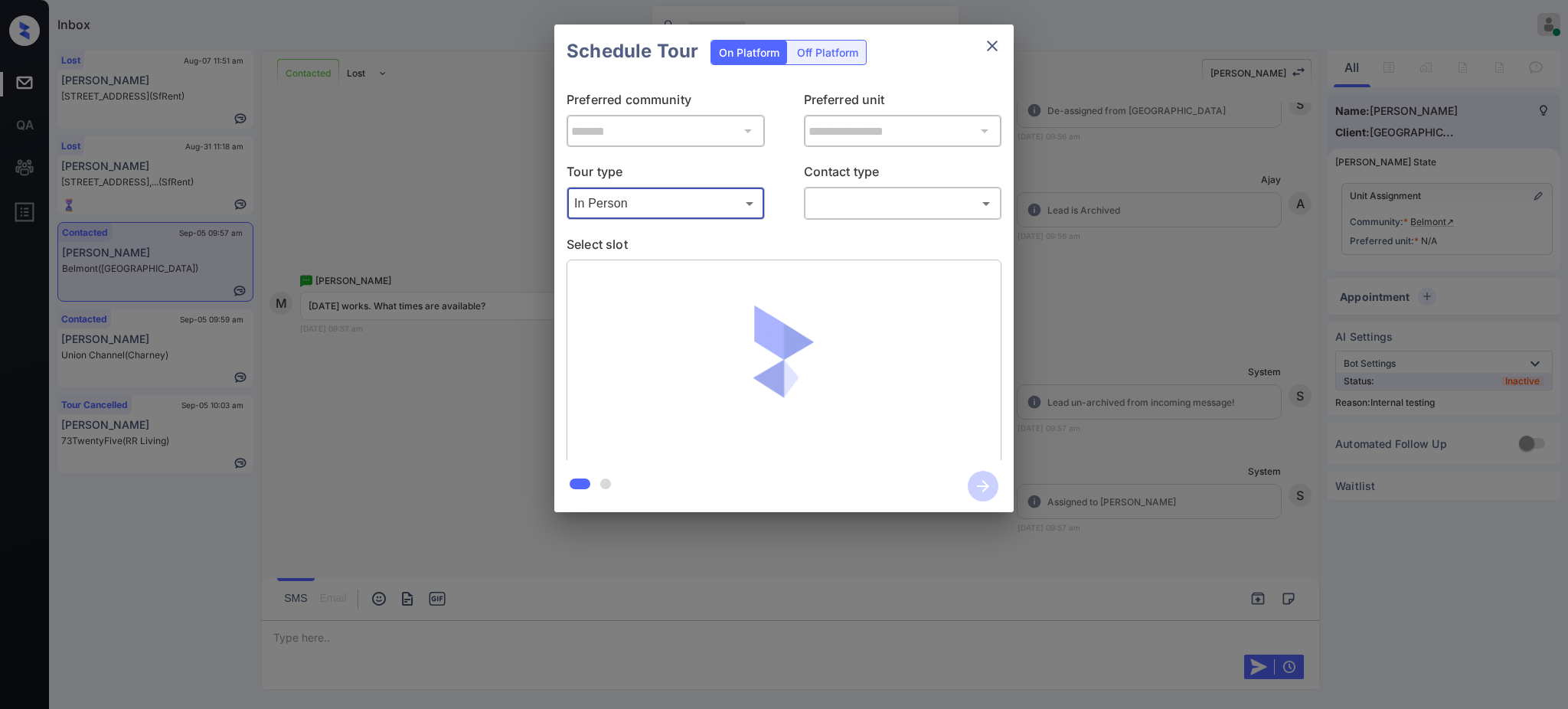
click at [835, 191] on body "Inbox [PERSON_NAME] Online Set yourself offline Set yourself on break Profile S…" at bounding box center [784, 354] width 1568 height 709
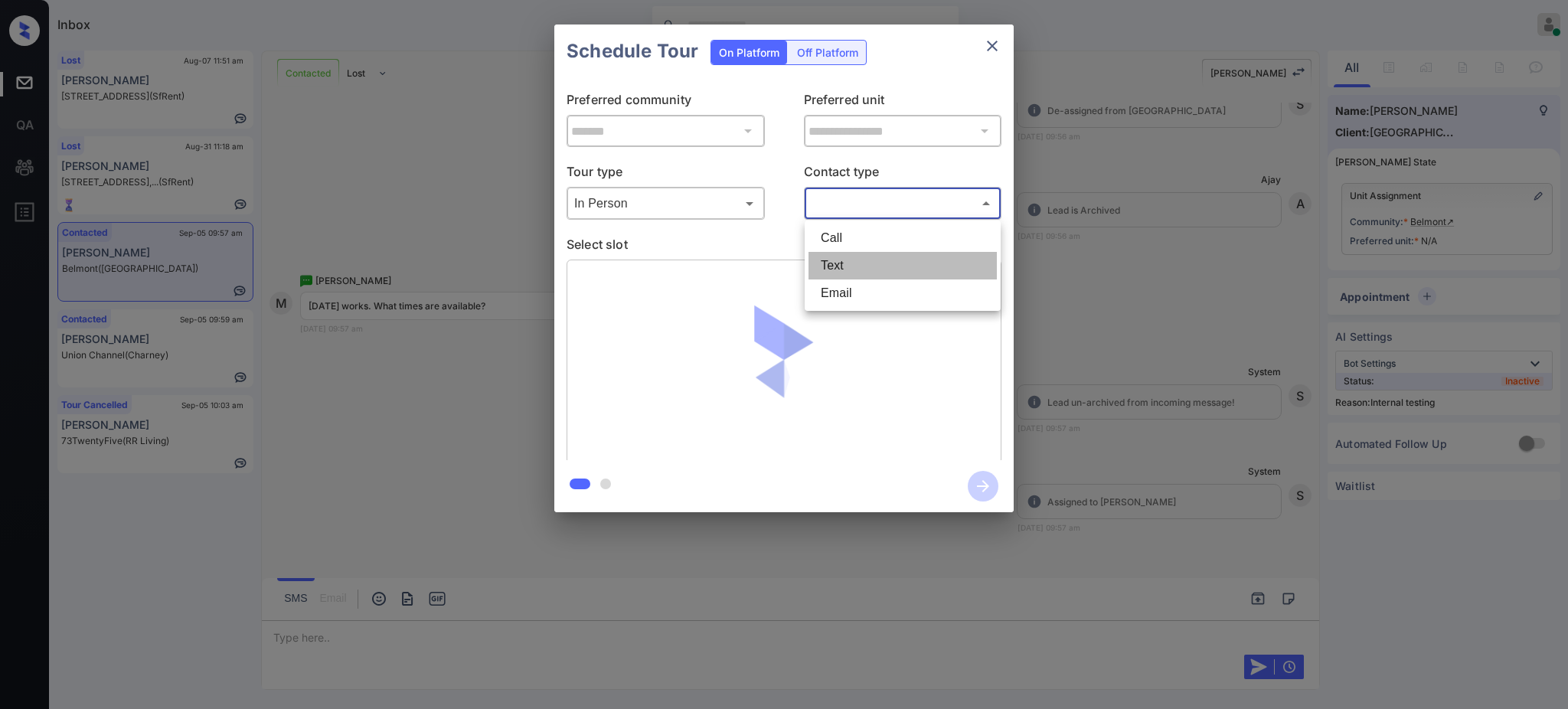
click at [838, 261] on li "Text" at bounding box center [903, 265] width 188 height 28
type input "****"
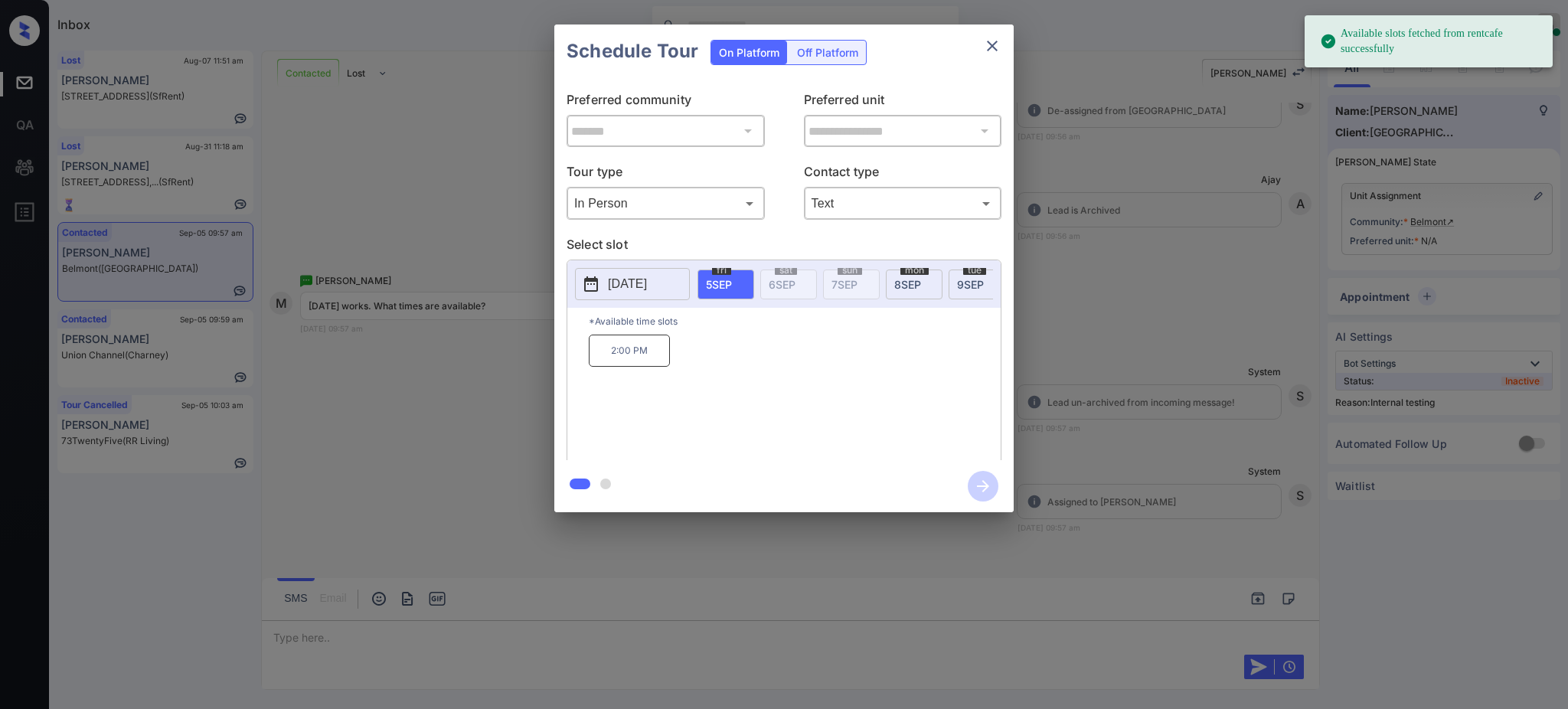
click at [647, 280] on p "[DATE]" at bounding box center [628, 284] width 39 height 19
click at [655, 157] on div "9" at bounding box center [651, 164] width 20 height 20
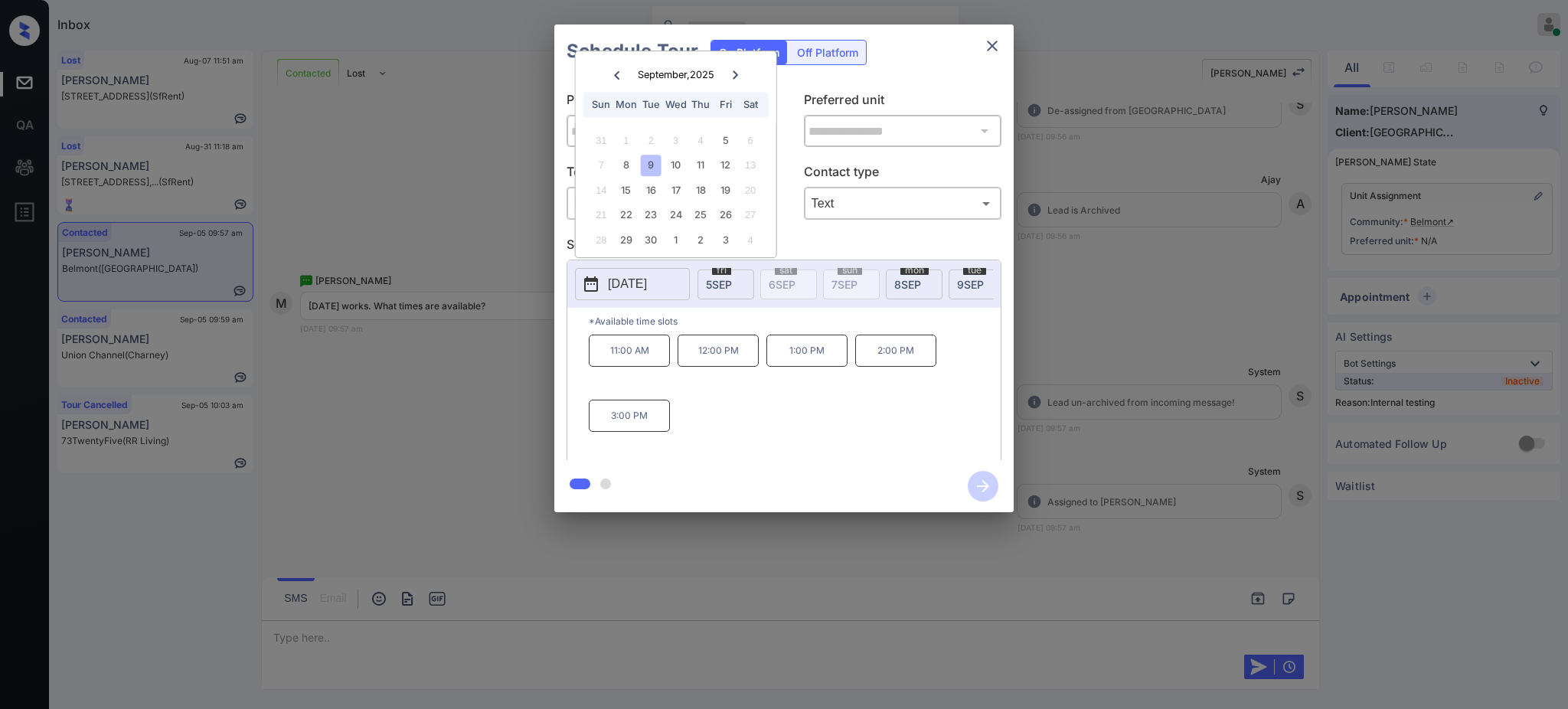
drag, startPoint x: 794, startPoint y: 366, endPoint x: 784, endPoint y: 365, distance: 10.0
click at [791, 366] on p "1:00 PM" at bounding box center [807, 351] width 82 height 32
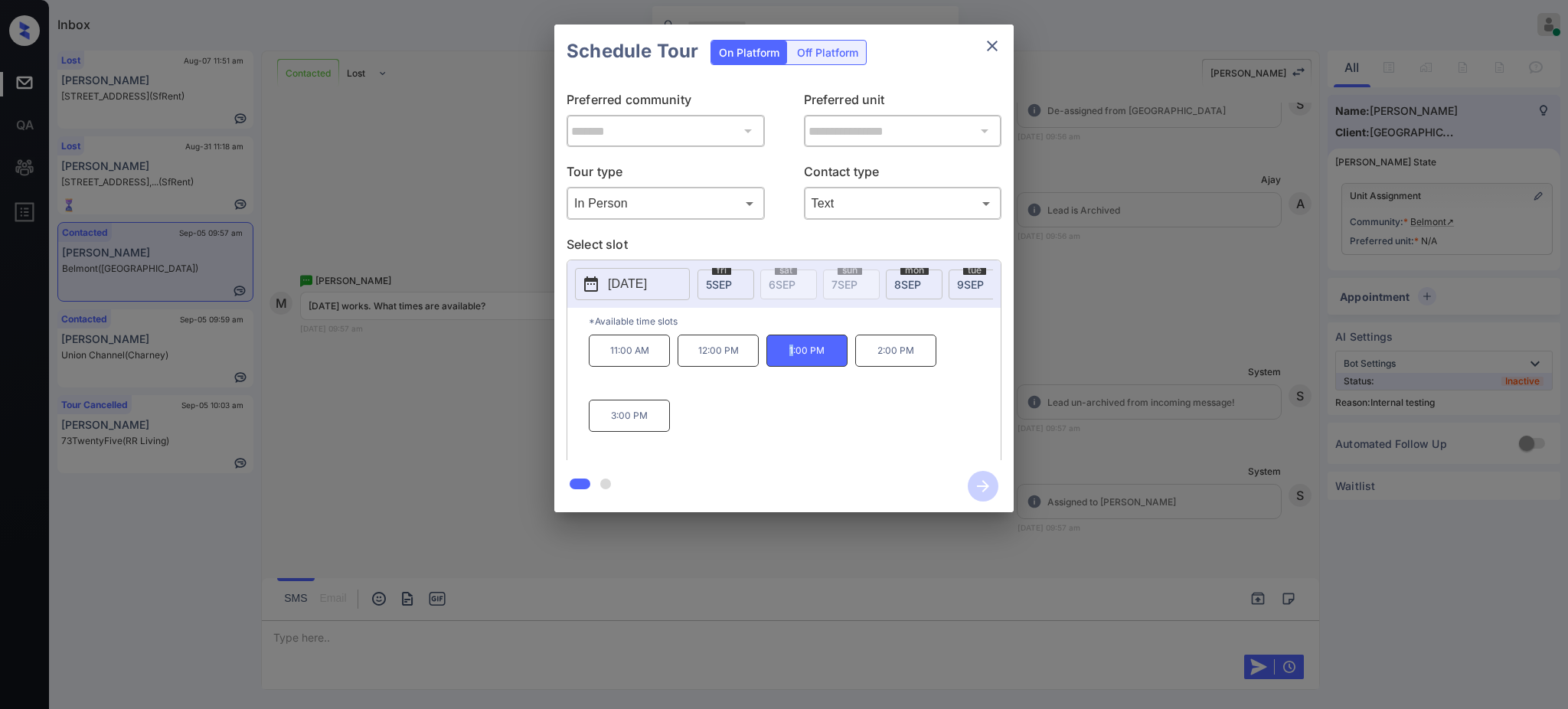
copy p "1"
click at [811, 387] on div "11:00 AM 12:00 PM 1:00 PM 2:00 PM 3:00 PM" at bounding box center [795, 396] width 412 height 122
click at [809, 390] on div "11:00 AM 12:00 PM 1:00 PM 2:00 PM 3:00 PM" at bounding box center [795, 396] width 412 height 122
drag, startPoint x: 776, startPoint y: 360, endPoint x: 908, endPoint y: 394, distance: 136.3
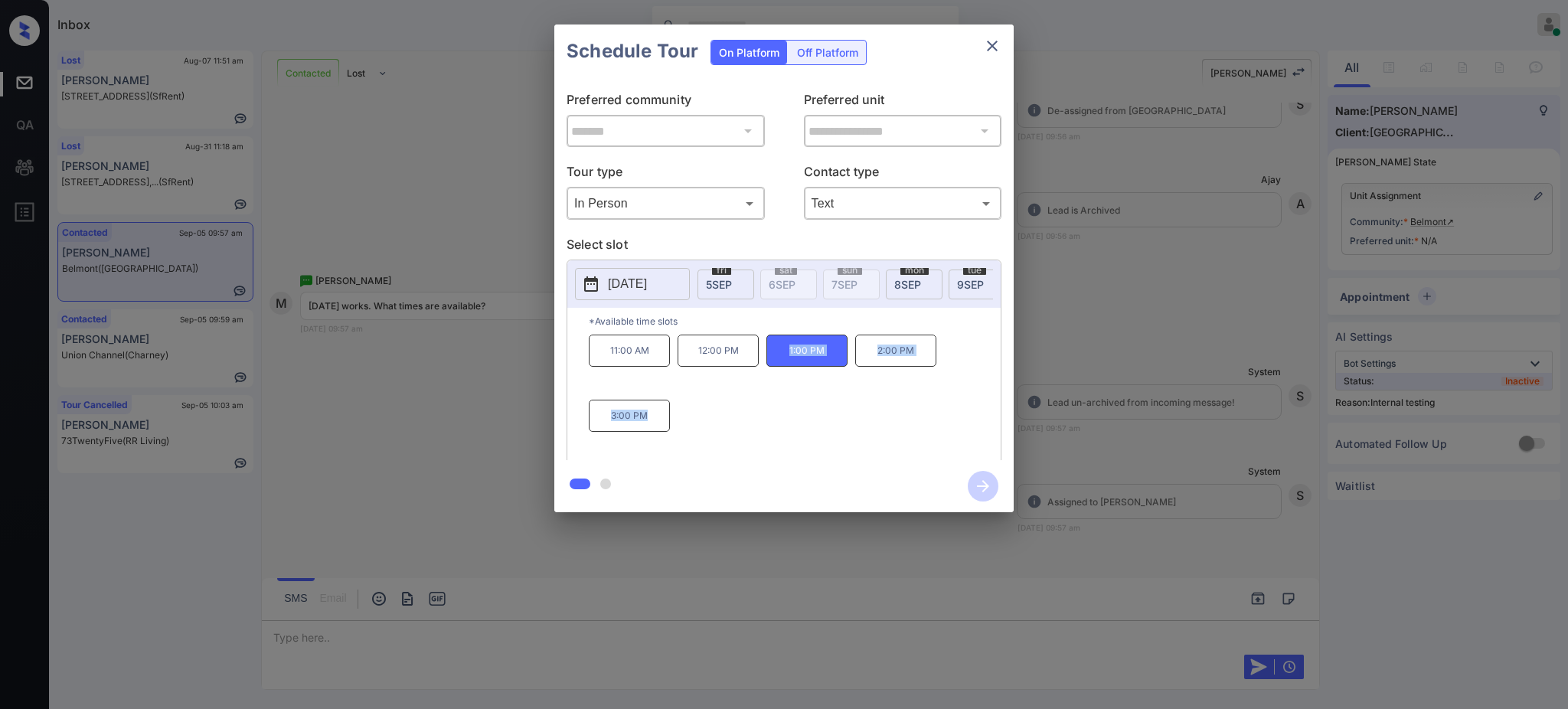
click at [909, 477] on div "**********" at bounding box center [784, 269] width 459 height 488
copy div "1:00 PM 2:00 PM 3:00 PM"
click at [992, 43] on icon "close" at bounding box center [992, 45] width 19 height 19
